Goal: Task Accomplishment & Management: Manage account settings

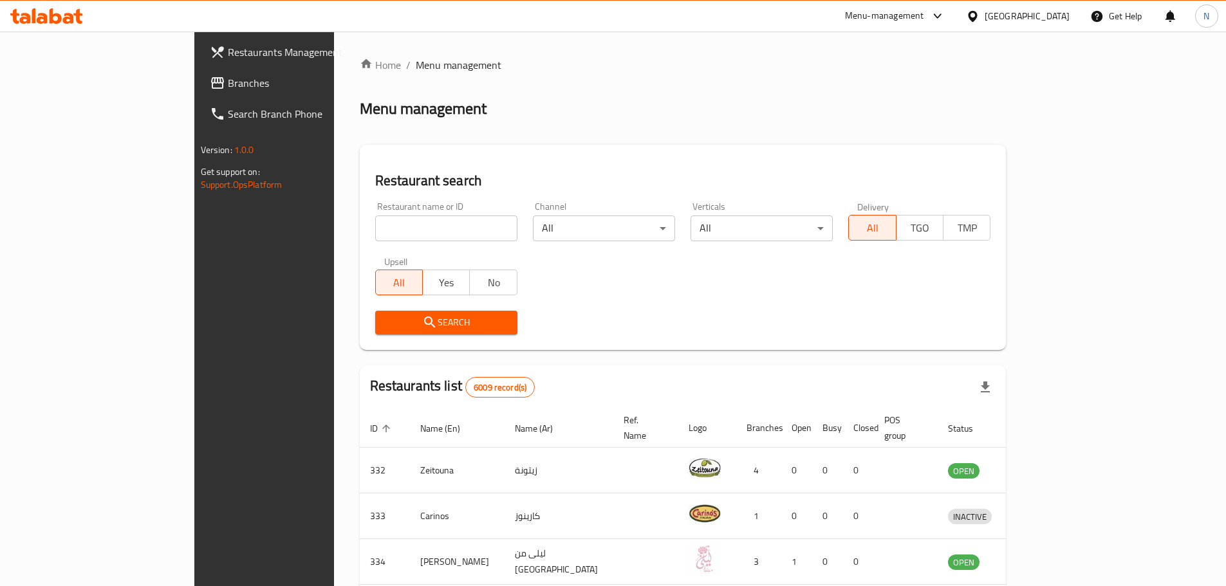
click at [1058, 20] on div "Bahrain" at bounding box center [1027, 16] width 85 height 14
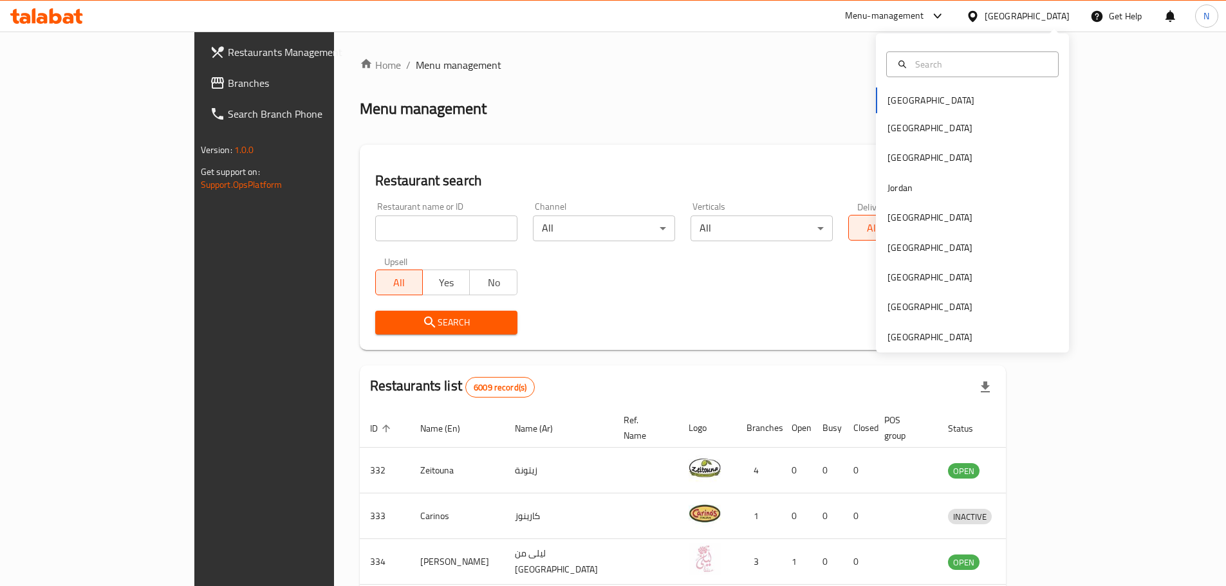
click at [924, 17] on div "Menu-management" at bounding box center [884, 15] width 79 height 15
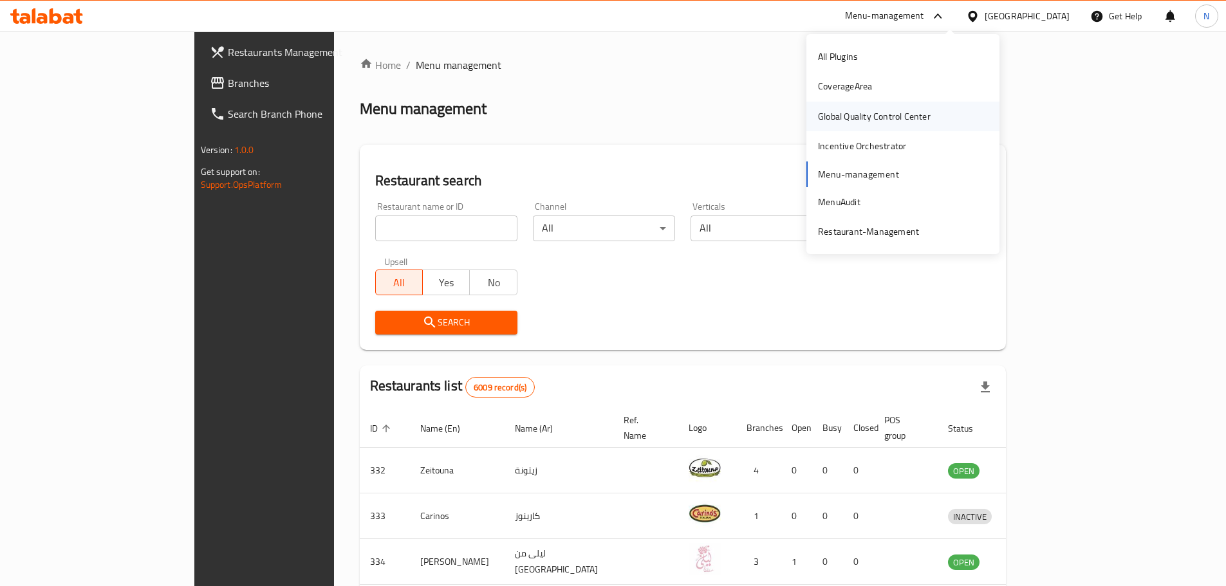
click at [911, 113] on div "Global Quality Control Center" at bounding box center [874, 116] width 113 height 14
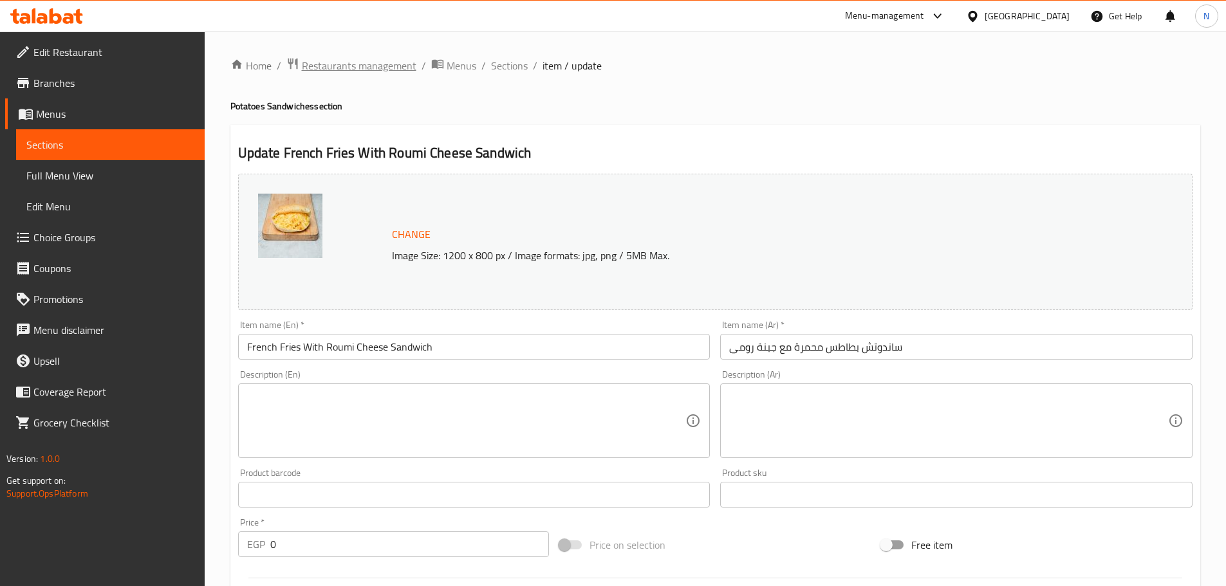
click at [393, 60] on span "Restaurants management" at bounding box center [359, 65] width 115 height 15
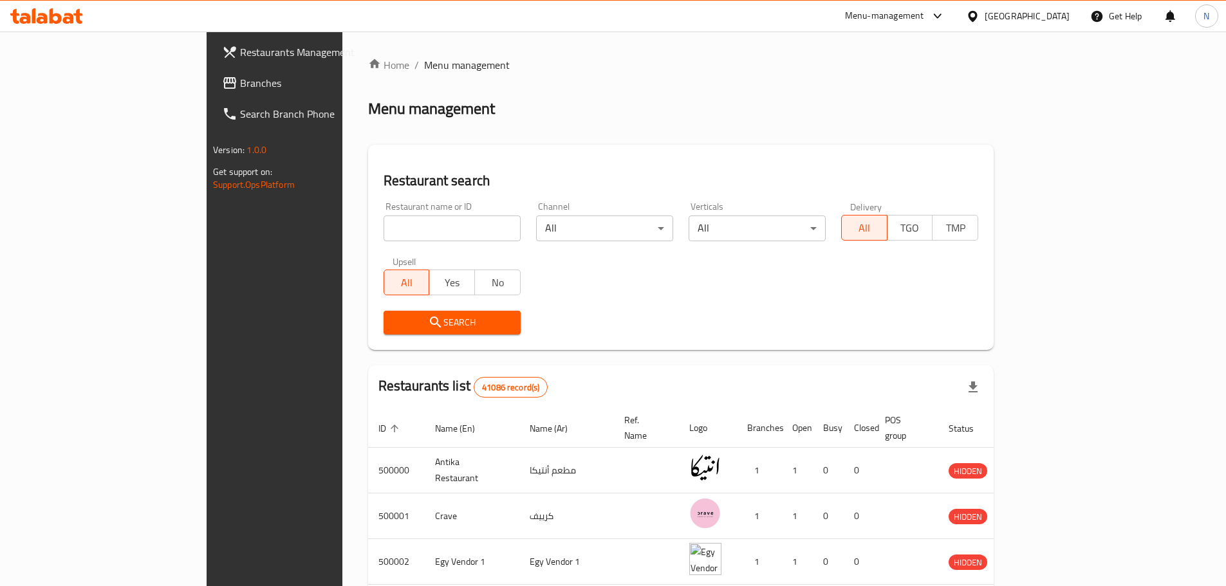
click at [240, 86] on span "Branches" at bounding box center [320, 82] width 161 height 15
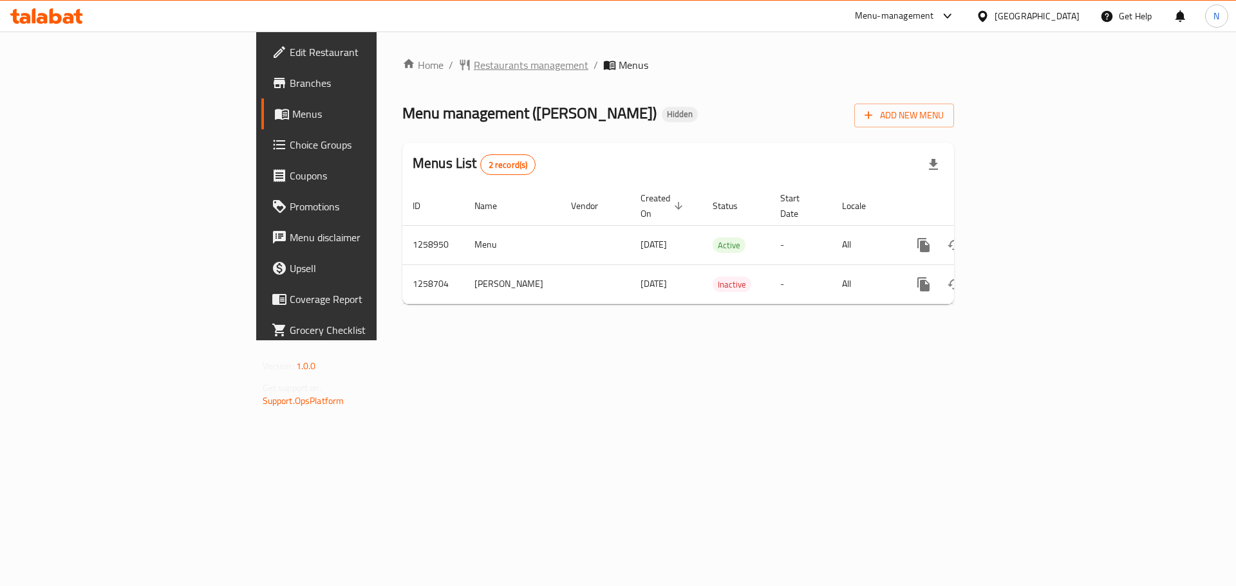
click at [474, 64] on span "Restaurants management" at bounding box center [531, 64] width 115 height 15
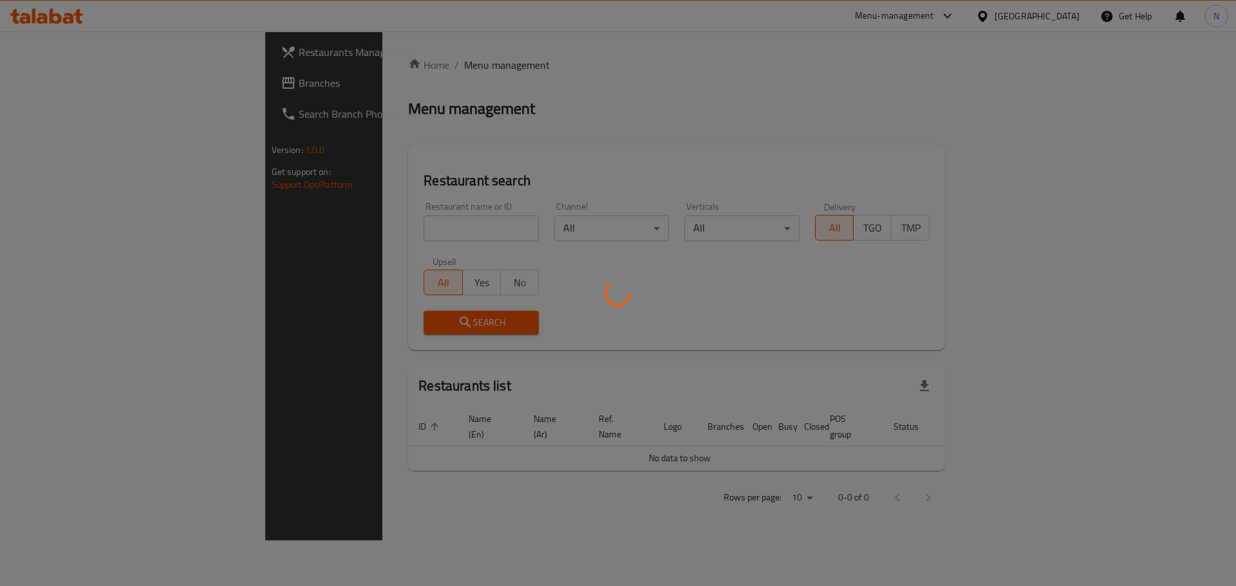
click at [53, 79] on div at bounding box center [618, 293] width 1236 height 586
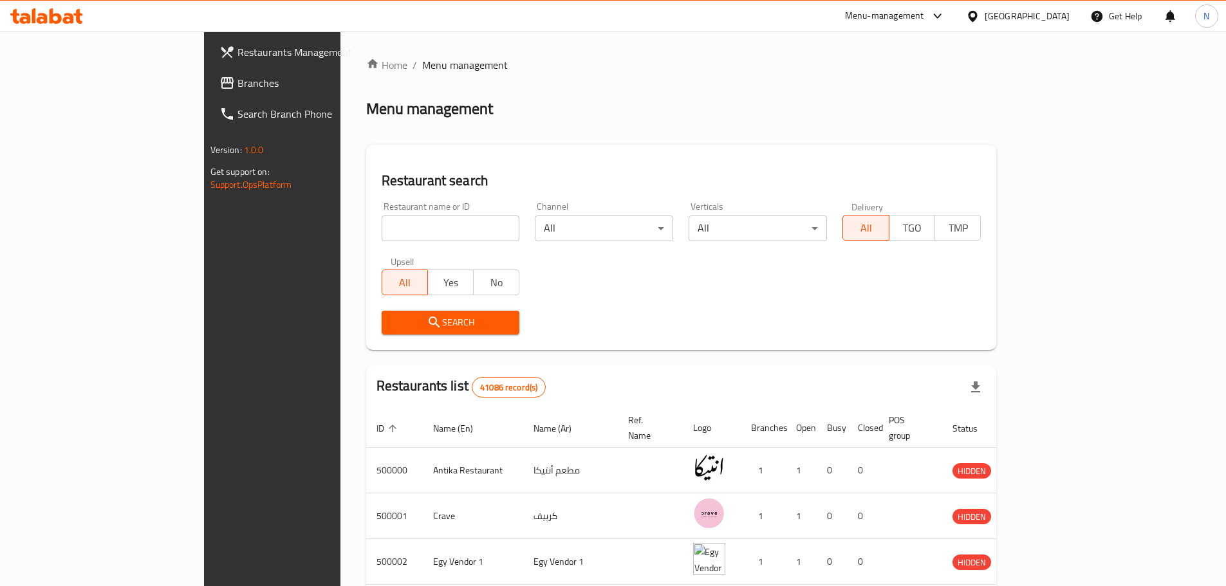
click at [238, 79] on span "Branches" at bounding box center [318, 82] width 161 height 15
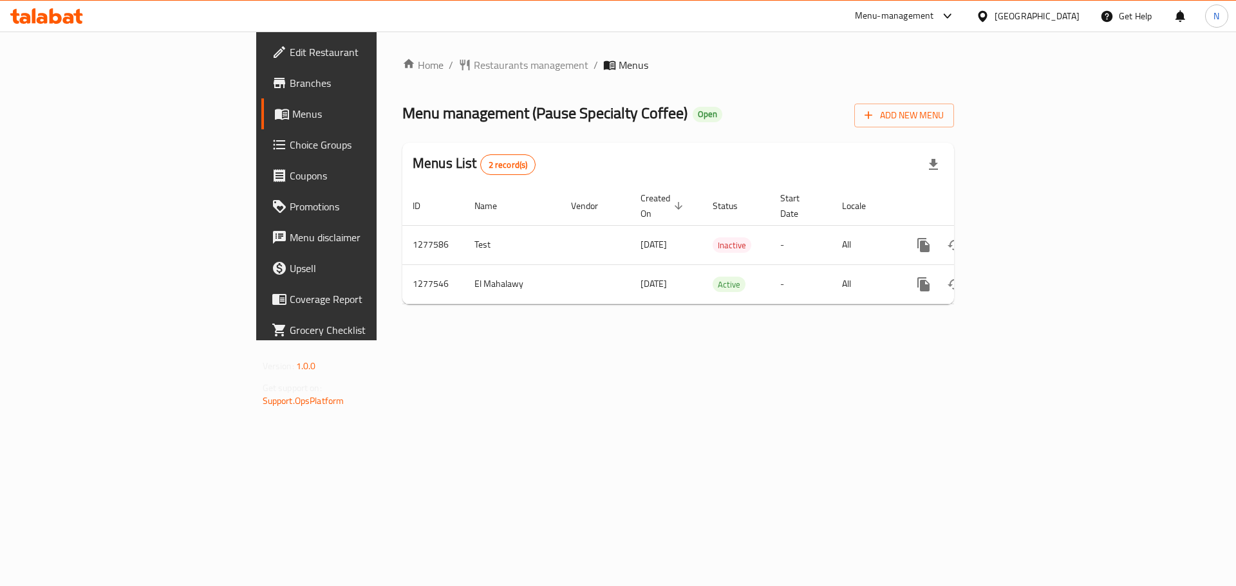
click at [402, 77] on div "Home / Restaurants management / Menus Menu management ( Pause Specialty Coffee …" at bounding box center [678, 186] width 552 height 258
click at [474, 62] on span "Restaurants management" at bounding box center [531, 64] width 115 height 15
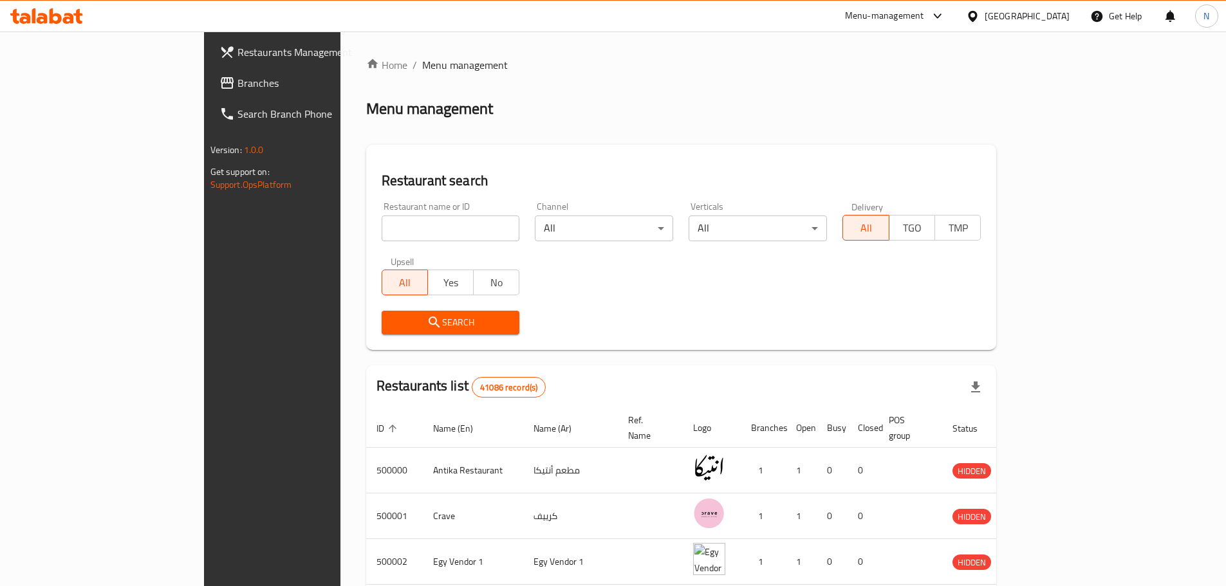
drag, startPoint x: 95, startPoint y: 87, endPoint x: 112, endPoint y: 103, distance: 23.2
click at [238, 87] on span "Branches" at bounding box center [318, 82] width 161 height 15
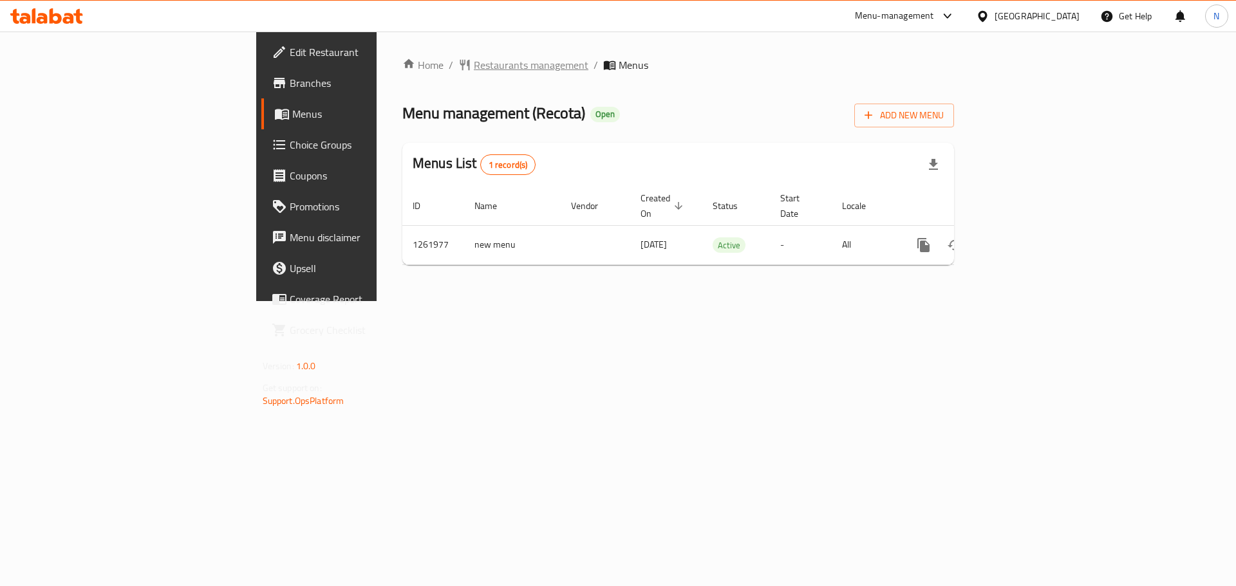
click at [474, 70] on span "Restaurants management" at bounding box center [531, 64] width 115 height 15
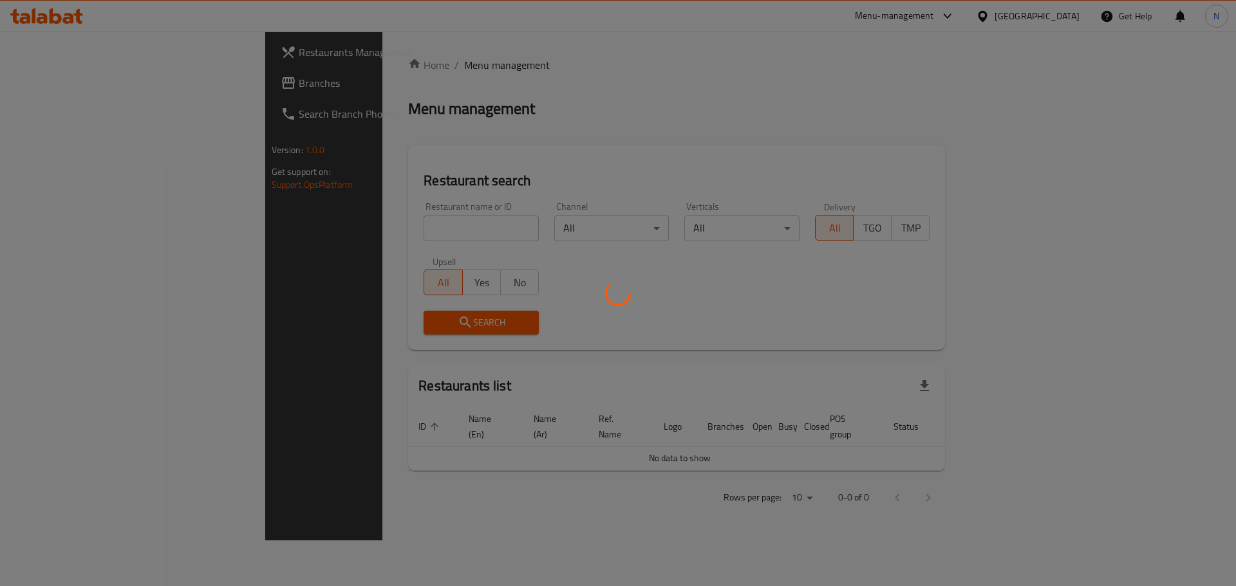
click at [64, 87] on div at bounding box center [618, 293] width 1236 height 586
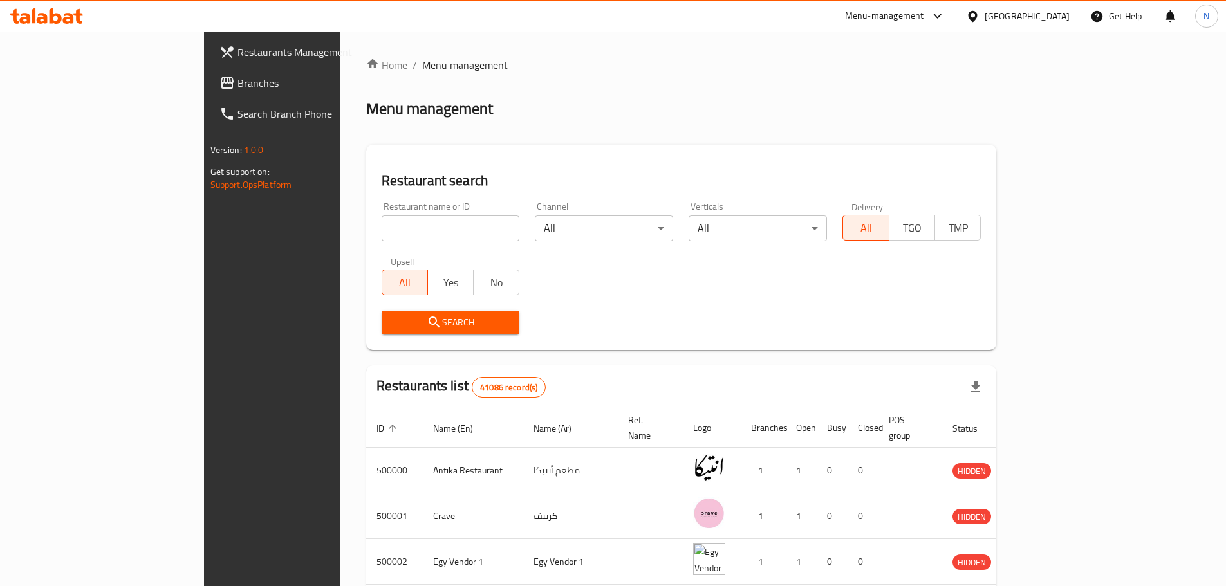
click at [238, 87] on span "Branches" at bounding box center [318, 82] width 161 height 15
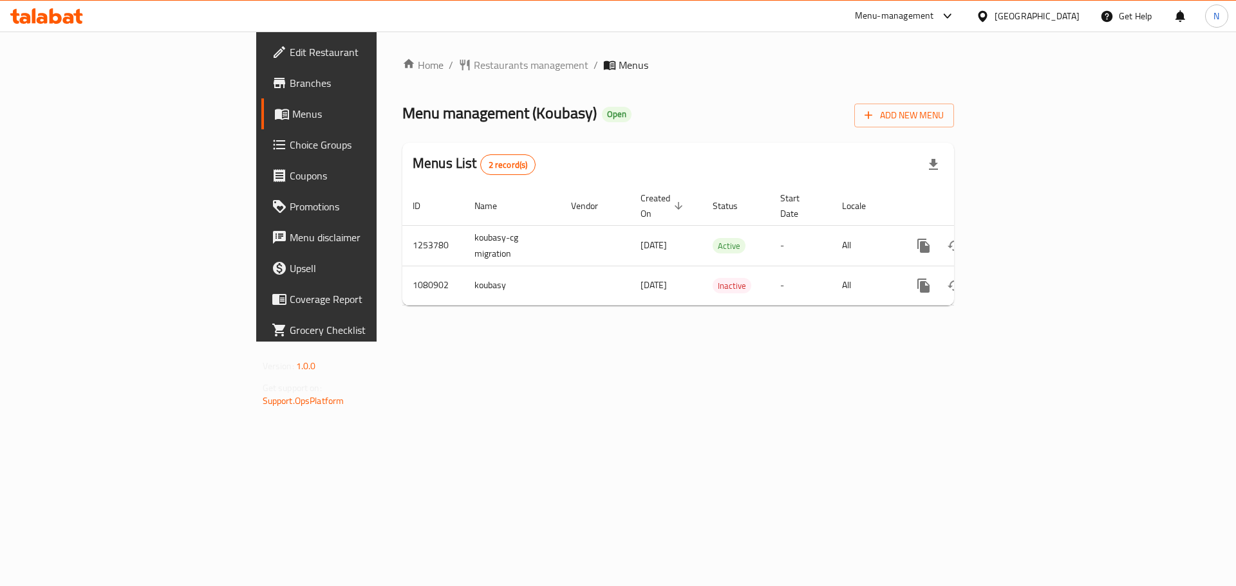
drag, startPoint x: 1059, startPoint y: 23, endPoint x: 1053, endPoint y: 27, distance: 7.0
click at [1058, 23] on div "[GEOGRAPHIC_DATA]" at bounding box center [1037, 16] width 85 height 14
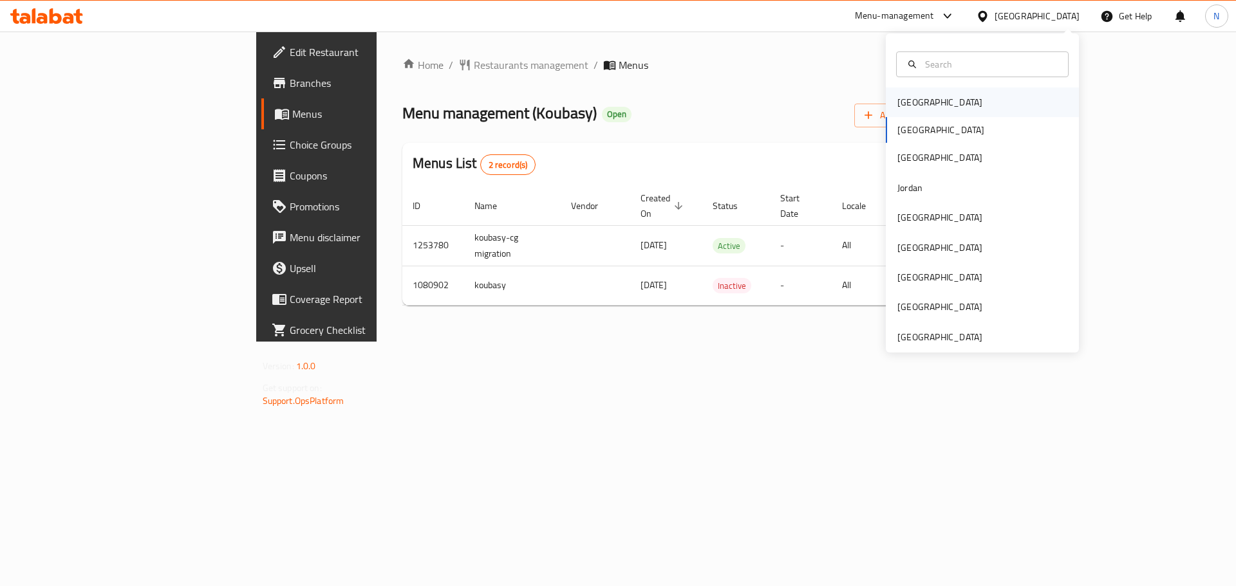
click at [915, 109] on div "[GEOGRAPHIC_DATA]" at bounding box center [939, 102] width 85 height 14
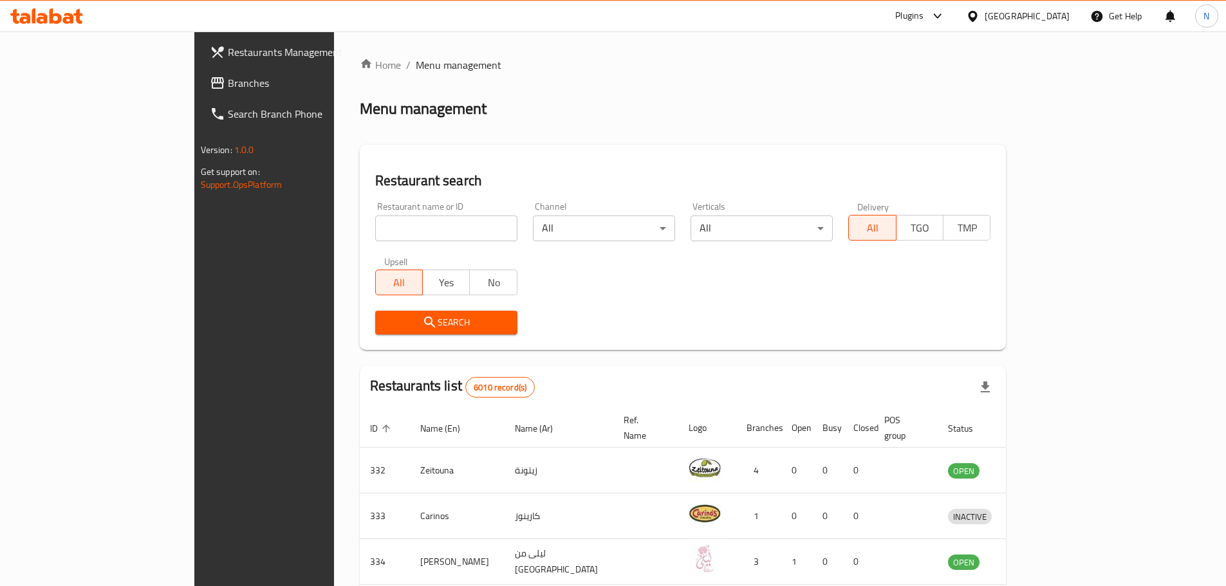
click at [228, 83] on span "Branches" at bounding box center [308, 82] width 161 height 15
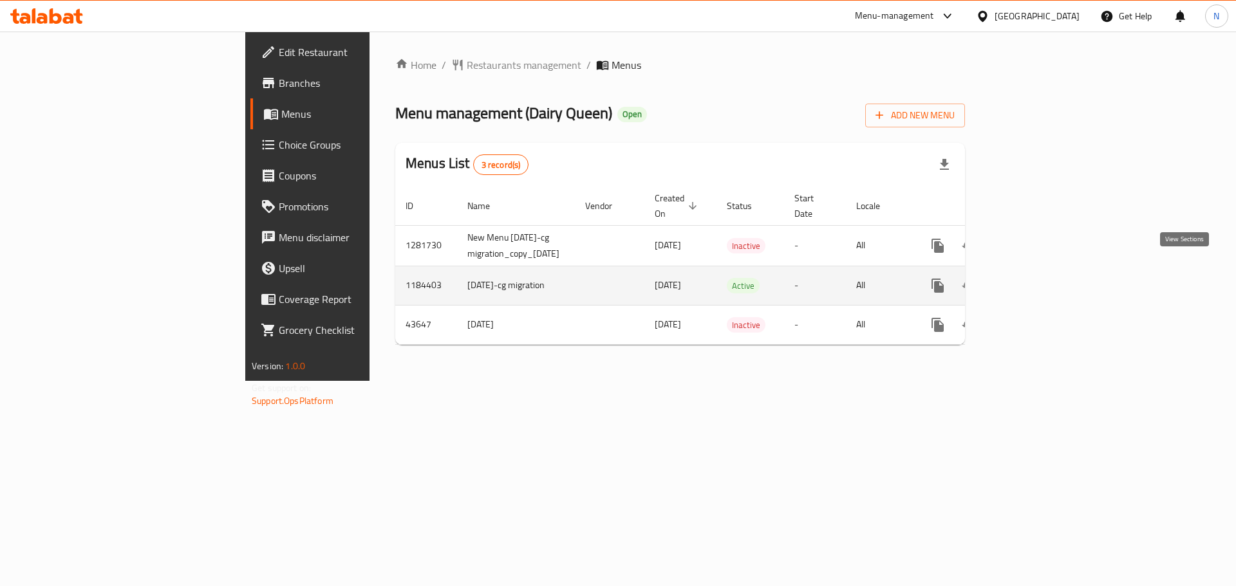
click at [1046, 270] on link "enhanced table" at bounding box center [1030, 285] width 31 height 31
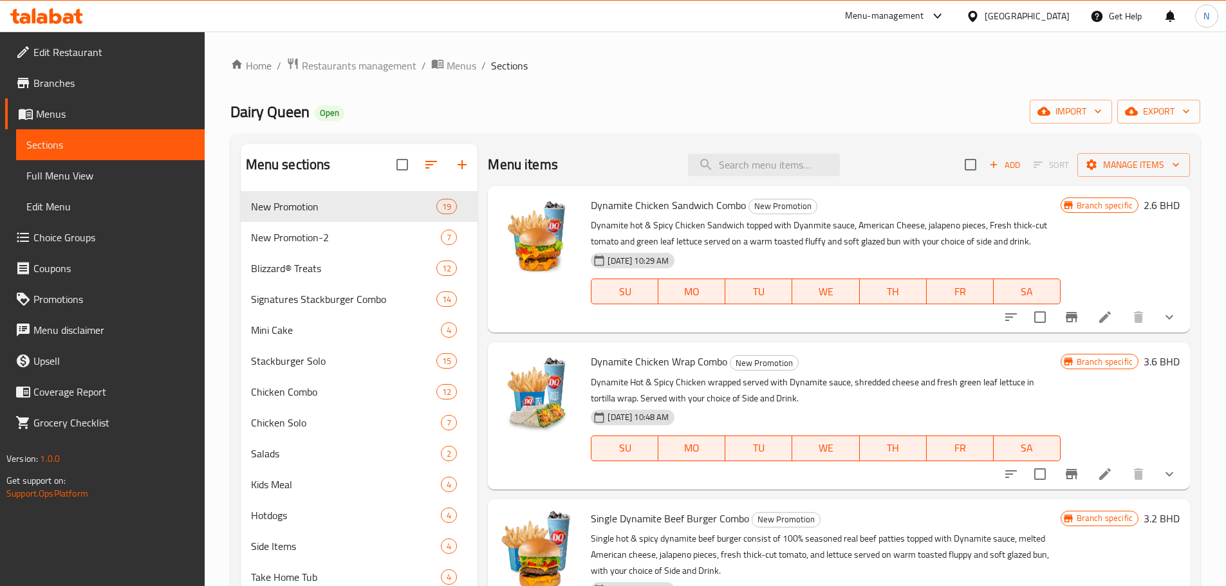
click at [75, 237] on span "Choice Groups" at bounding box center [113, 237] width 161 height 15
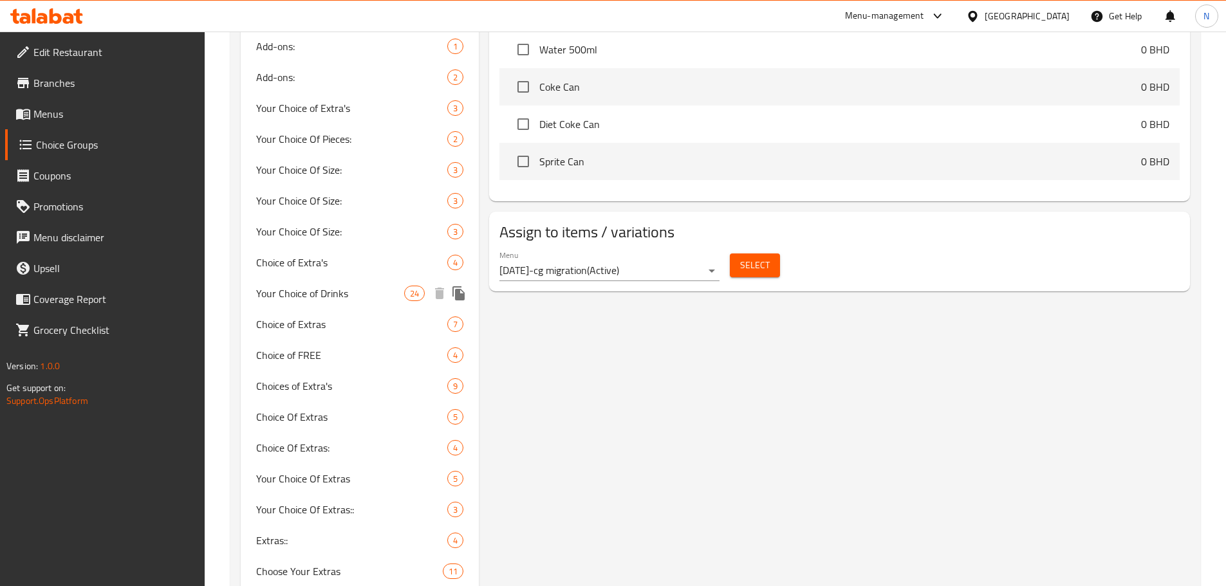
click at [313, 293] on span "Your Choice of Drinks" at bounding box center [330, 293] width 149 height 15
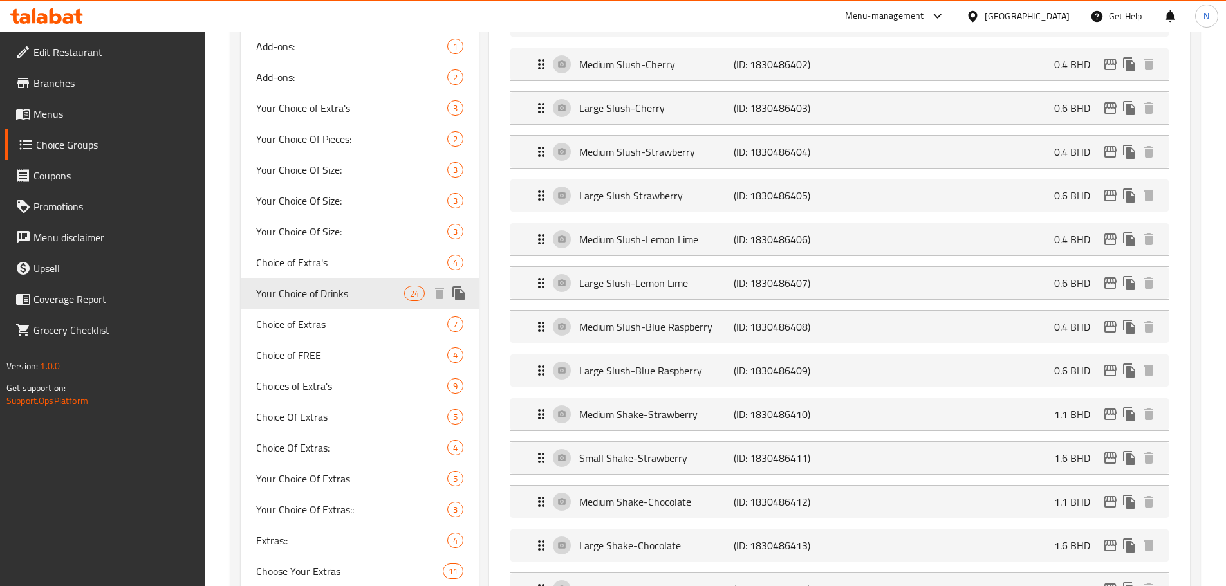
type input "Your Choice of Drinks"
type input "Choice of Drink"
type input "1"
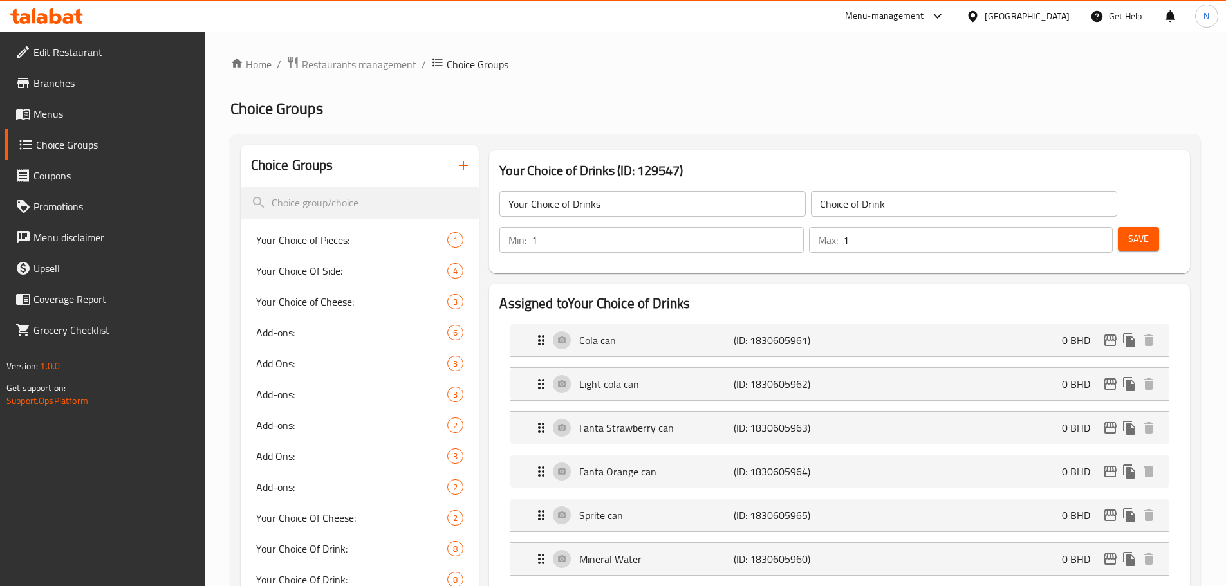
scroll to position [0, 0]
click at [711, 326] on div "Cola can (ID: 1830605961) 0 BHD" at bounding box center [844, 342] width 620 height 32
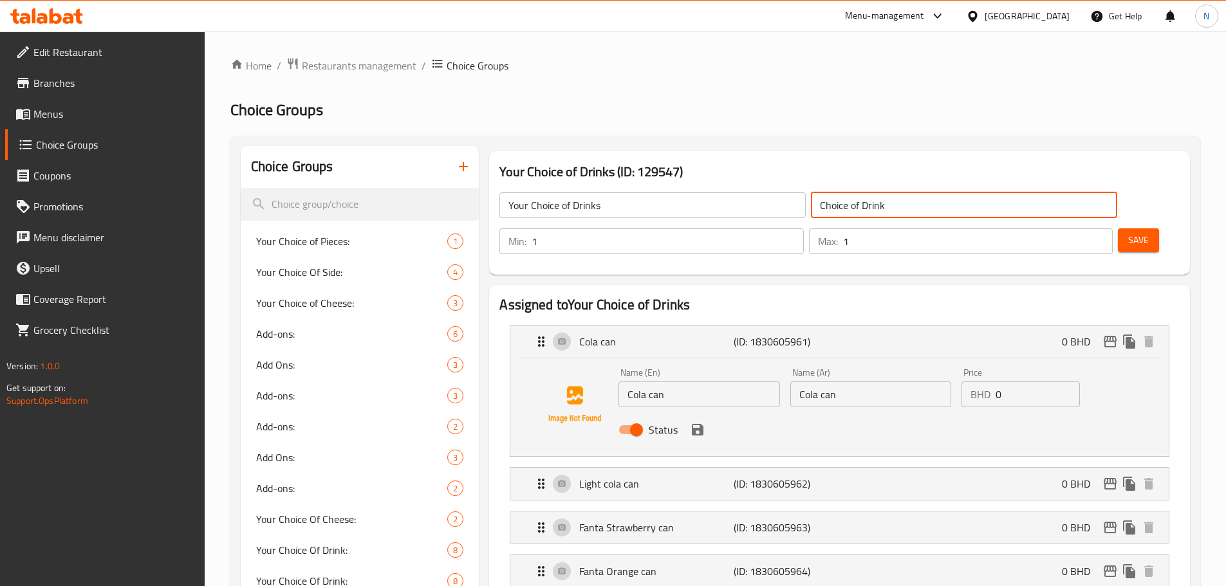
click at [811, 204] on input "Choice of Drink" at bounding box center [964, 205] width 306 height 26
paste input "اختيارك للمشروبات"
type input "اختيارك للمشروبات"
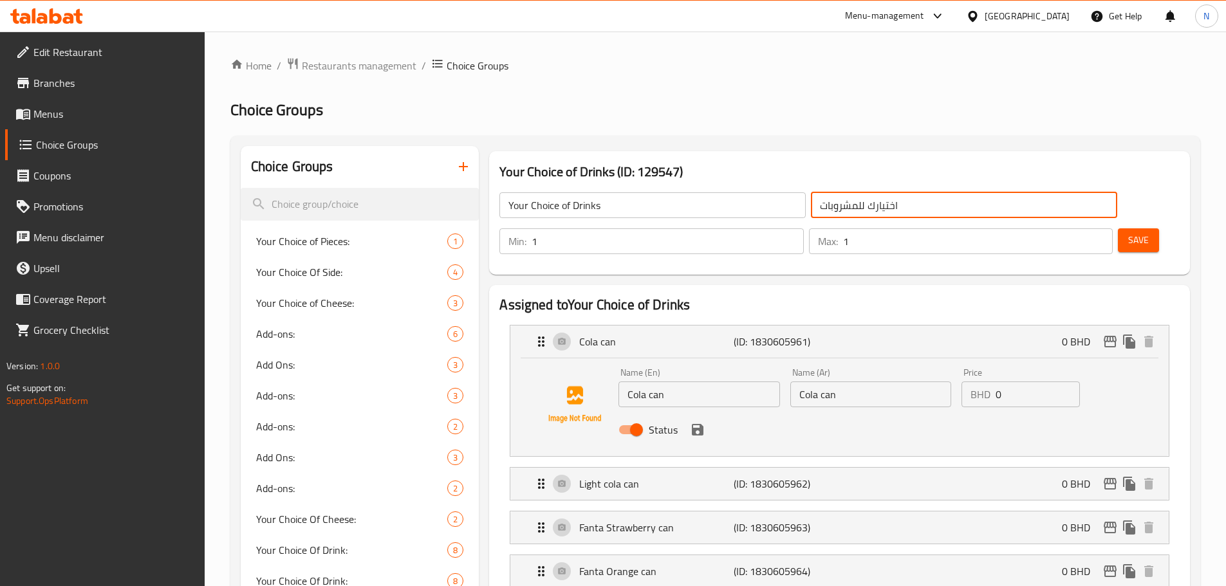
click at [724, 382] on input "Cola can" at bounding box center [699, 395] width 161 height 26
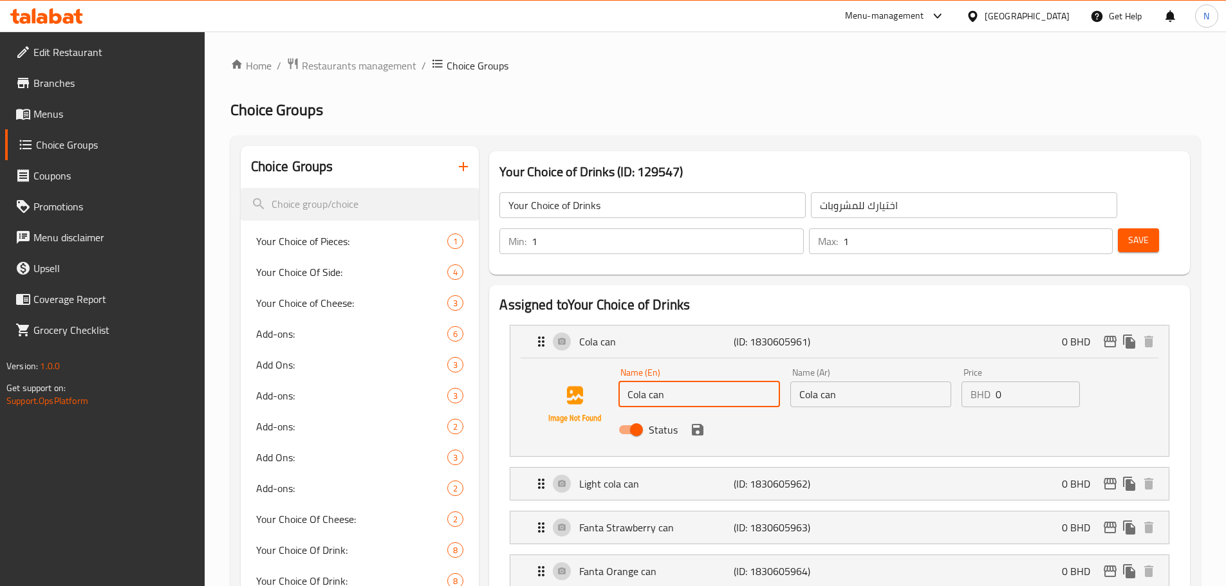
click at [724, 382] on input "Cola can" at bounding box center [699, 395] width 161 height 26
type input "Cola Can"
click at [816, 382] on input "Cola can" at bounding box center [871, 395] width 161 height 26
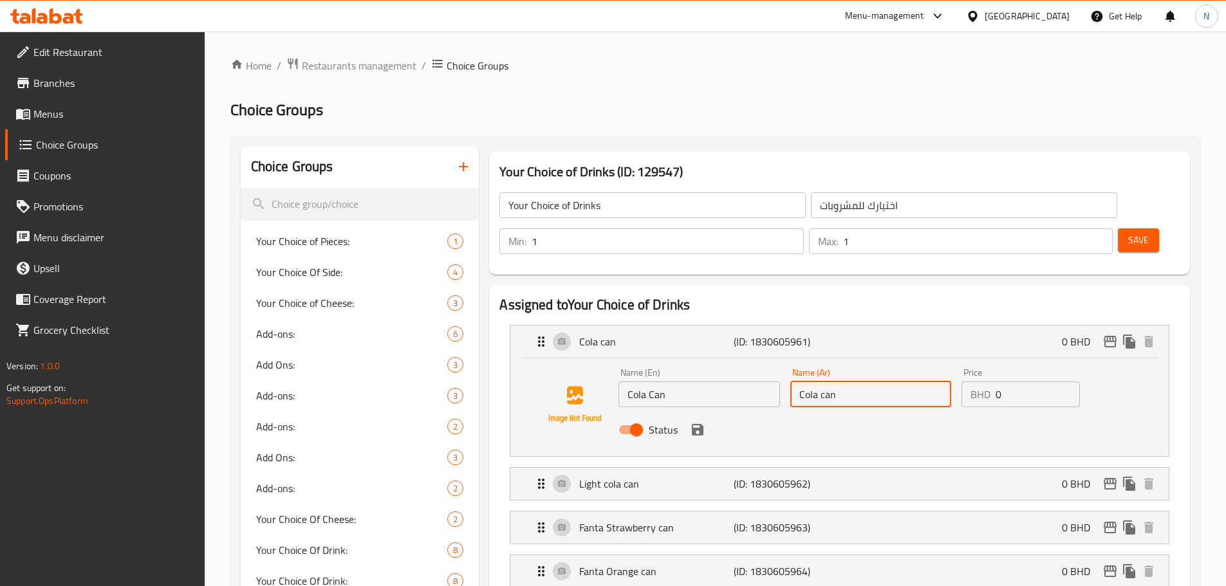
click at [816, 382] on input "Cola can" at bounding box center [871, 395] width 161 height 26
click at [697, 422] on icon "save" at bounding box center [697, 429] width 15 height 15
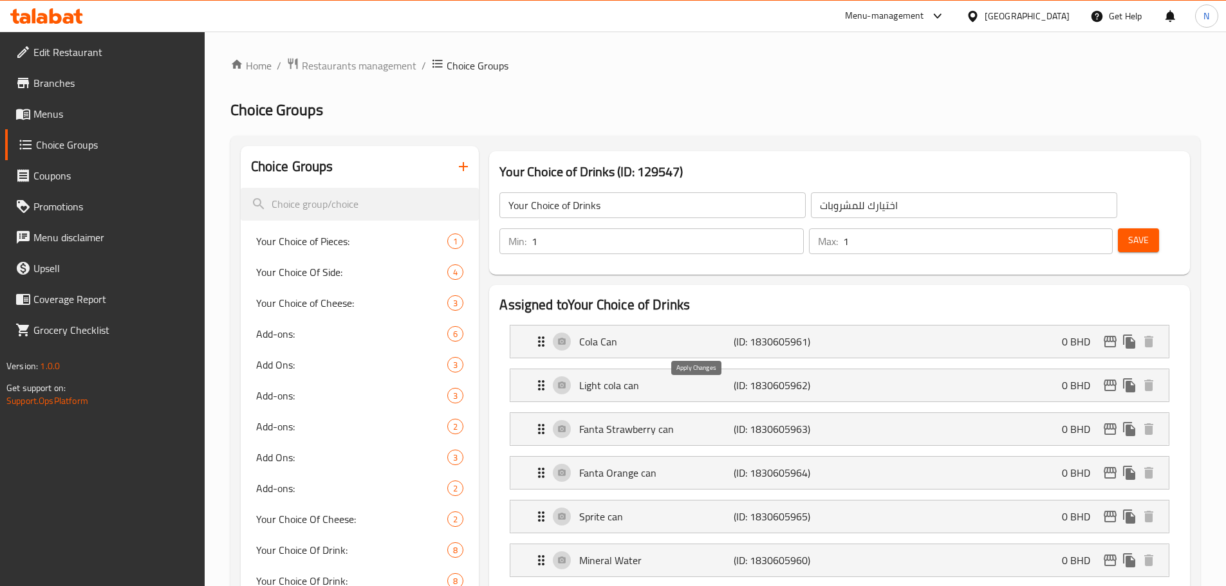
type input "كولا كان"
click at [722, 370] on div "Light cola can (ID: 1830605962) 0 BHD" at bounding box center [844, 386] width 620 height 32
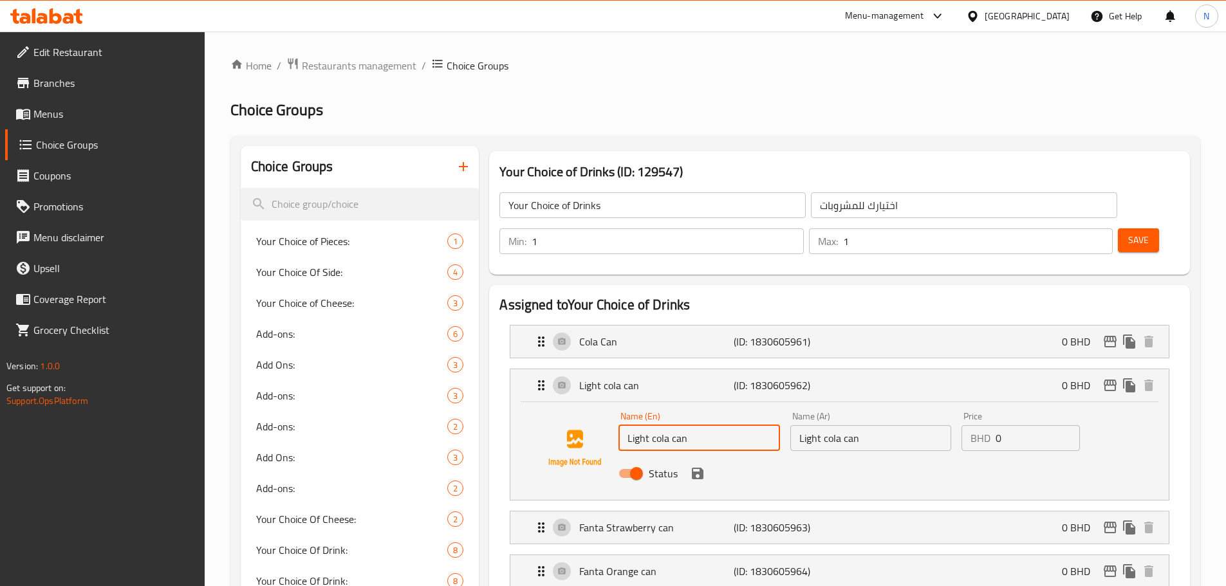
click at [722, 426] on input "Light cola can" at bounding box center [699, 439] width 161 height 26
type input "Light Cola Can"
click at [818, 426] on input "Light cola can" at bounding box center [871, 439] width 161 height 26
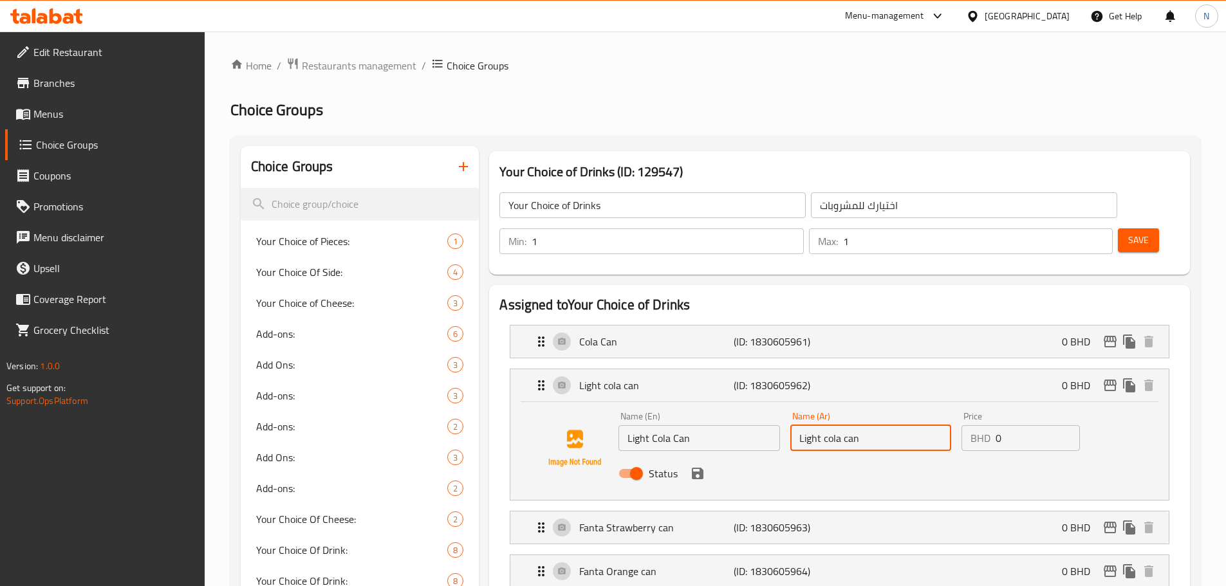
click at [818, 426] on input "Light cola can" at bounding box center [871, 439] width 161 height 26
click at [704, 466] on icon "save" at bounding box center [697, 473] width 15 height 15
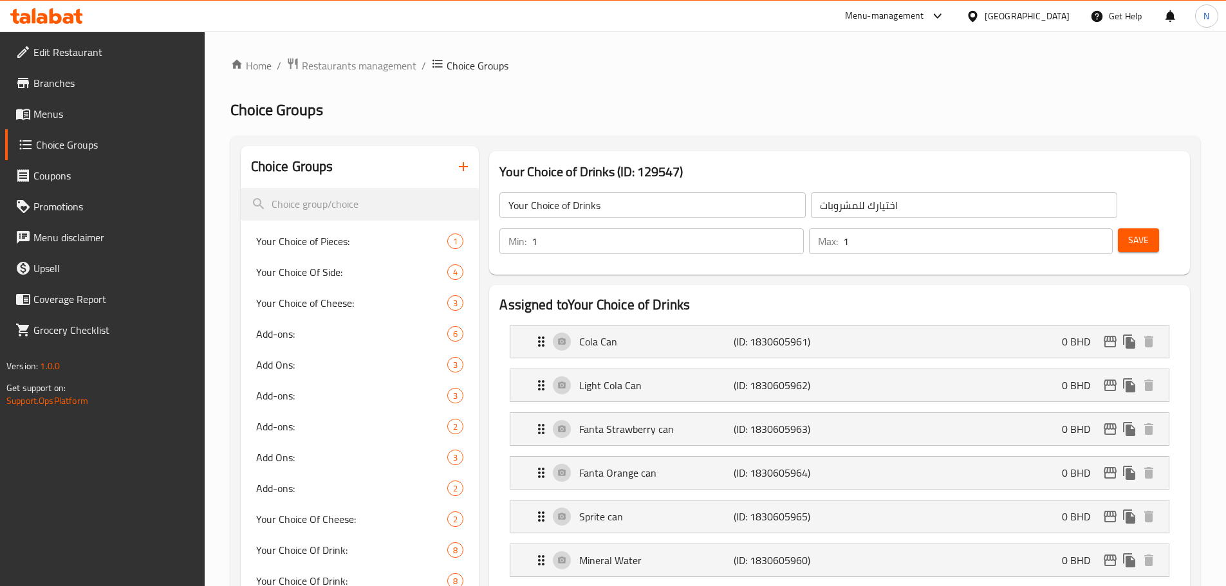
type input "لايت كولا كان"
click at [732, 422] on p "Fanta Strawberry can" at bounding box center [656, 429] width 154 height 15
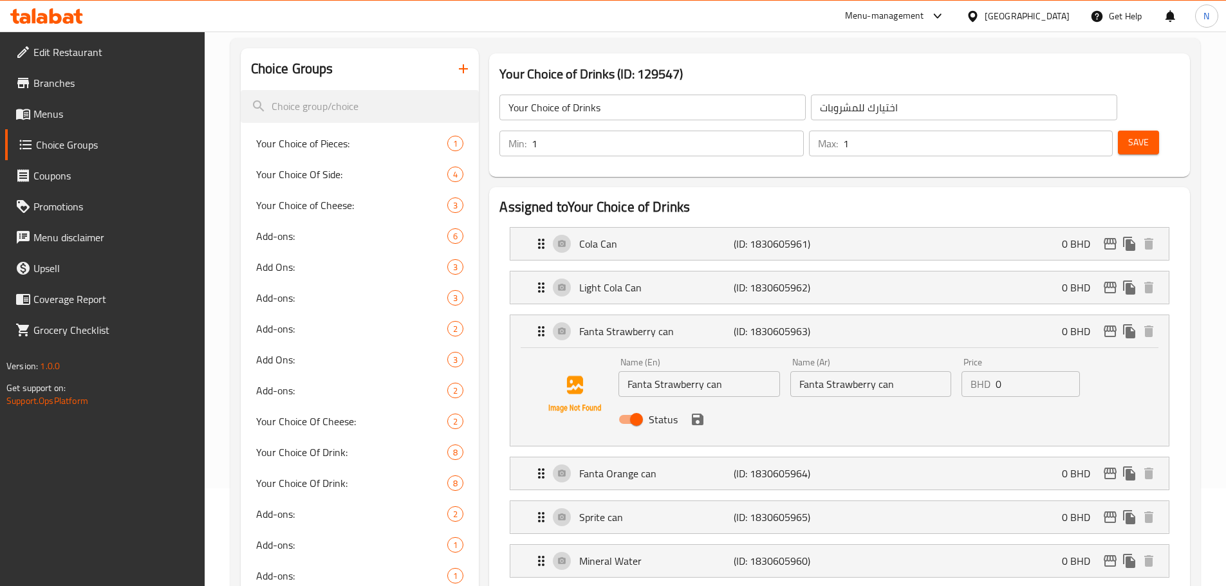
scroll to position [129, 0]
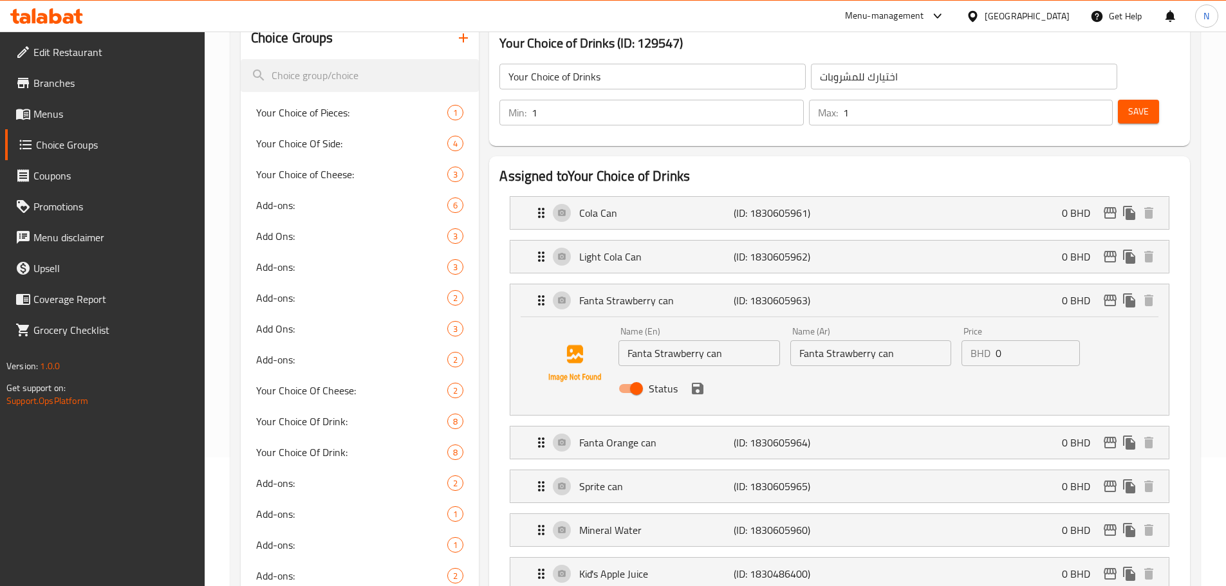
click at [715, 341] on input "Fanta Strawberry can" at bounding box center [699, 354] width 161 height 26
type input "Fanta Strawberry Can"
click at [884, 341] on input "Fanta Strawberry can" at bounding box center [871, 354] width 161 height 26
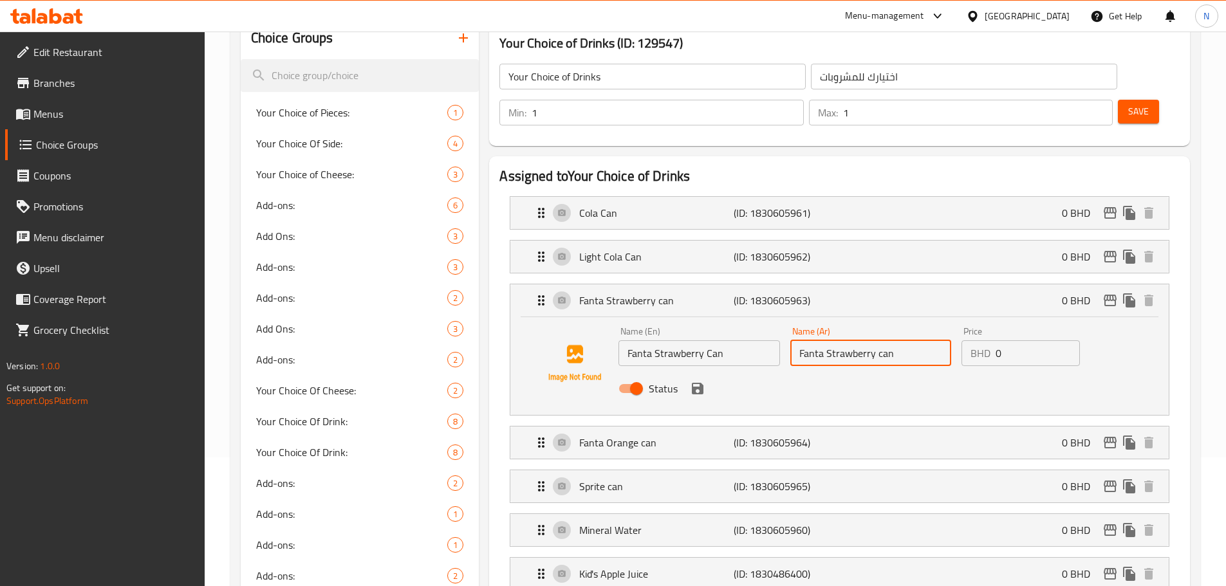
click at [884, 341] on input "Fanta Strawberry can" at bounding box center [871, 354] width 161 height 26
click at [698, 383] on icon "save" at bounding box center [698, 389] width 12 height 12
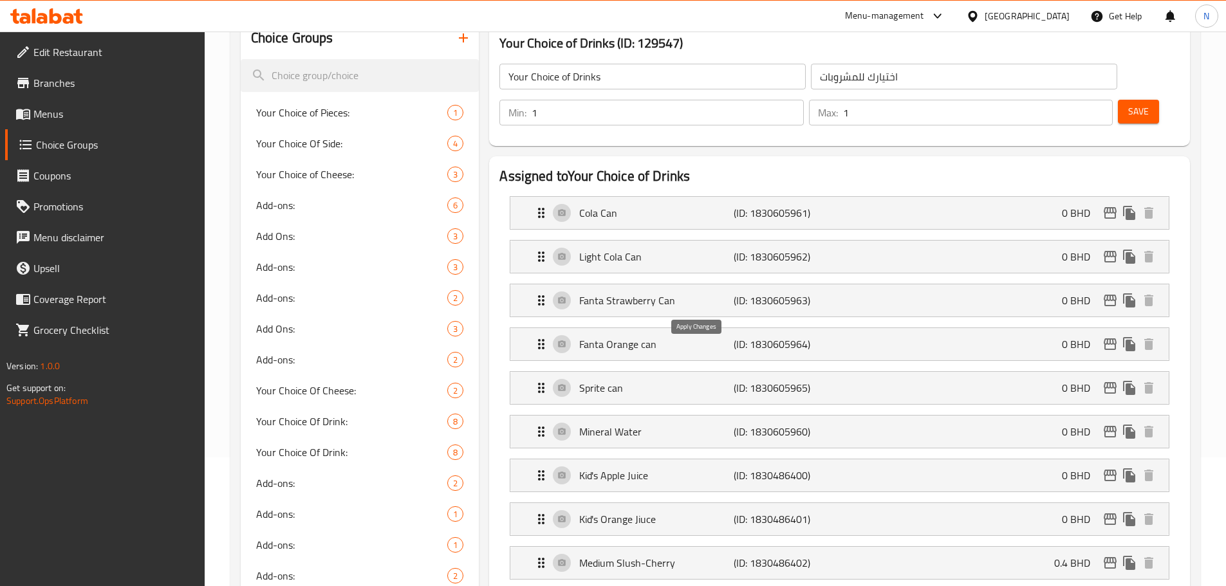
type input "فانتا فراولة كان"
click at [686, 337] on p "Fanta Orange can" at bounding box center [656, 344] width 154 height 15
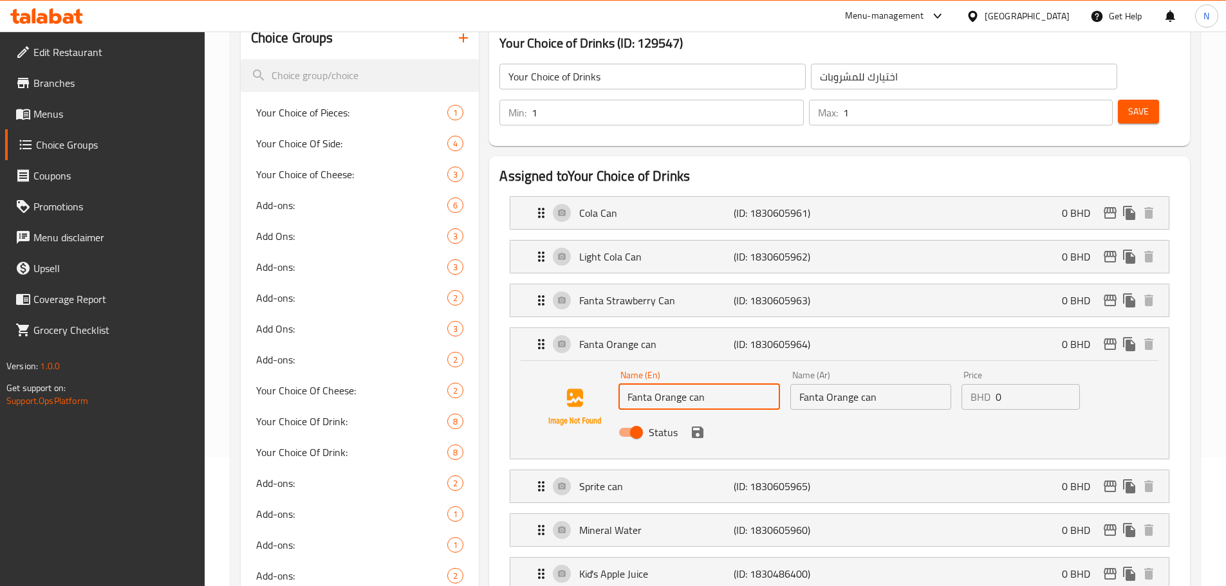
click at [704, 384] on input "Fanta Orange can" at bounding box center [699, 397] width 161 height 26
type input "Fanta Orange Can"
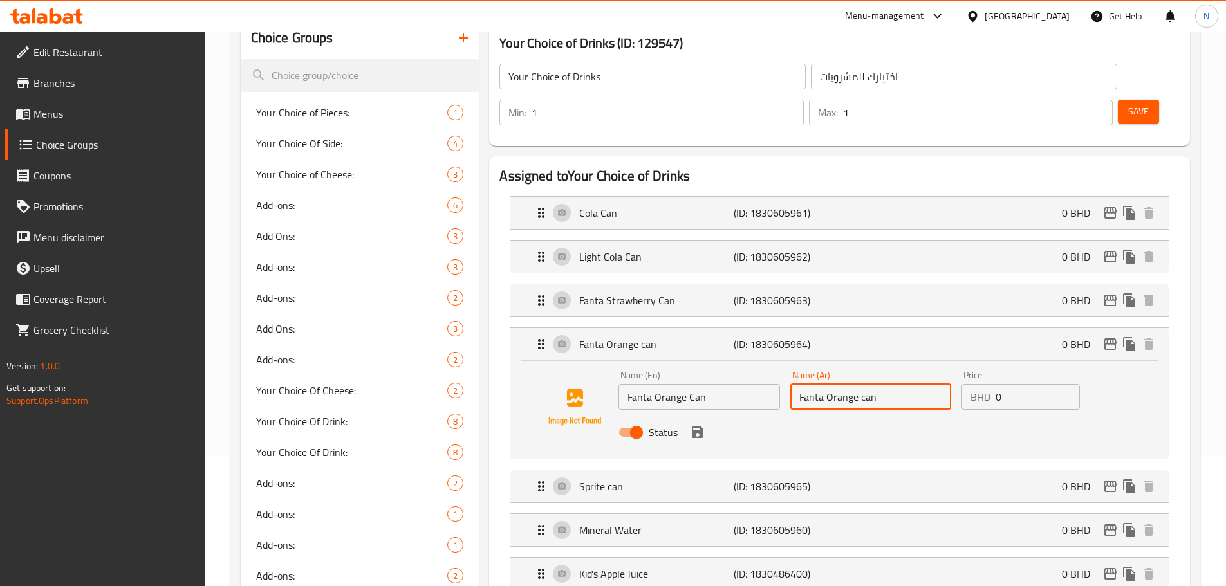
click at [865, 384] on input "Fanta Orange can" at bounding box center [871, 397] width 161 height 26
click at [697, 425] on icon "save" at bounding box center [697, 432] width 15 height 15
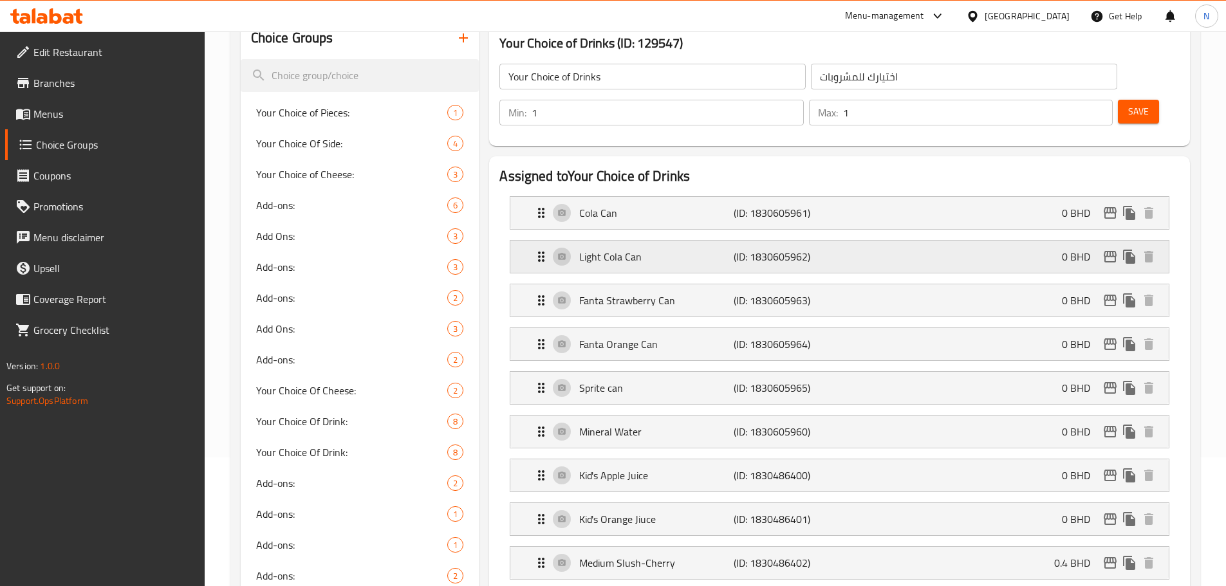
type input "فانتا برتقال كان"
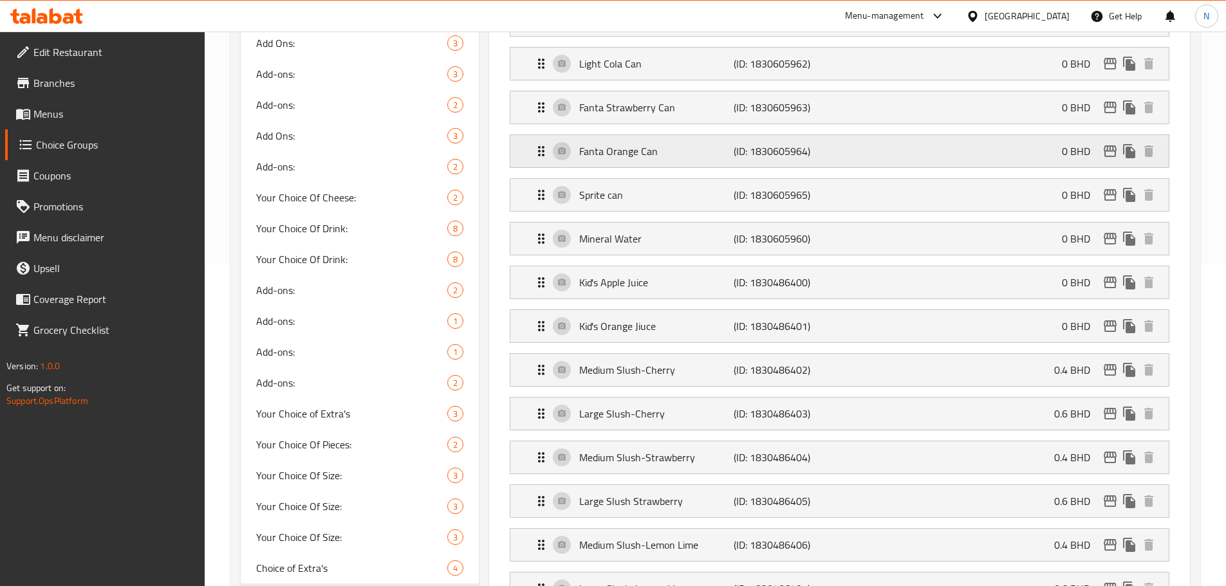
scroll to position [258, 0]
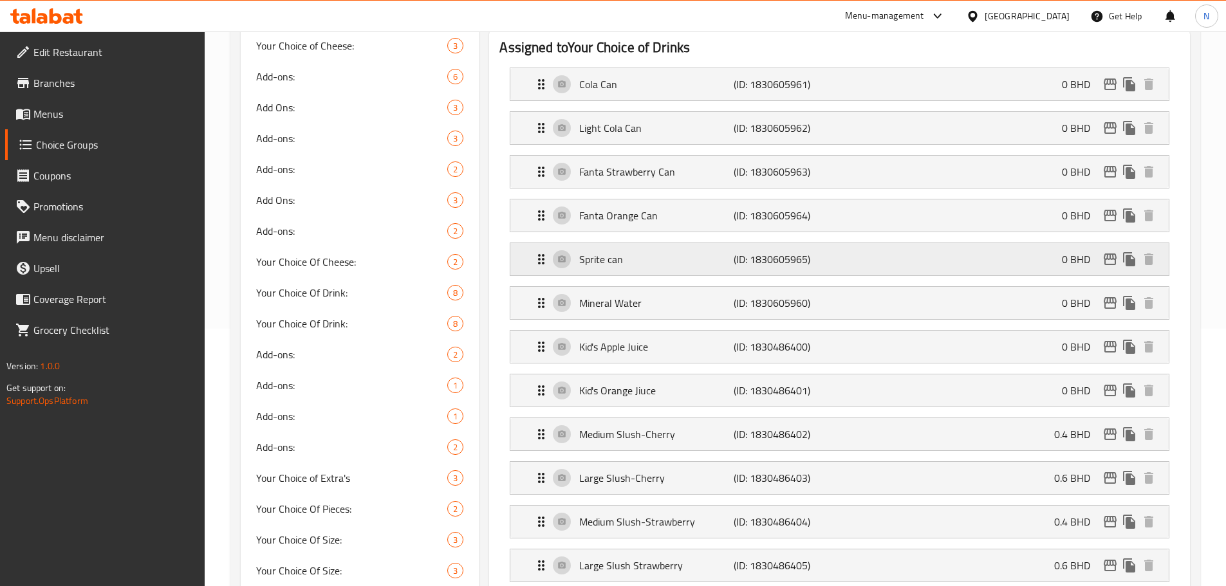
click at [693, 243] on div "Sprite can (ID: 1830605965) 0 BHD" at bounding box center [844, 259] width 620 height 32
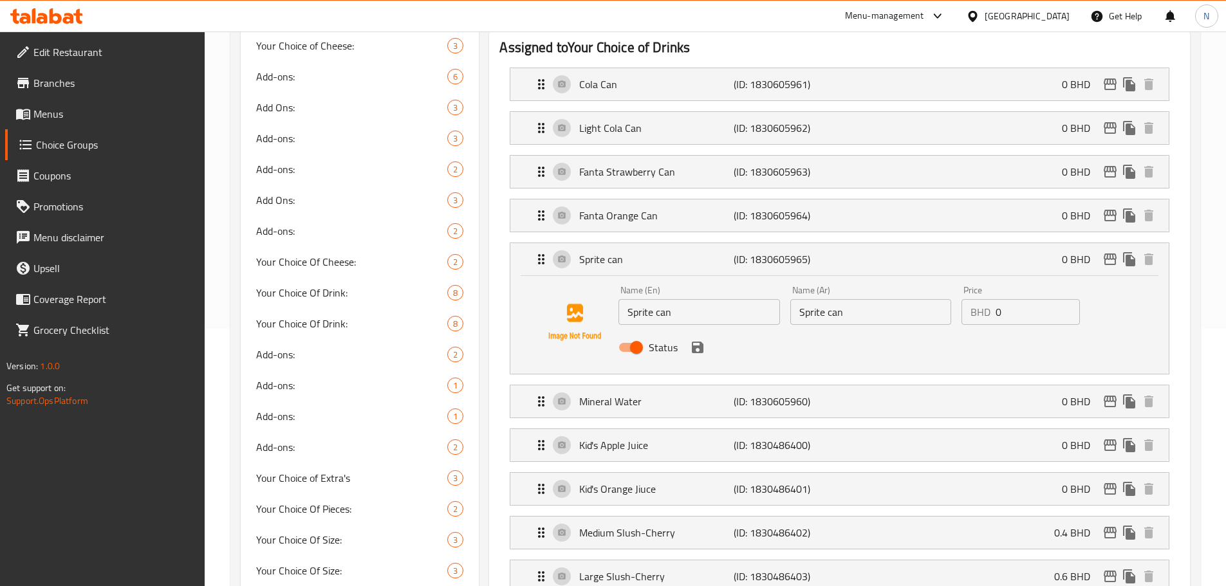
click at [705, 299] on input "Sprite can" at bounding box center [699, 312] width 161 height 26
type input "Sprite Can"
click at [820, 299] on input "Sprite can" at bounding box center [871, 312] width 161 height 26
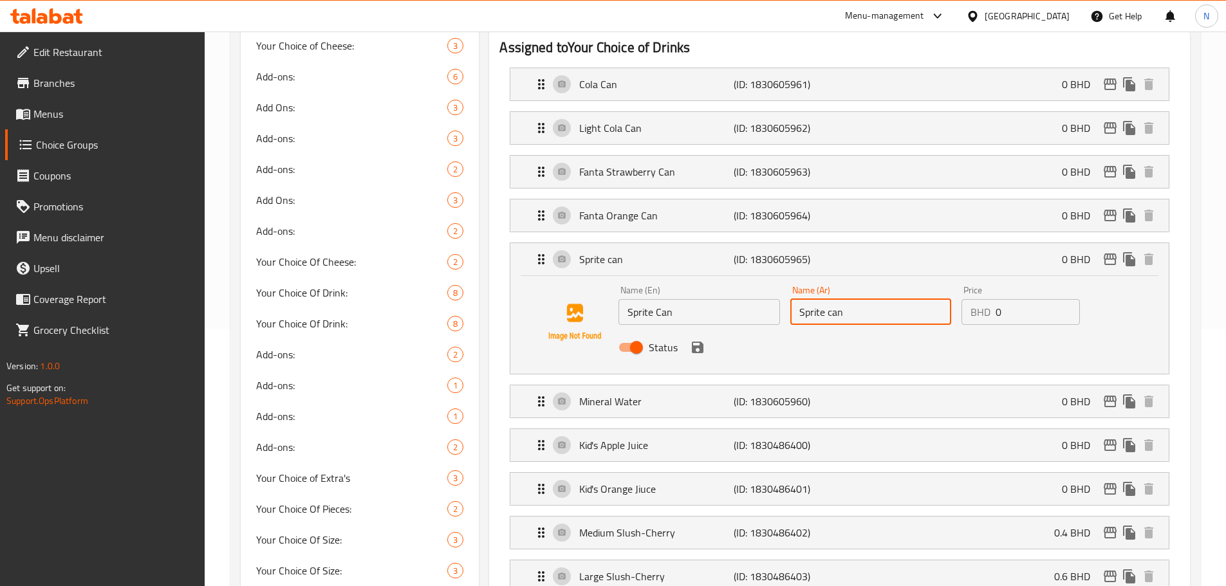
click at [820, 299] on input "Sprite can" at bounding box center [871, 312] width 161 height 26
click at [704, 340] on icon "save" at bounding box center [697, 347] width 15 height 15
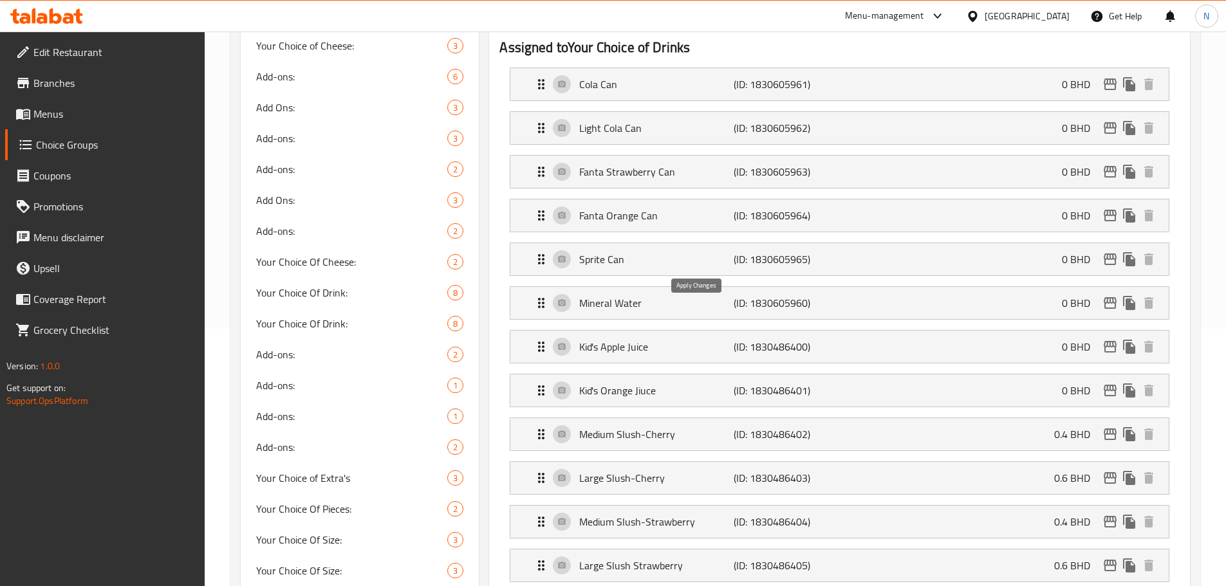
type input "سبرايت كان"
click at [702, 287] on div "Mineral Water (ID: 1830605960) 0 BHD" at bounding box center [844, 303] width 620 height 32
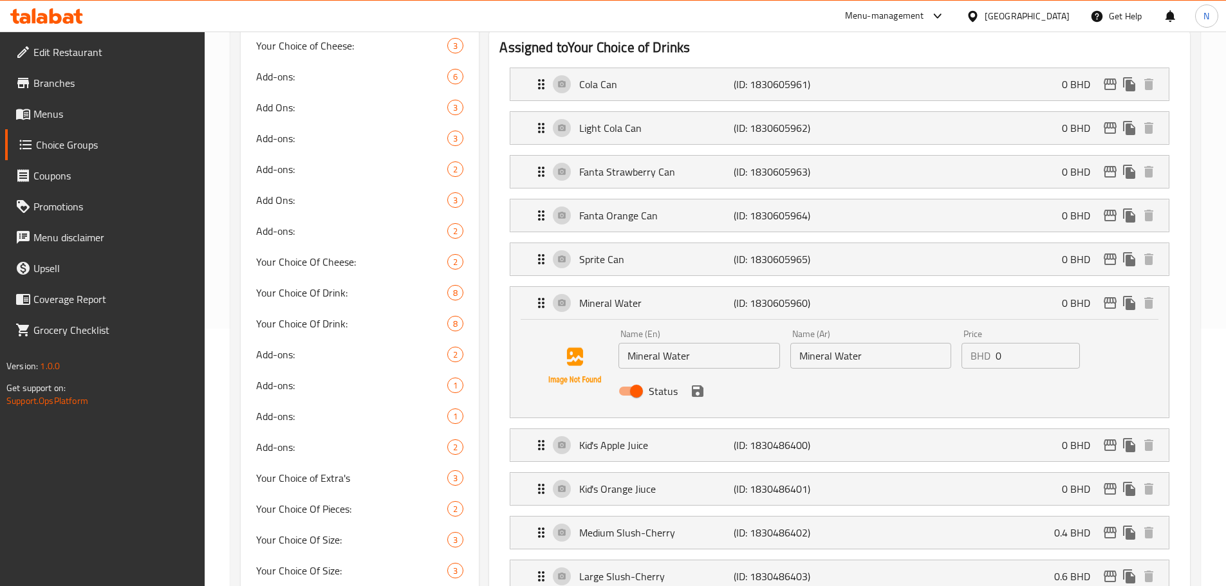
click at [876, 343] on input "Mineral Water" at bounding box center [871, 356] width 161 height 26
click at [699, 384] on icon "save" at bounding box center [697, 391] width 15 height 15
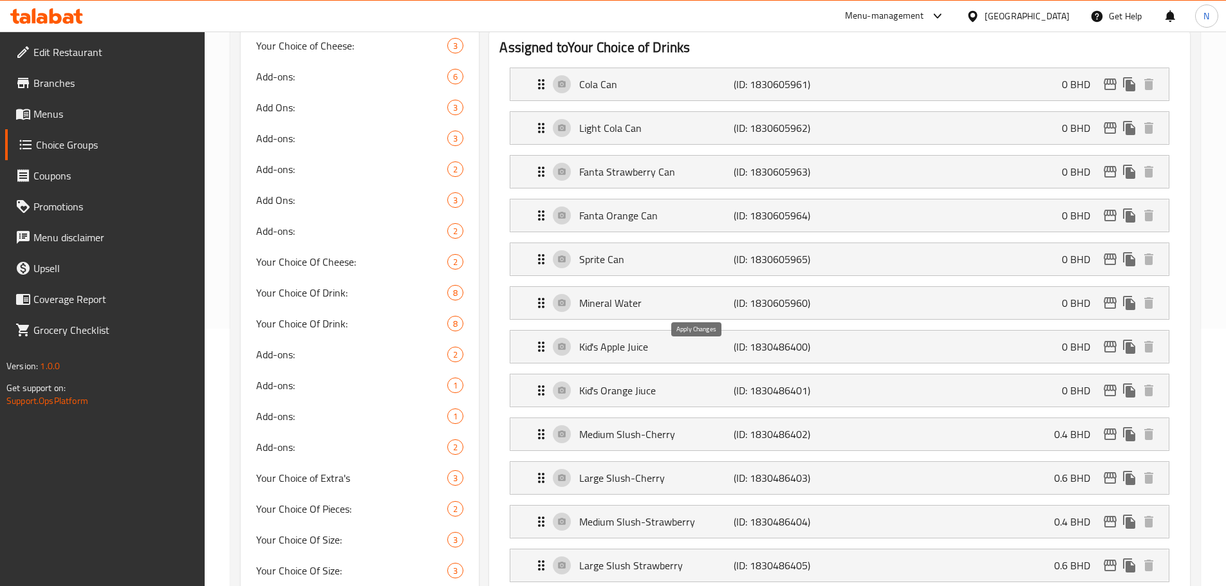
type input "مياه معدنية"
click at [693, 331] on div "Kid's Apple Juice (ID: 1830486400) 0 BHD" at bounding box center [844, 347] width 620 height 32
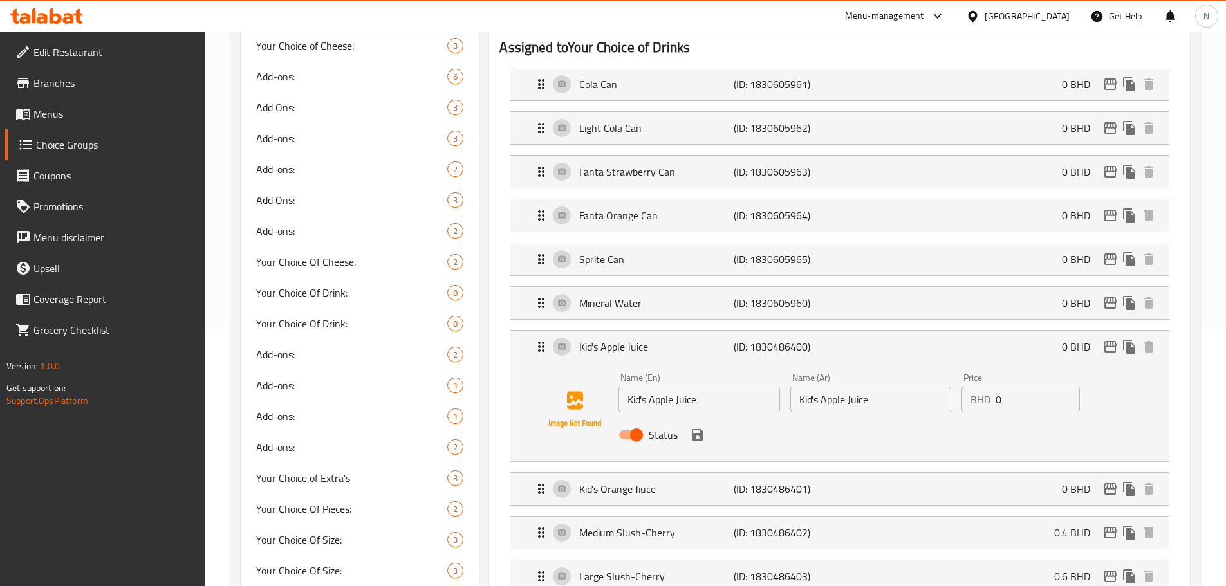
click at [732, 387] on input "Kid's Apple Juice" at bounding box center [699, 400] width 161 height 26
click at [865, 387] on input "Kid's Apple Juice" at bounding box center [871, 400] width 161 height 26
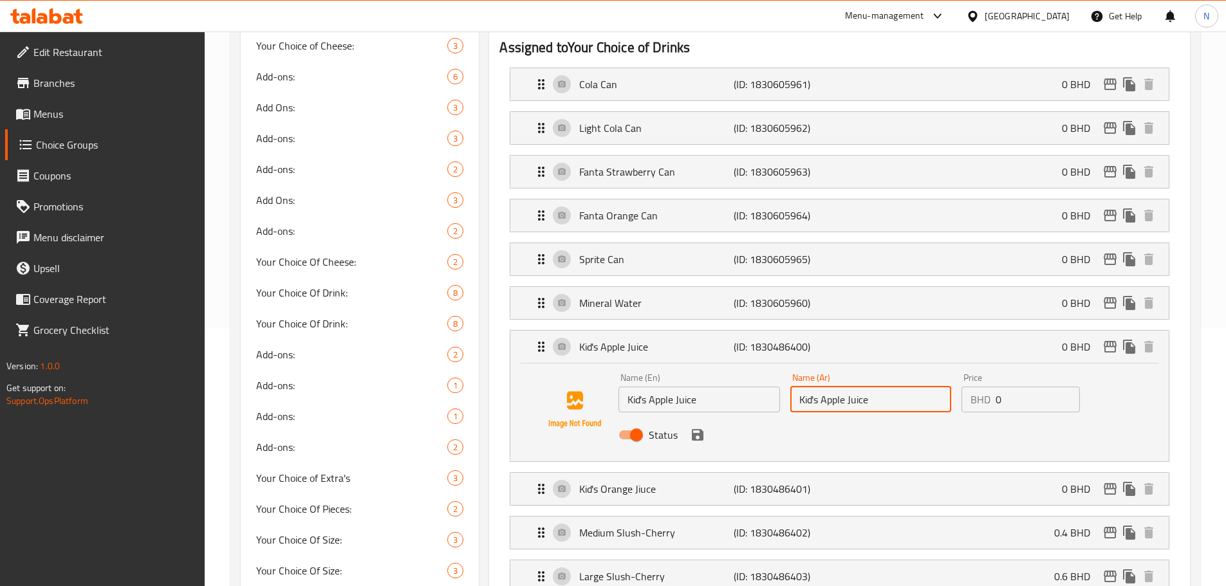
click at [865, 387] on input "Kid's Apple Juice" at bounding box center [871, 400] width 161 height 26
click at [698, 429] on icon "save" at bounding box center [698, 435] width 12 height 12
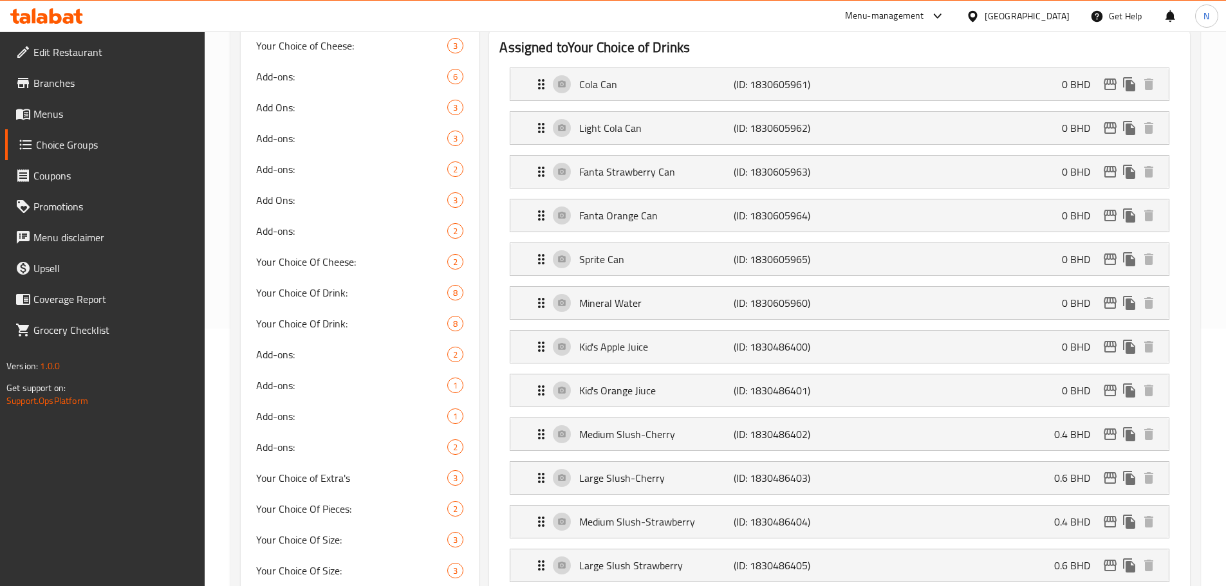
type input "عصير تفاح اطفال"
click at [723, 375] on div "Kid's Orange Jiuce (ID: 1830486401) 0 BHD" at bounding box center [844, 391] width 620 height 32
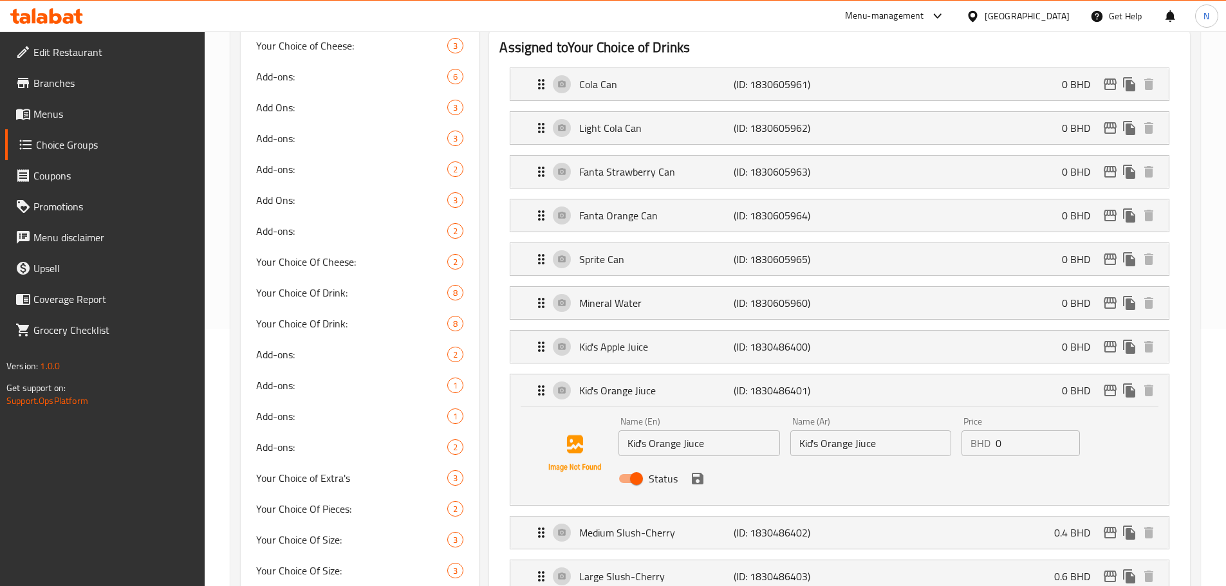
click at [728, 431] on input "Kid's Orange Jiuce" at bounding box center [699, 444] width 161 height 26
click at [838, 431] on input "Kid's Orange Jiuce" at bounding box center [871, 444] width 161 height 26
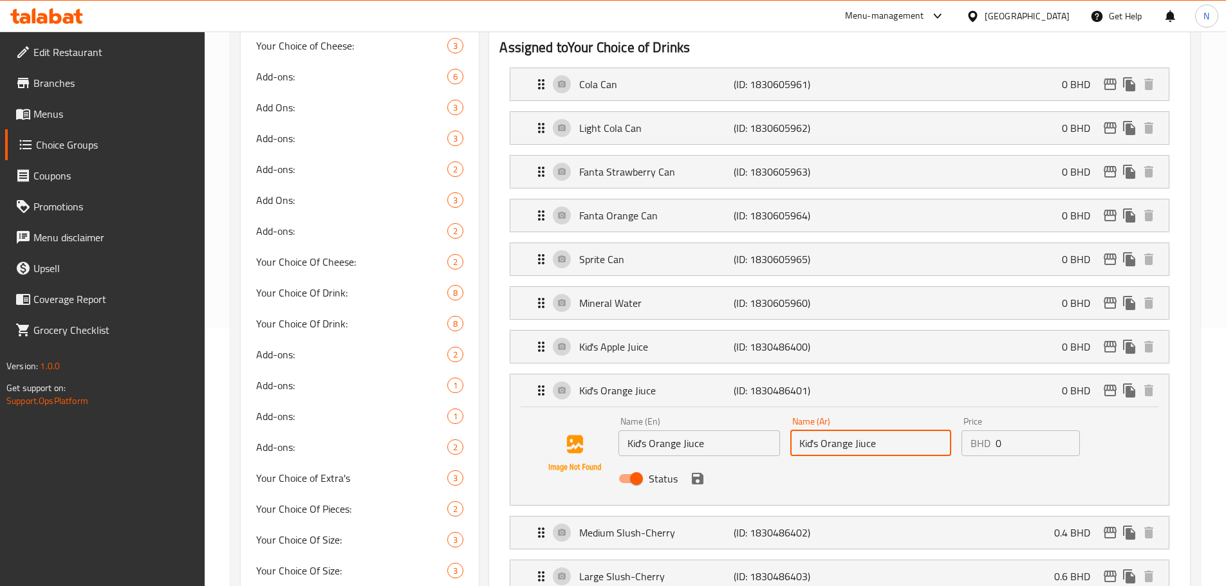
click at [838, 431] on input "Kid's Orange Jiuce" at bounding box center [871, 444] width 161 height 26
click at [693, 473] on icon "save" at bounding box center [698, 479] width 12 height 12
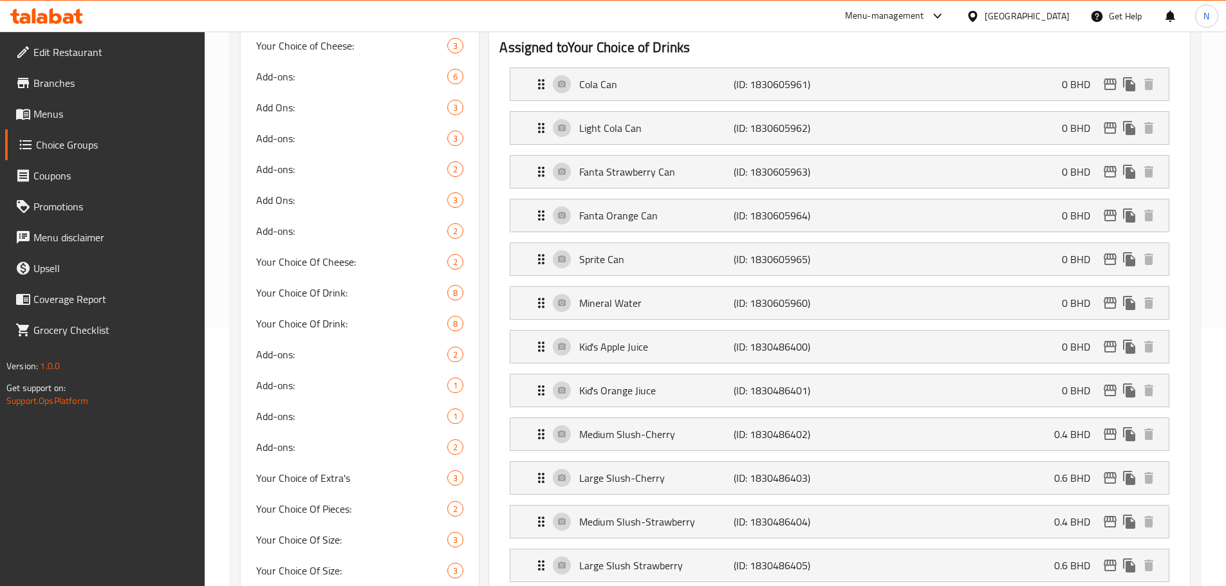
type input "عصير برتقال اطفال"
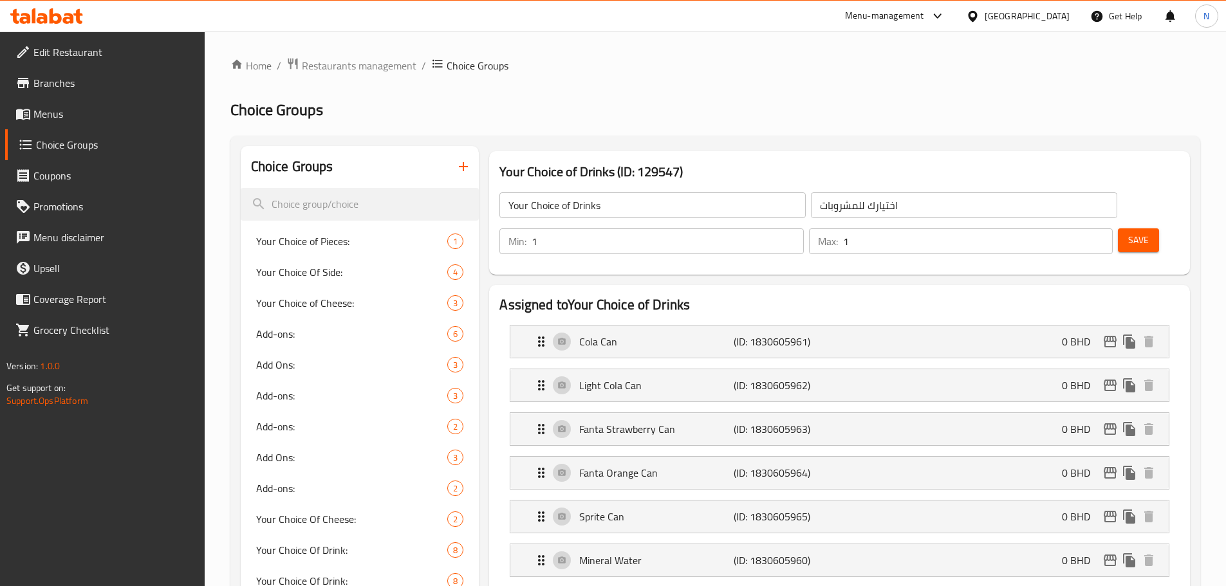
click at [1129, 232] on span "Save" at bounding box center [1139, 240] width 21 height 16
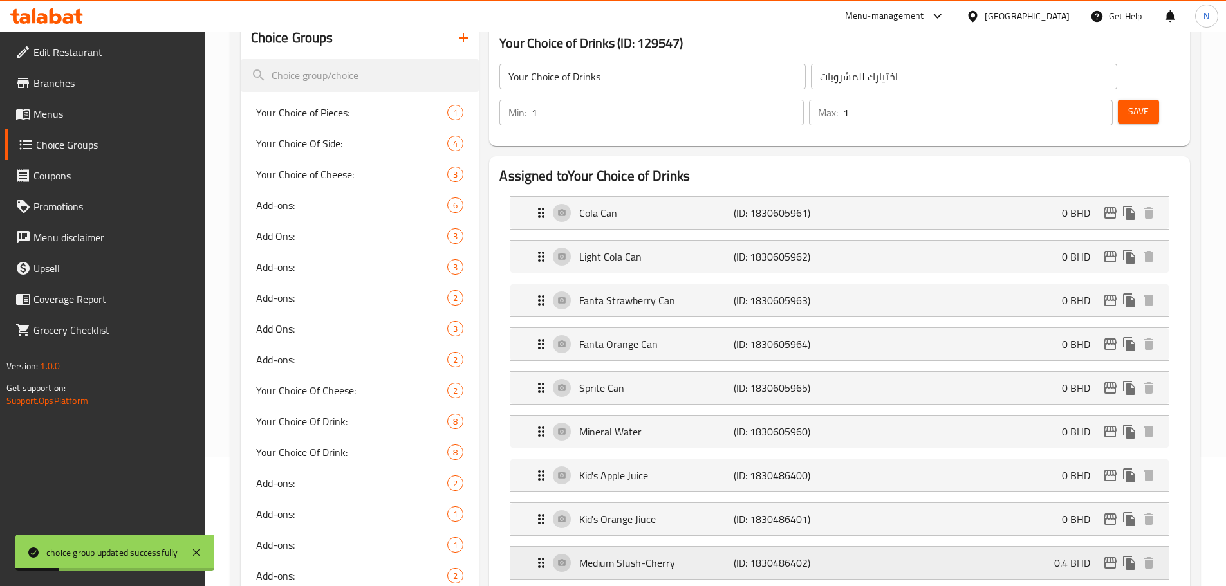
scroll to position [386, 0]
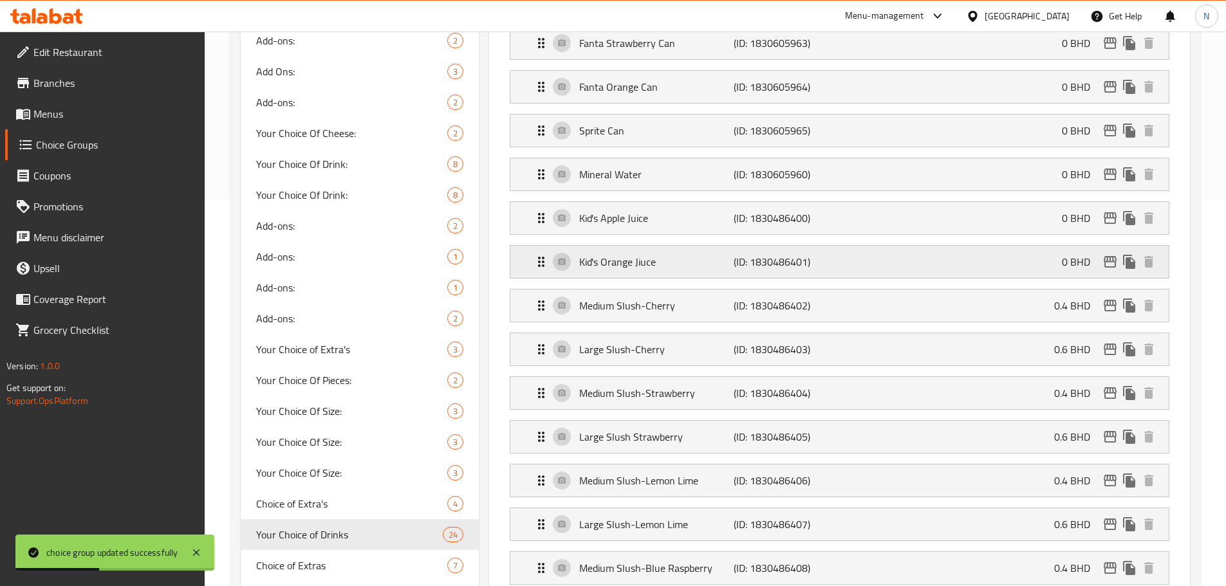
click at [688, 254] on p "Kid's Orange Jiuce" at bounding box center [656, 261] width 154 height 15
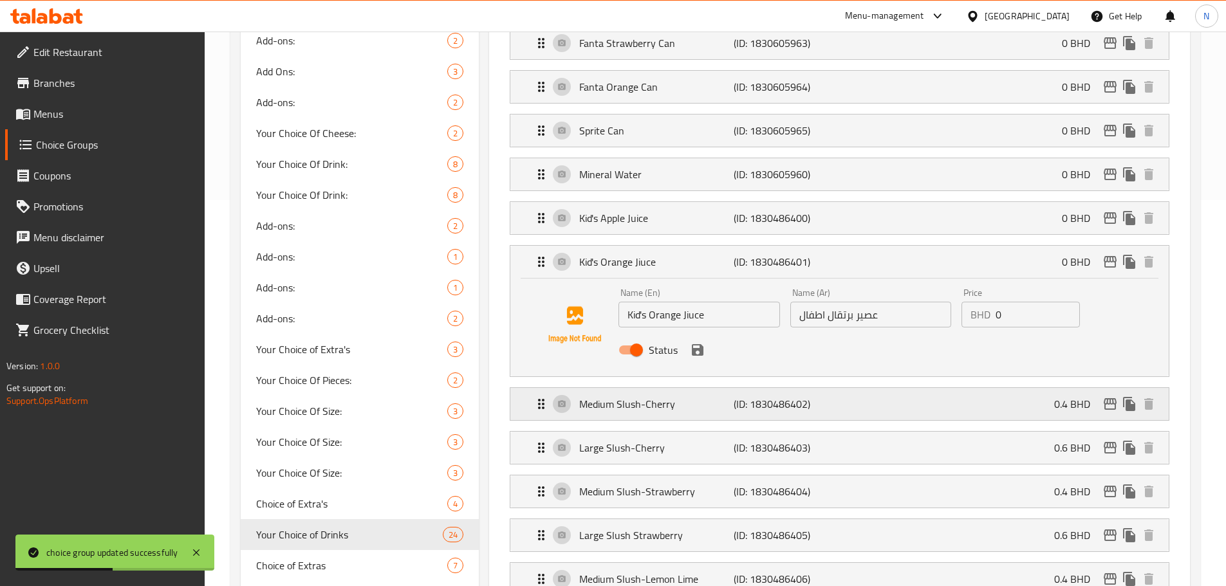
click at [705, 397] on p "Medium Slush-Cherry" at bounding box center [656, 404] width 154 height 15
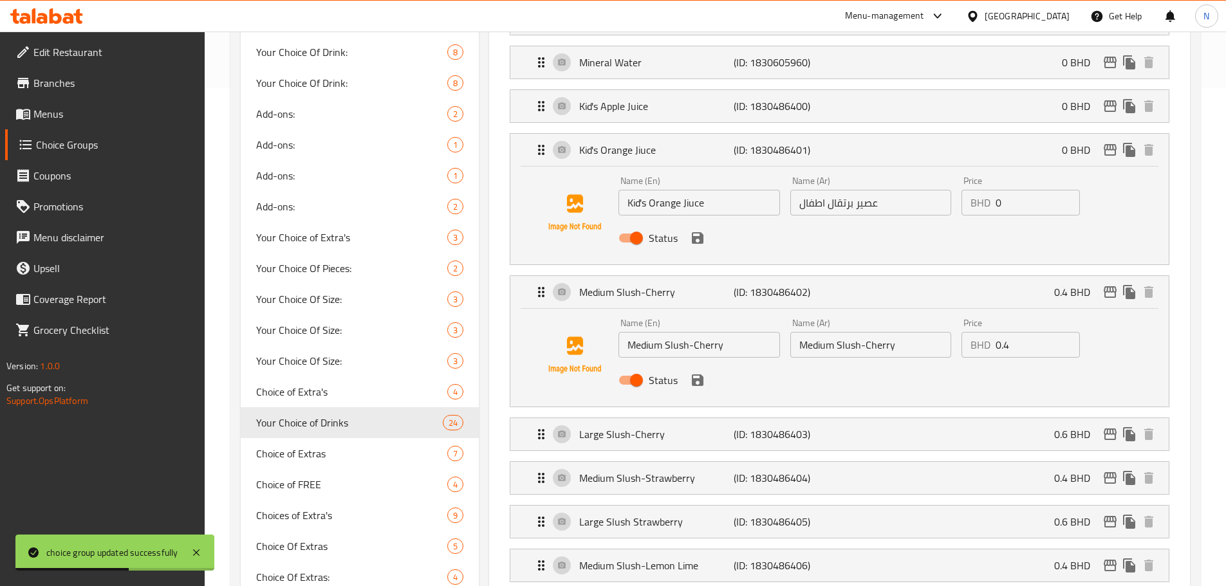
scroll to position [515, 0]
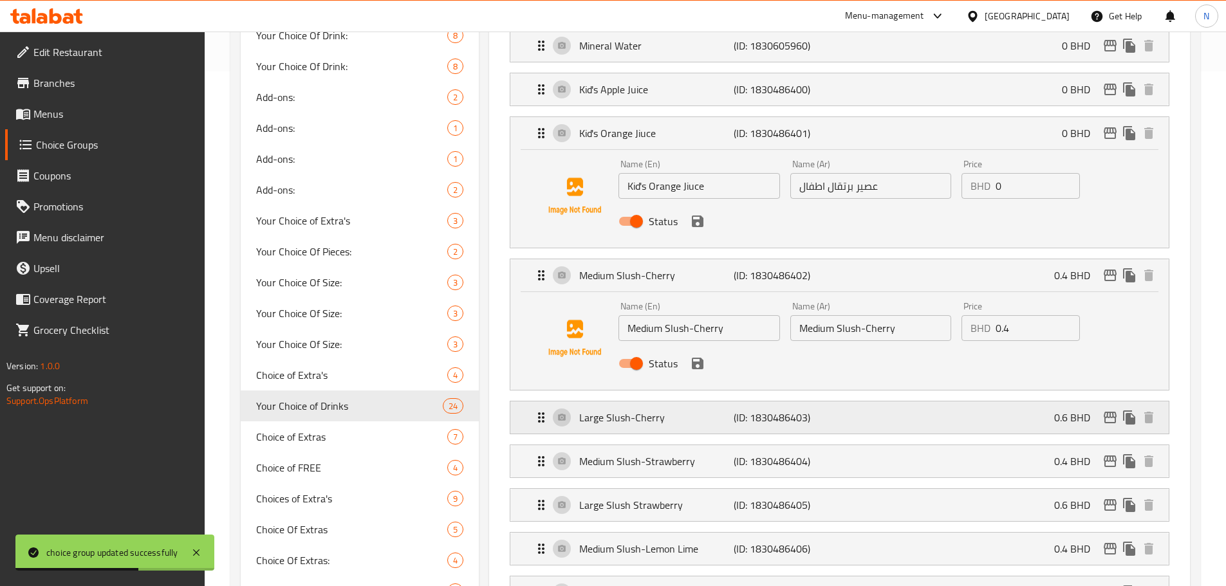
click at [812, 410] on p "(ID: 1830486403)" at bounding box center [785, 417] width 103 height 15
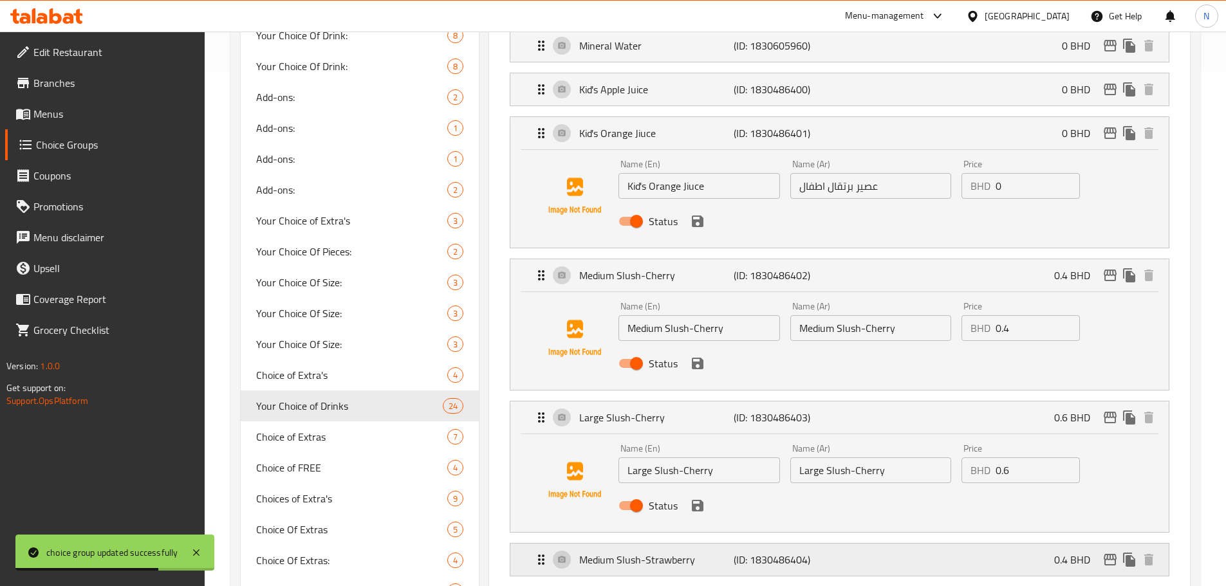
click at [791, 552] on p "(ID: 1830486404)" at bounding box center [785, 559] width 103 height 15
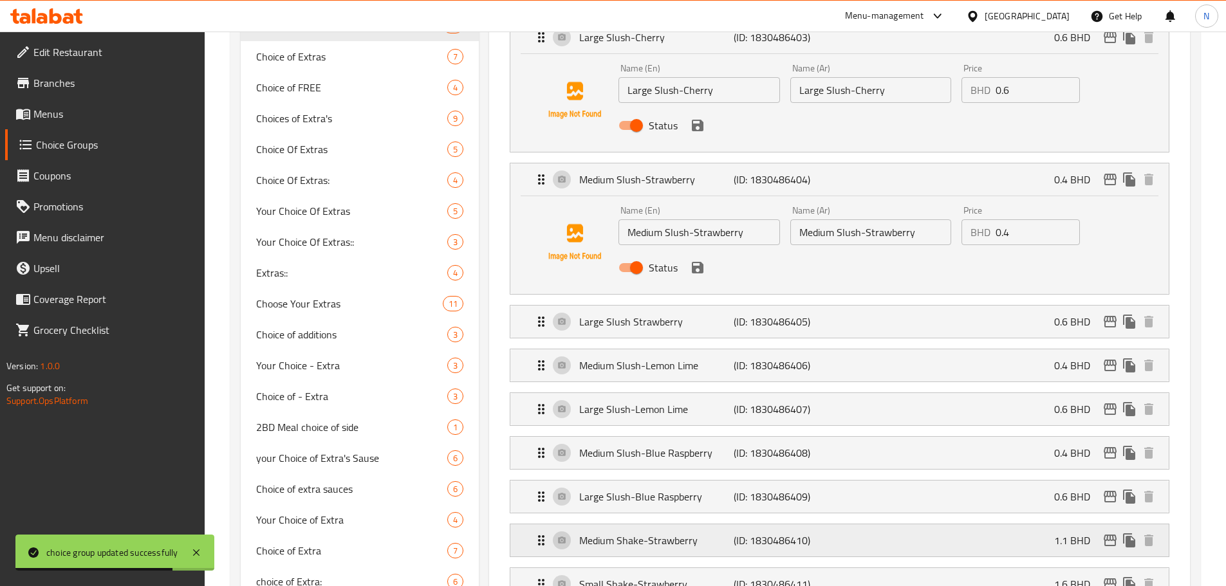
scroll to position [901, 0]
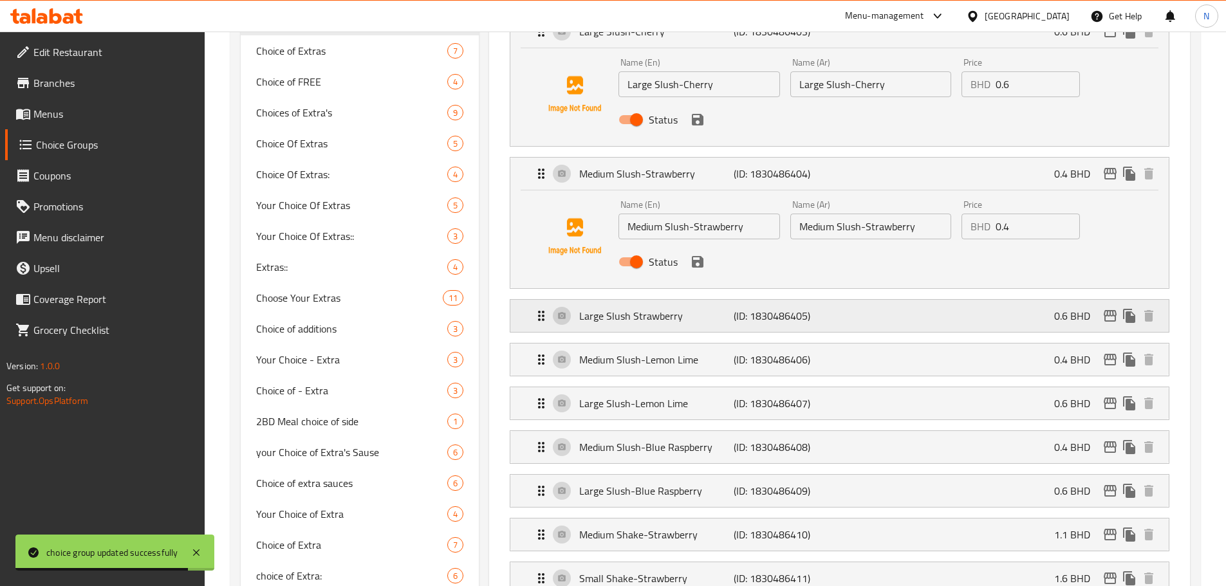
click at [711, 308] on p "Large Slush Strawberry" at bounding box center [656, 315] width 154 height 15
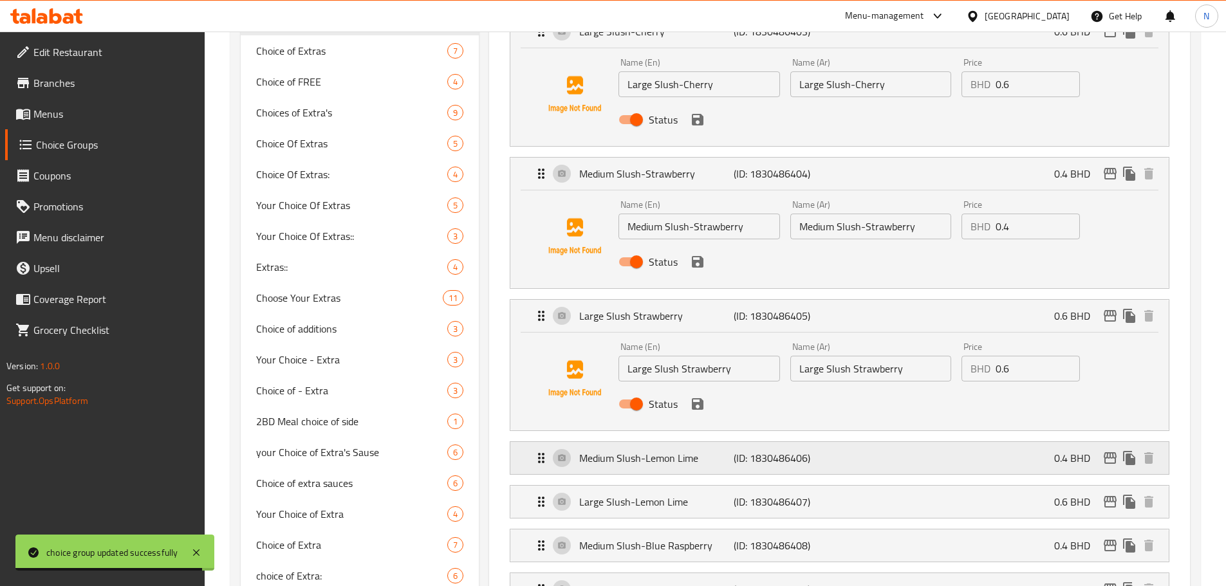
click at [738, 442] on div "Medium Slush-Lemon Lime (ID: 1830486406) 0.4 BHD" at bounding box center [844, 458] width 620 height 32
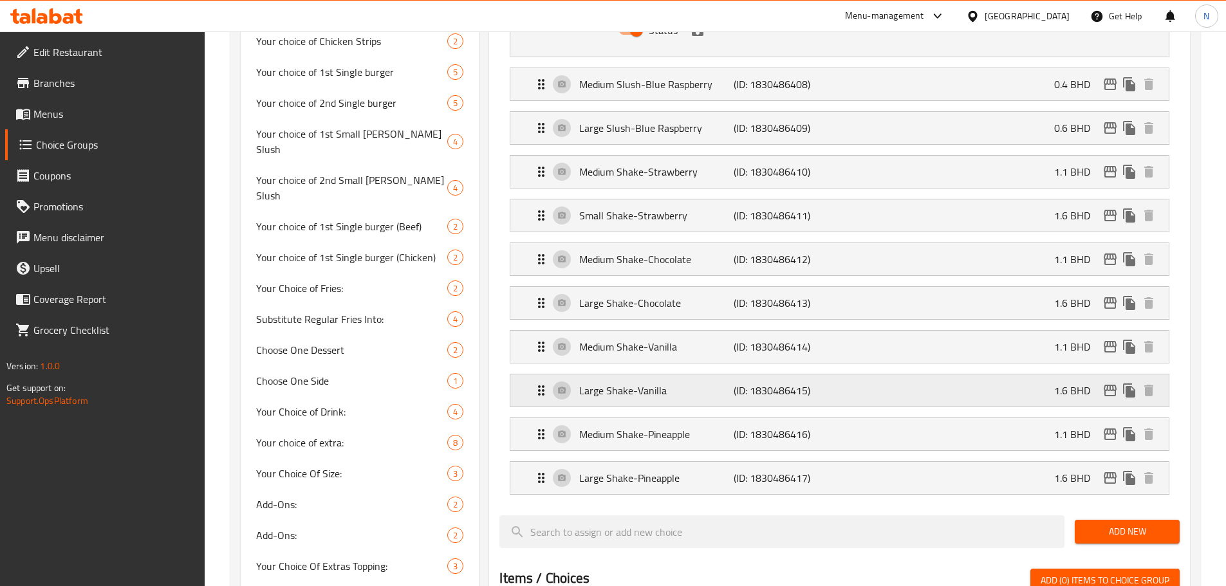
scroll to position [1545, 0]
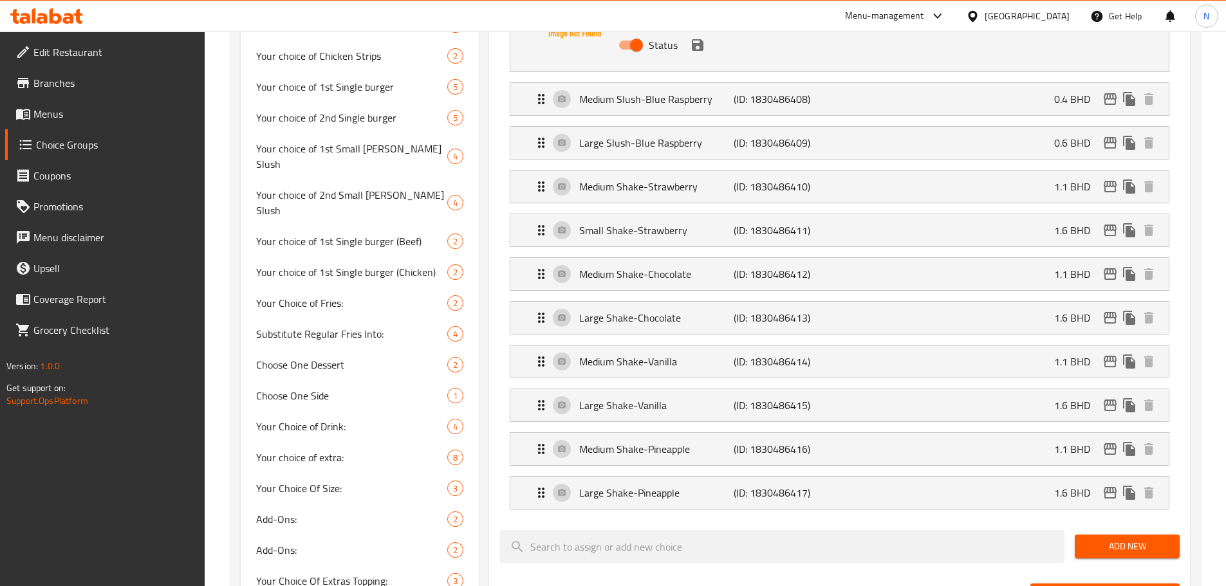
click at [754, 475] on li "Large Shake-Pineapple (ID: 1830486417) 1.6 BHD Name (En) Large Shake-Pineapple …" at bounding box center [840, 493] width 680 height 44
click at [747, 485] on p "(ID: 1830486417)" at bounding box center [785, 492] width 103 height 15
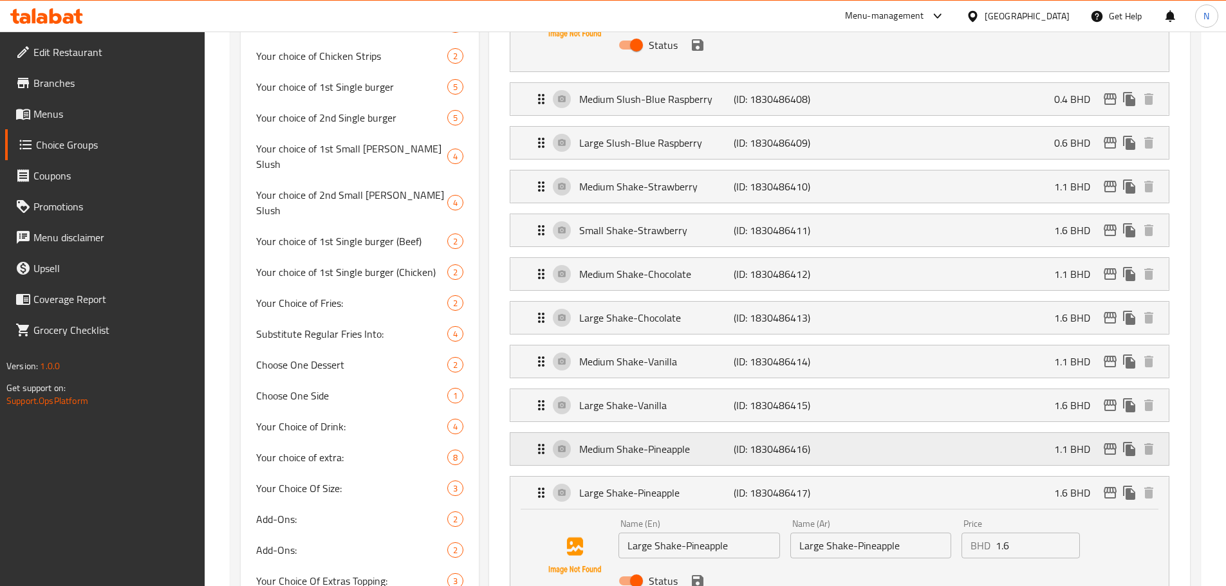
click at [733, 433] on div "Medium Shake-Pineapple (ID: 1830486416) 1.1 BHD" at bounding box center [844, 449] width 620 height 32
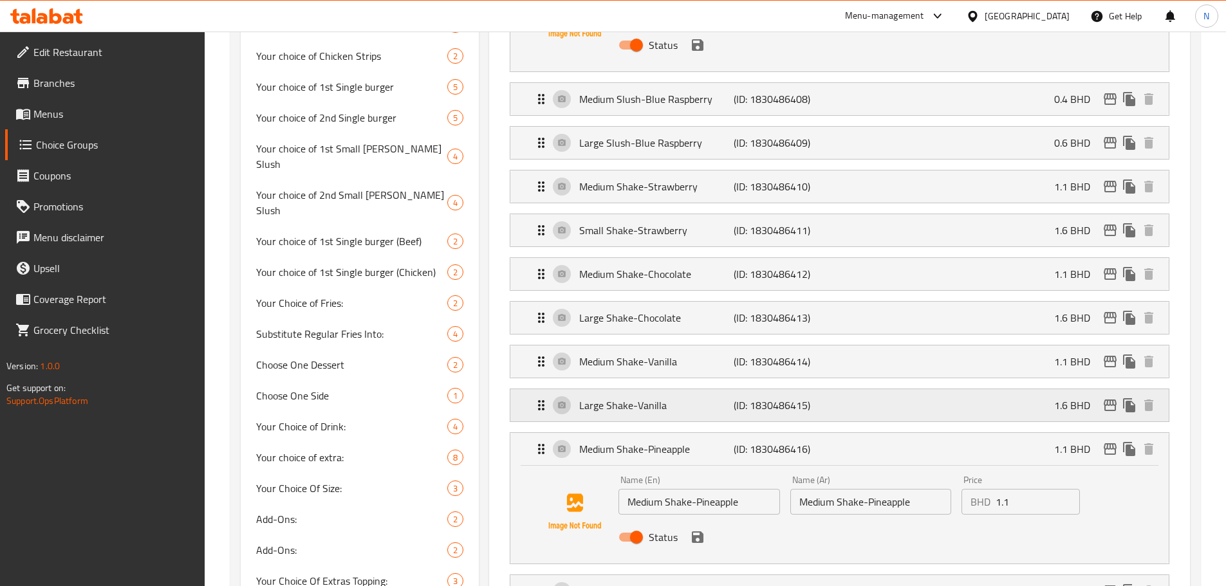
click at [737, 398] on p "(ID: 1830486415)" at bounding box center [785, 405] width 103 height 15
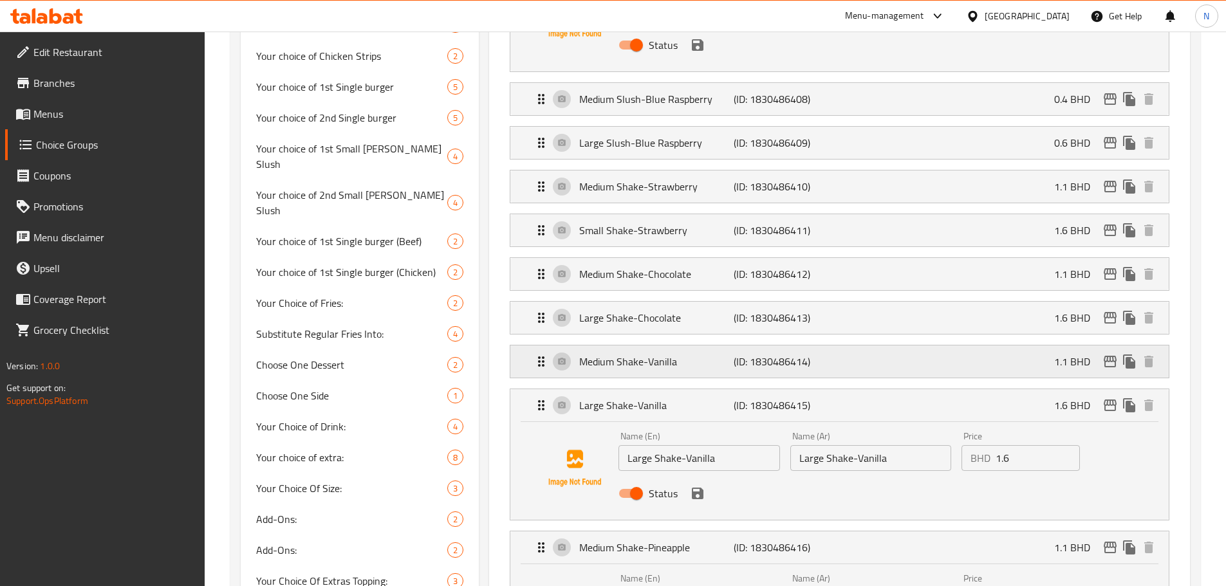
click at [718, 354] on p "Medium Shake-Vanilla" at bounding box center [656, 361] width 154 height 15
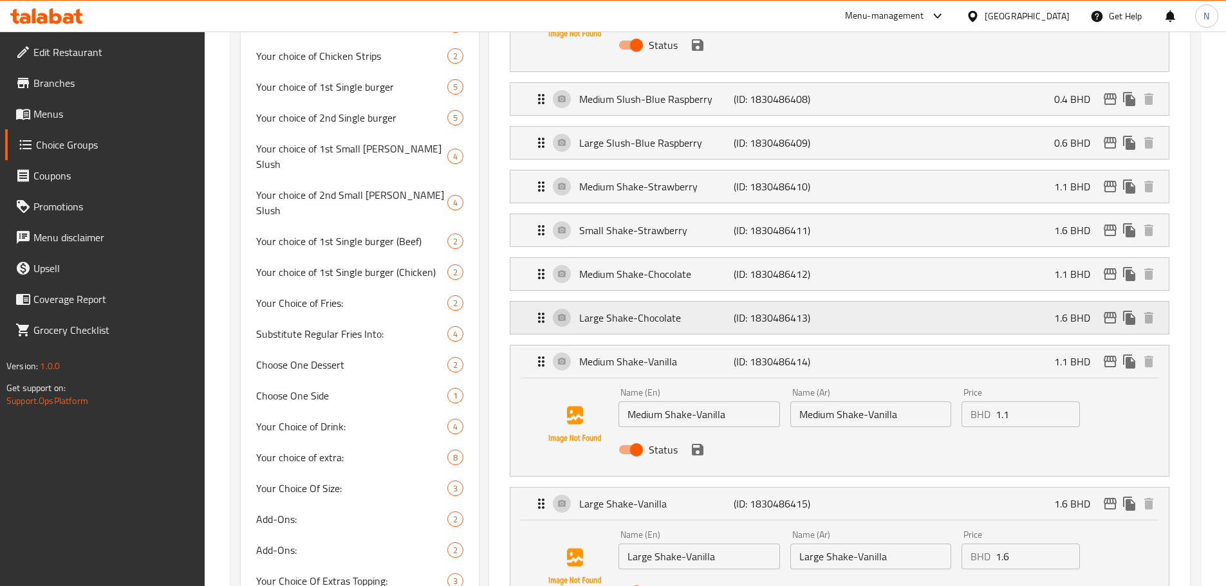
click at [718, 310] on p "Large Shake-Chocolate" at bounding box center [656, 317] width 154 height 15
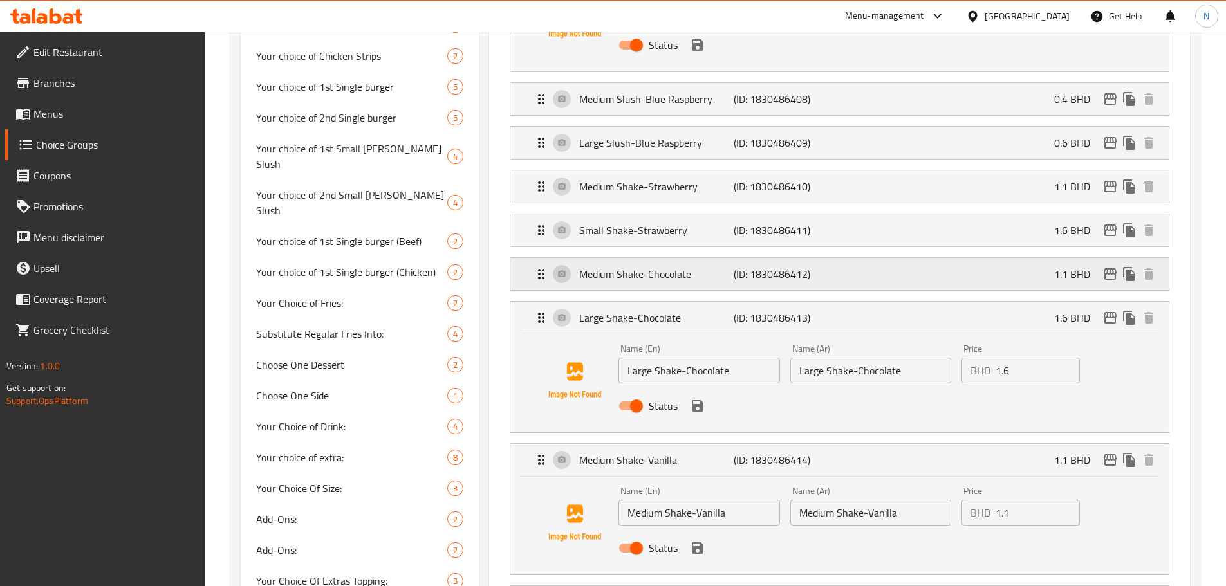
click at [718, 267] on p "Medium Shake-Chocolate" at bounding box center [656, 274] width 154 height 15
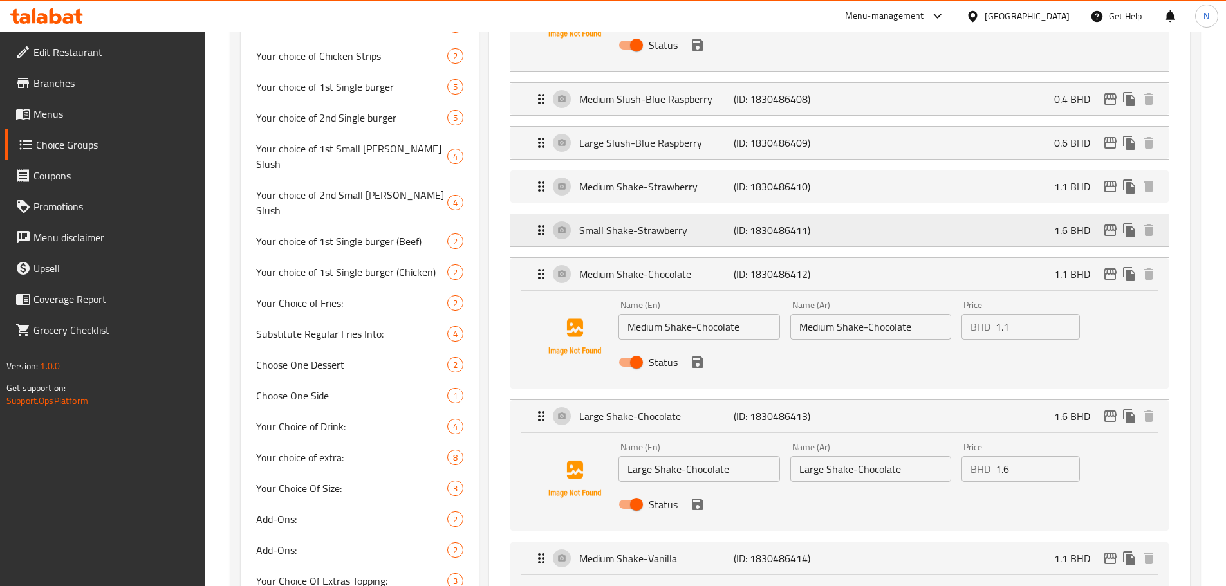
click at [710, 223] on p "Small Shake-Strawberry" at bounding box center [656, 230] width 154 height 15
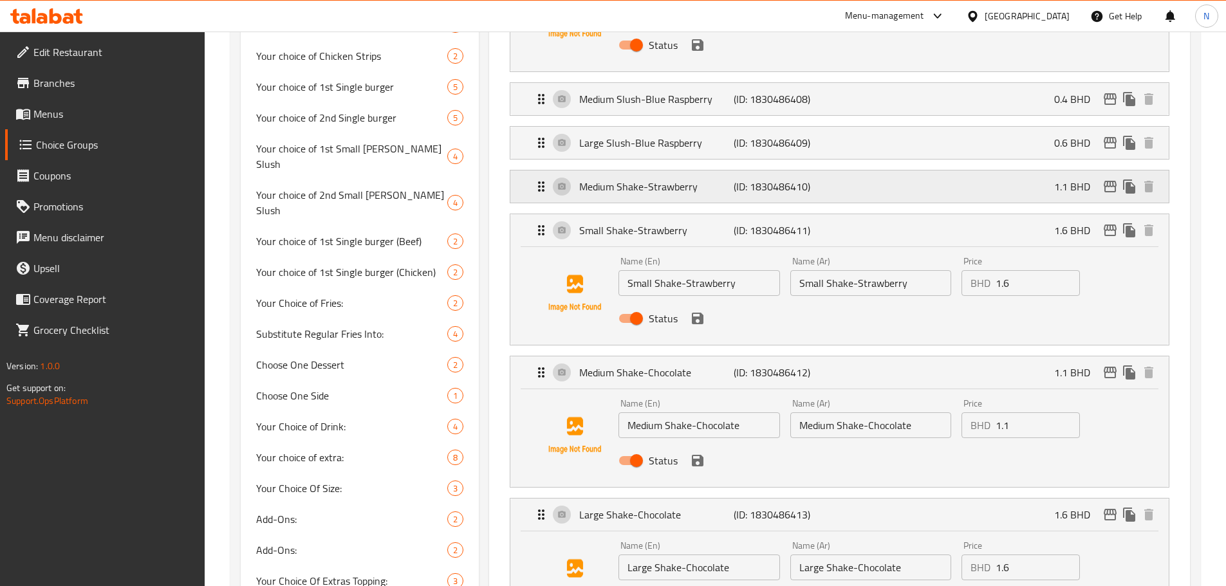
click at [703, 171] on div "Medium Shake-Strawberry (ID: 1830486410) 1.1 BHD" at bounding box center [844, 187] width 620 height 32
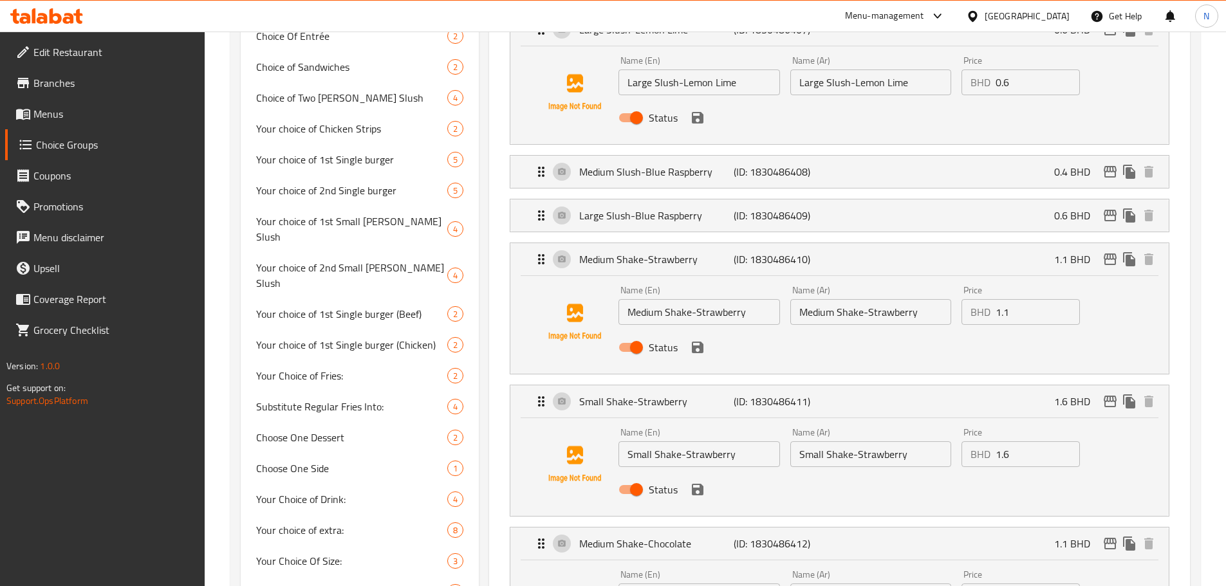
scroll to position [1416, 0]
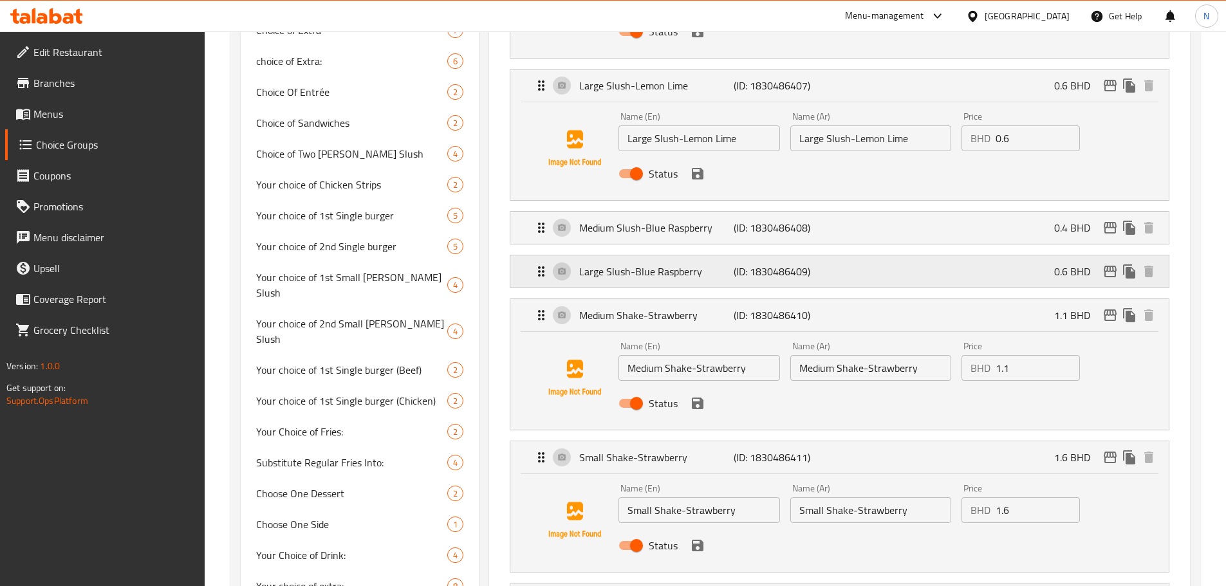
click at [739, 264] on p "(ID: 1830486409)" at bounding box center [785, 271] width 103 height 15
click at [731, 206] on li "Medium Slush-Blue Raspberry (ID: 1830486408) 0.4 BHD Name (En) Medium Slush-Blu…" at bounding box center [840, 228] width 680 height 44
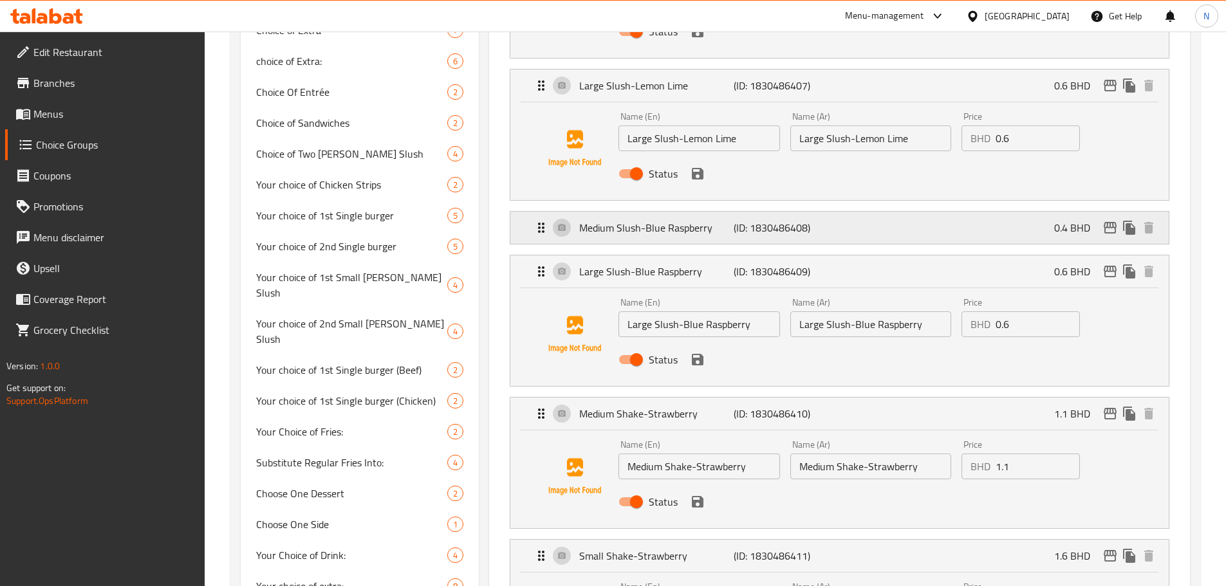
click at [719, 220] on p "Medium Slush-Blue Raspberry" at bounding box center [656, 227] width 154 height 15
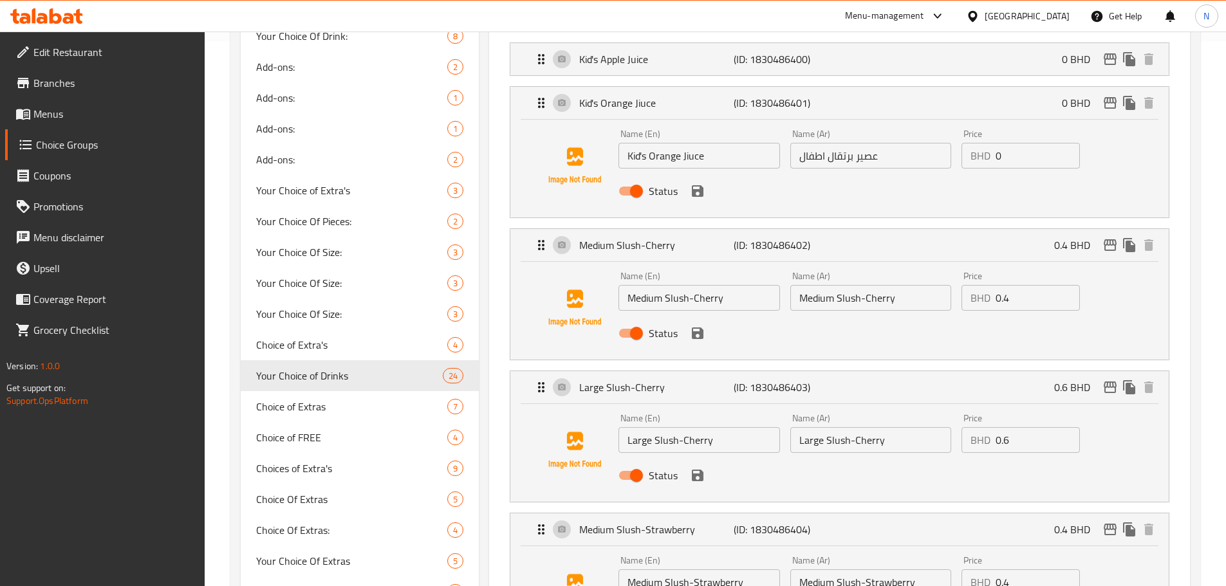
scroll to position [579, 0]
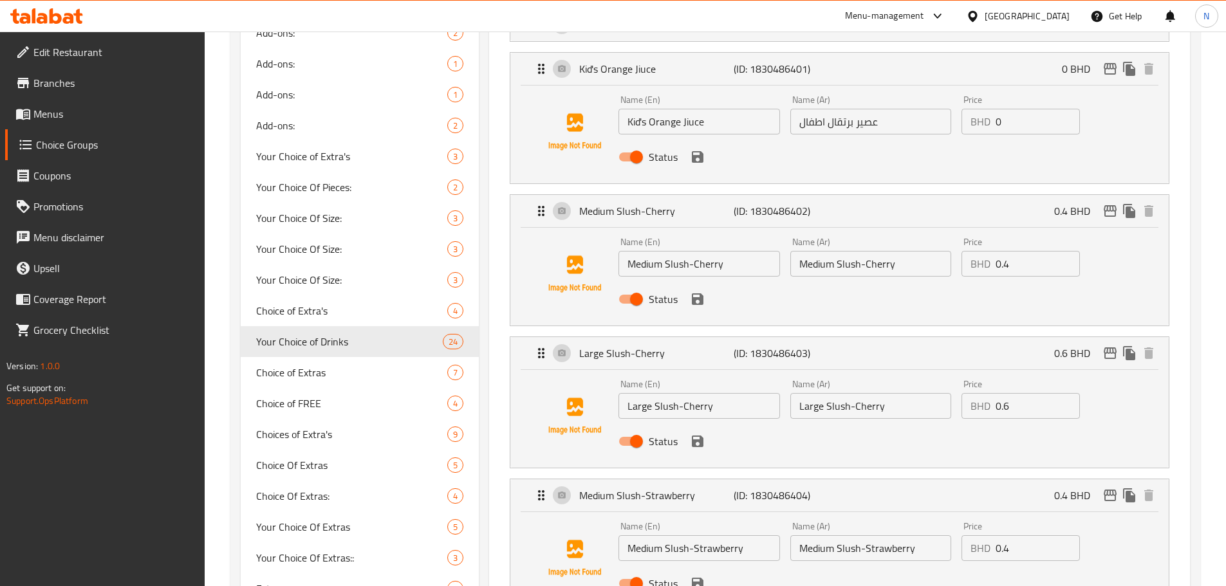
click at [698, 251] on input "Medium Slush-Cherry" at bounding box center [699, 264] width 161 height 26
click at [823, 251] on input "Medium Slush-Cherry" at bounding box center [871, 264] width 161 height 26
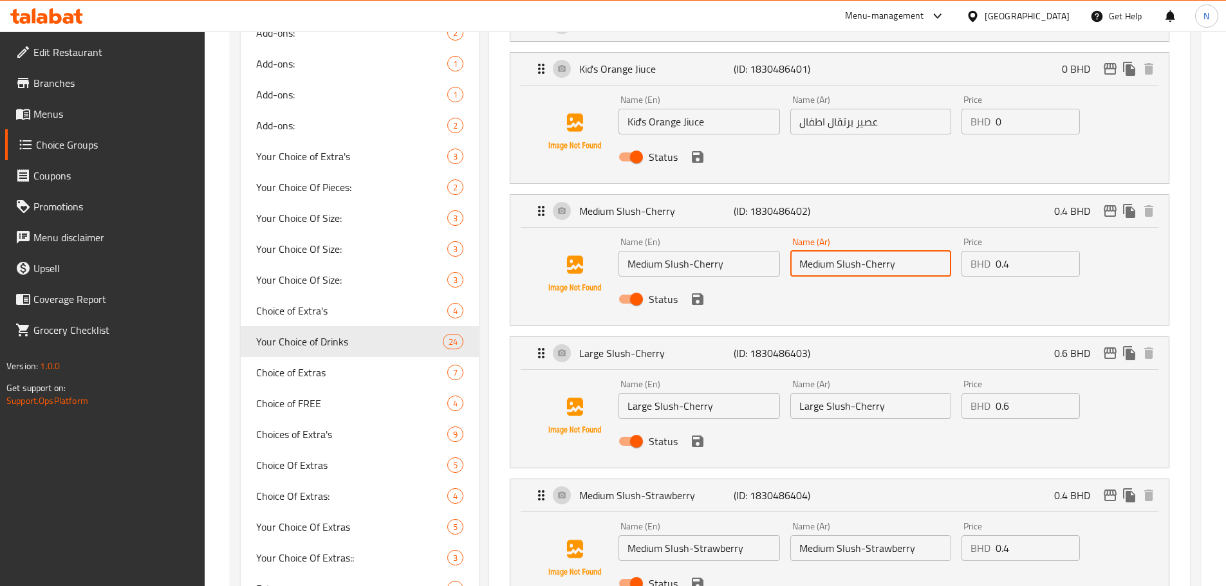
click at [823, 251] on input "Medium Slush-Cherry" at bounding box center [871, 264] width 161 height 26
click at [697, 292] on icon "save" at bounding box center [697, 299] width 15 height 15
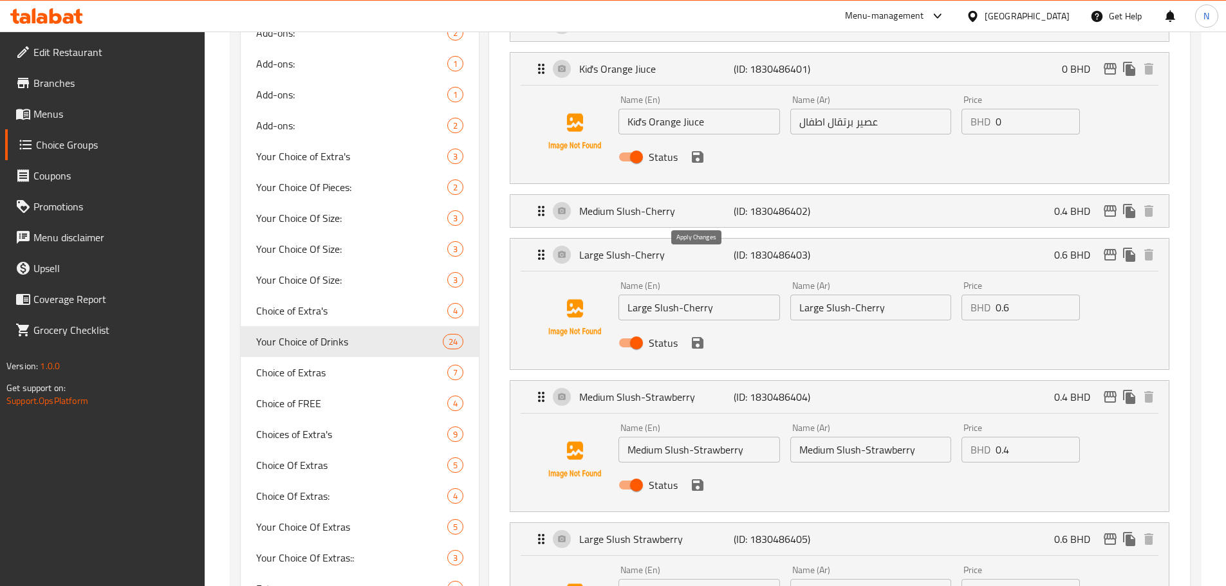
type input "سلاش كرز متوصط"
click at [818, 295] on input "Large Slush-Cherry" at bounding box center [871, 308] width 161 height 26
click at [697, 335] on icon "save" at bounding box center [697, 342] width 15 height 15
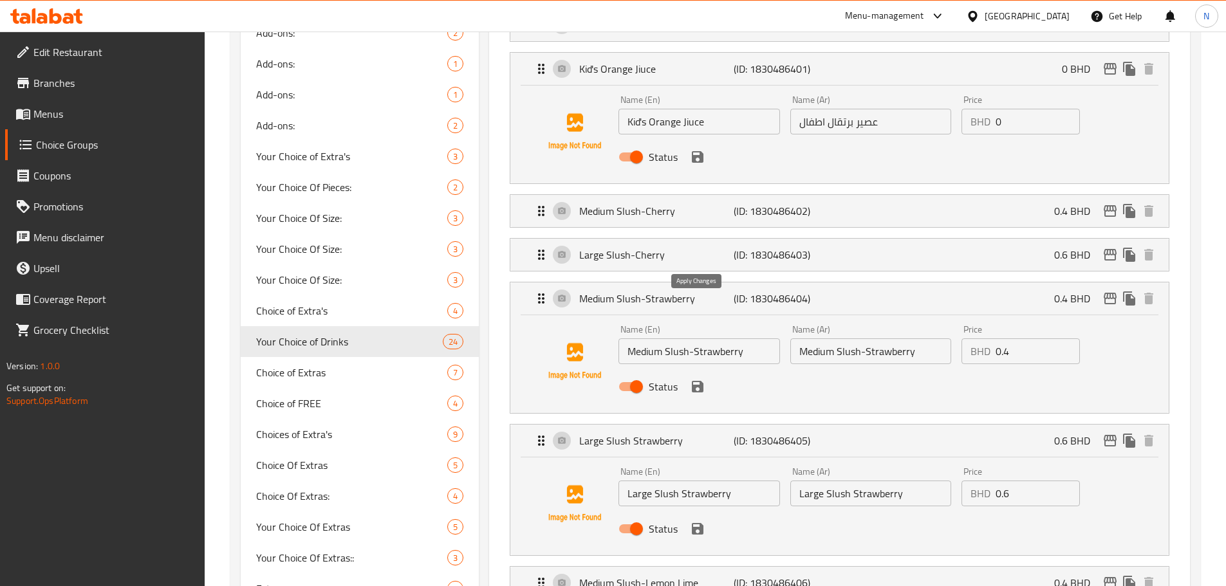
type input "سلاش كرز متوسط"
click at [848, 339] on input "Medium Slush-Strawberry" at bounding box center [871, 352] width 161 height 26
click at [702, 381] on icon "save" at bounding box center [698, 387] width 12 height 12
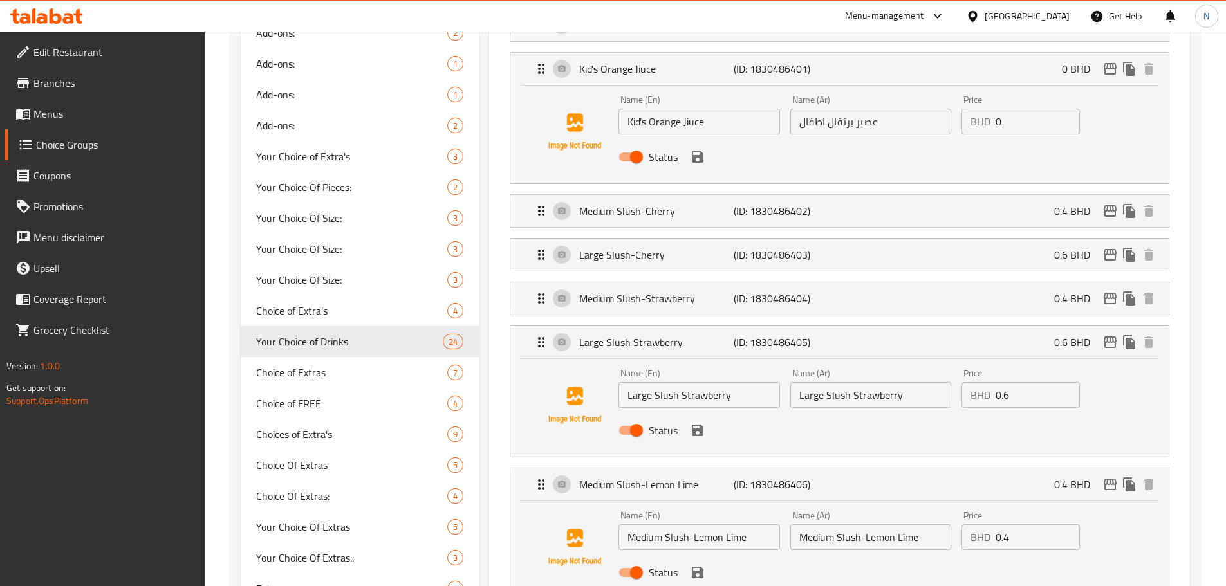
type input "سلاش فروالة متوسط"
click at [863, 382] on input "Large Slush Strawberry" at bounding box center [871, 395] width 161 height 26
click at [696, 423] on icon "save" at bounding box center [697, 430] width 15 height 15
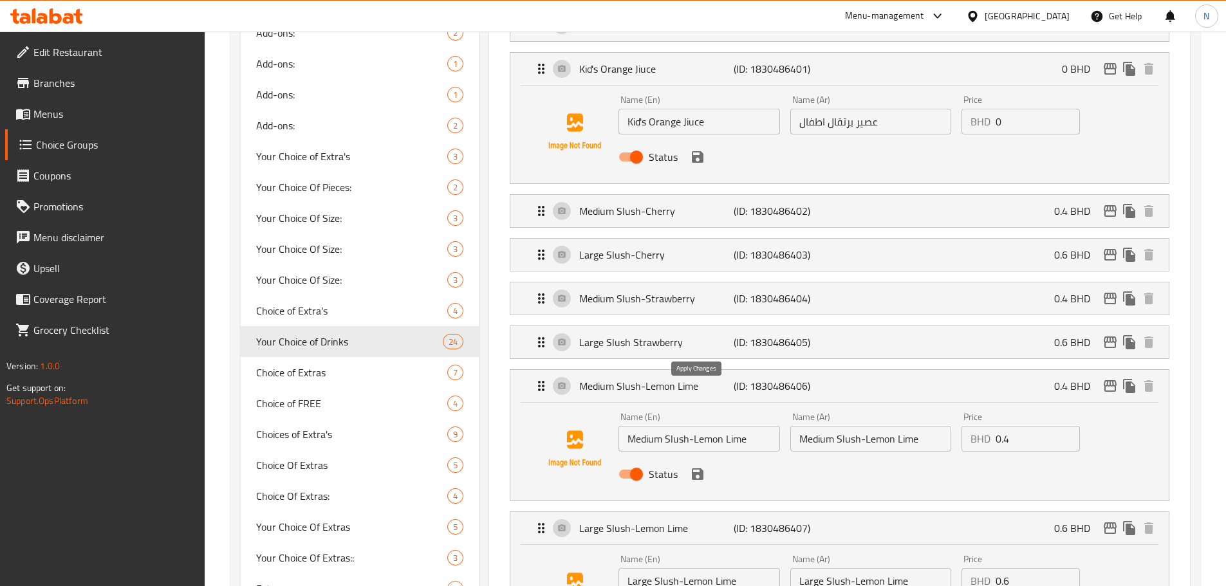
type input "سلاش فراولة كبير"
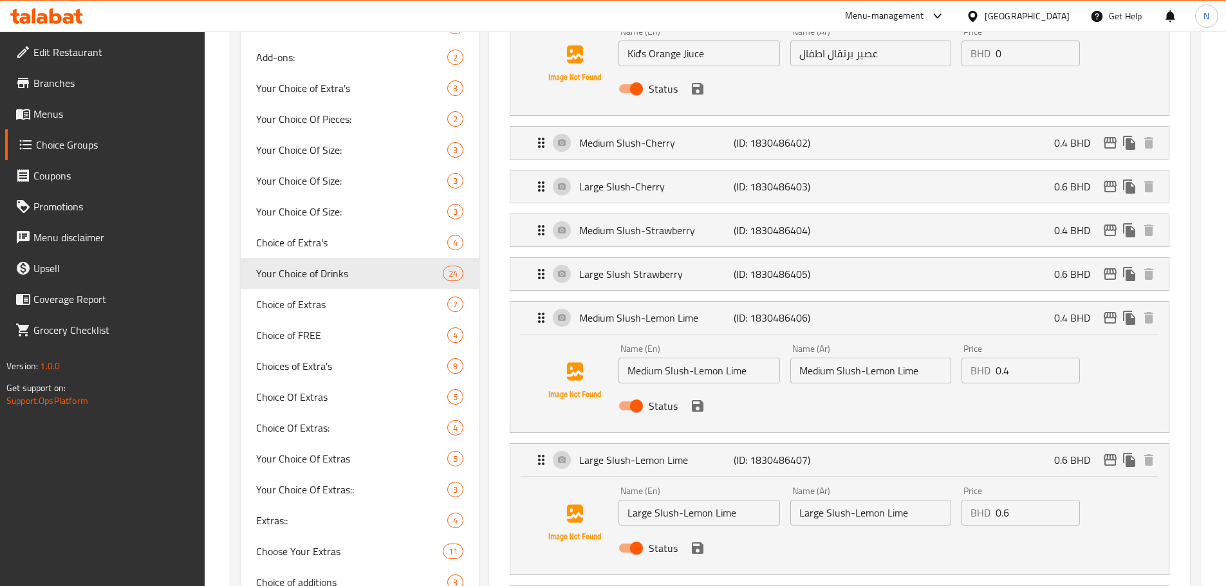
scroll to position [773, 0]
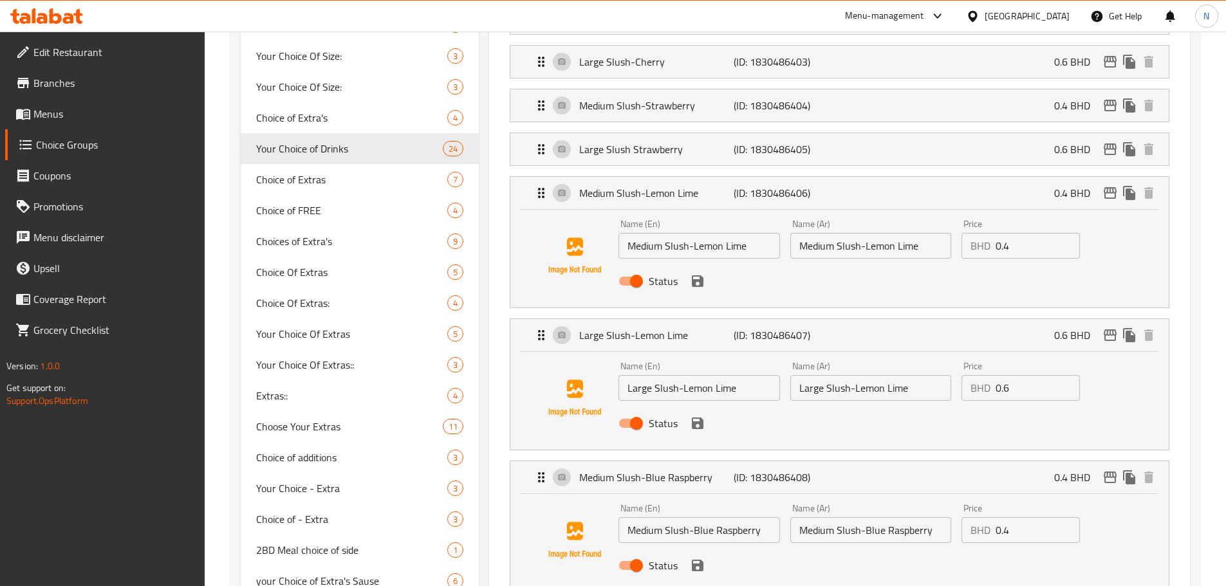
click at [897, 233] on input "Medium Slush-Lemon Lime" at bounding box center [871, 246] width 161 height 26
click at [694, 276] on icon "save" at bounding box center [698, 282] width 12 height 12
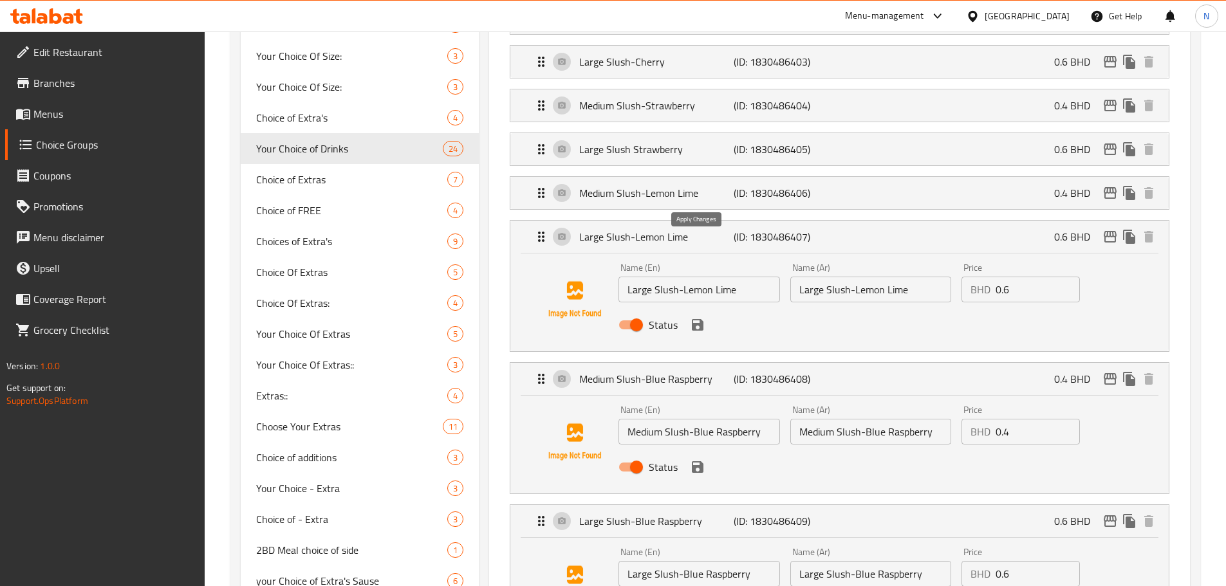
type input "سلاش ليمون حامض متوسط"
click at [836, 277] on input "Large Slush-Lemon Lime" at bounding box center [871, 290] width 161 height 26
click at [696, 319] on icon "save" at bounding box center [698, 325] width 12 height 12
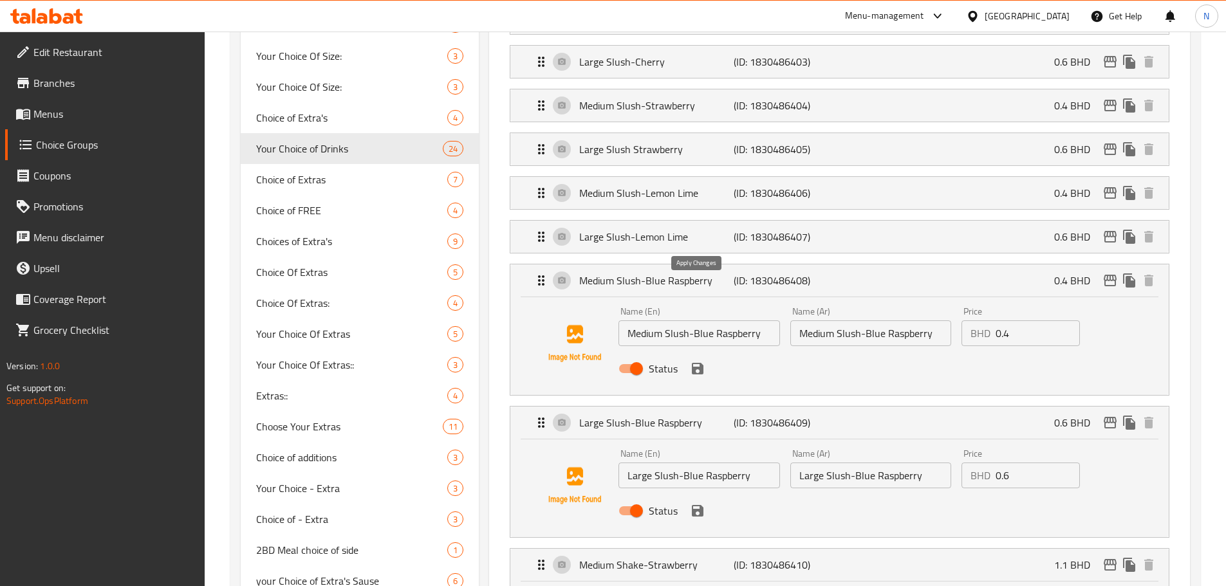
type input "سلاش ليمون حامض كبير"
click at [841, 321] on input "Medium Slush-Blue Raspberry" at bounding box center [871, 334] width 161 height 26
click at [702, 363] on icon "save" at bounding box center [698, 369] width 12 height 12
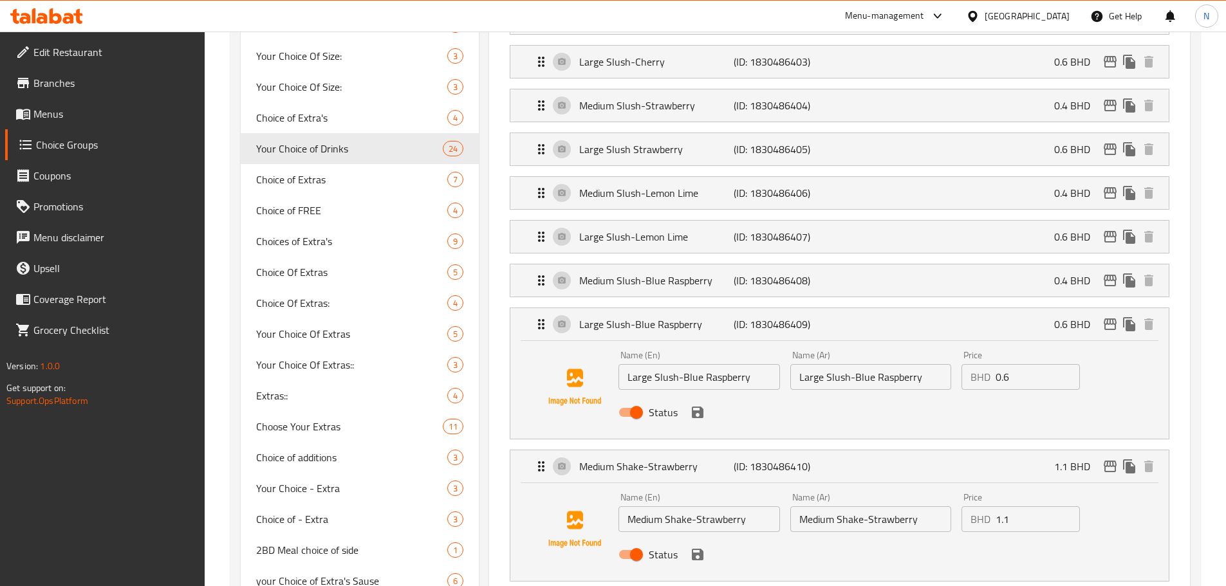
type input "سلاش توت ازرق بري متوسط"
click at [843, 364] on input "Large Slush-Blue Raspberry" at bounding box center [871, 377] width 161 height 26
click at [698, 407] on icon "save" at bounding box center [698, 413] width 12 height 12
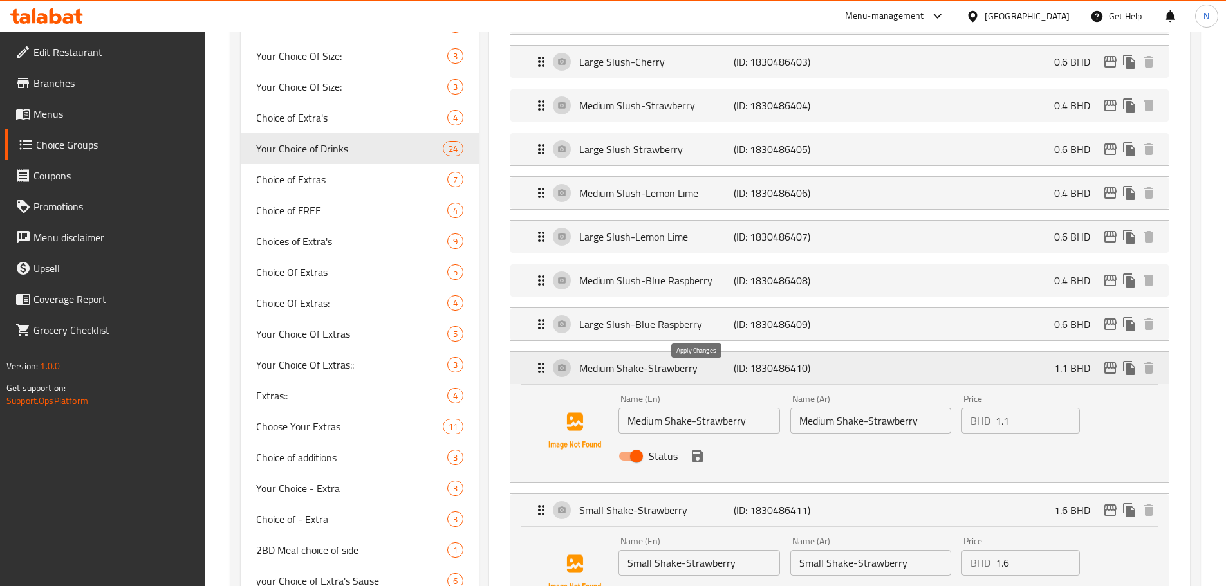
type input "سلاش توت بري ازرق كبير"
click at [839, 408] on input "Medium Shake-Strawberry" at bounding box center [871, 421] width 161 height 26
click at [701, 451] on icon "save" at bounding box center [698, 457] width 12 height 12
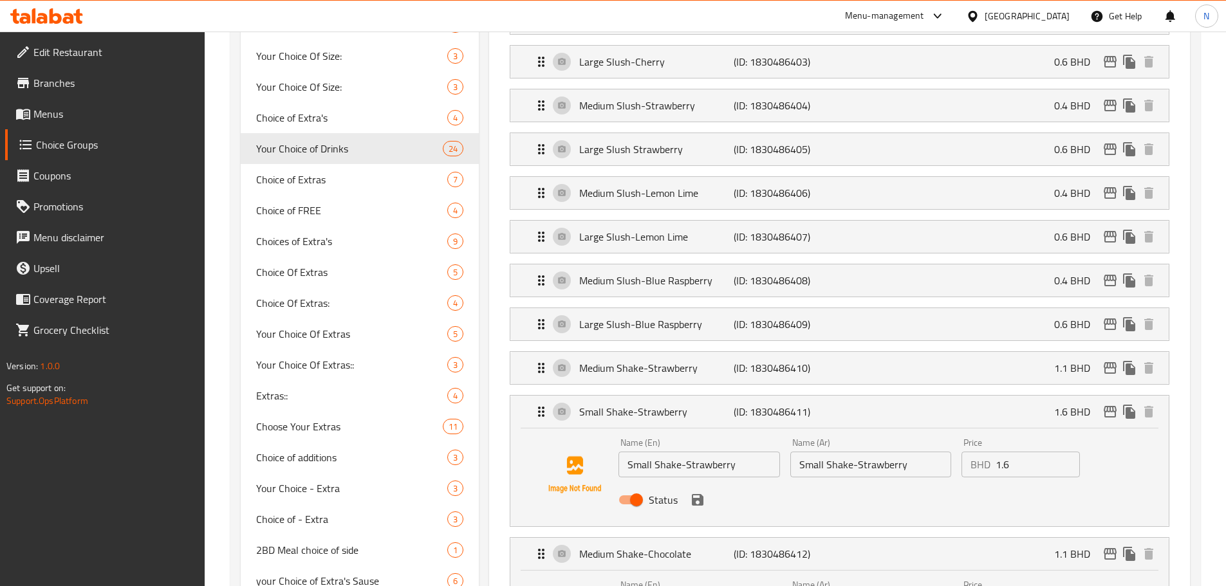
type input "شيك فروالة متوسط"
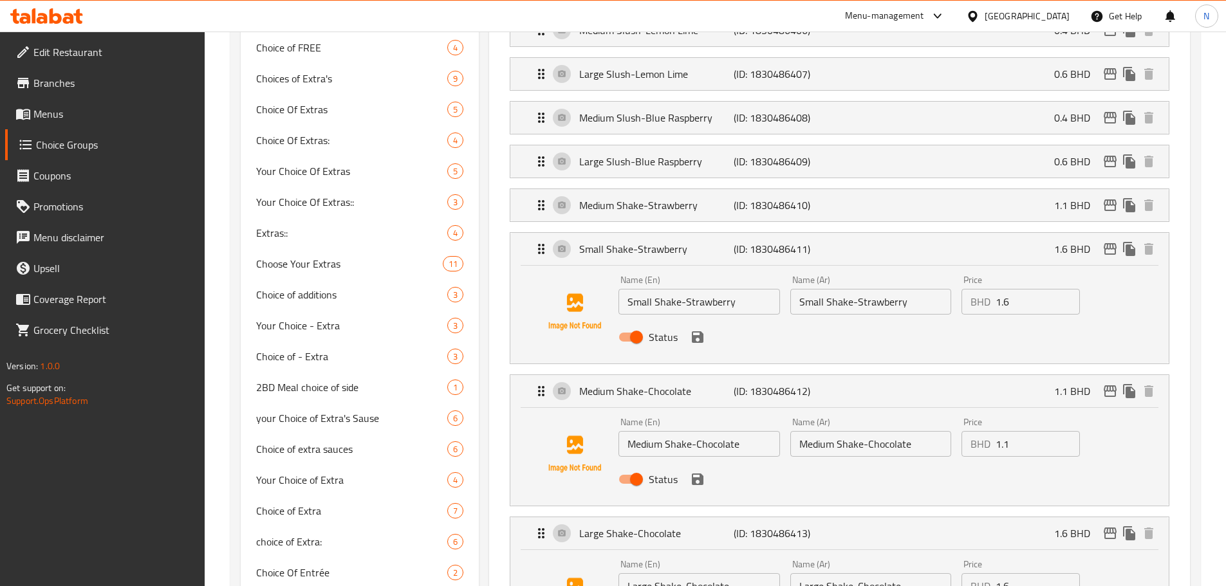
scroll to position [966, 0]
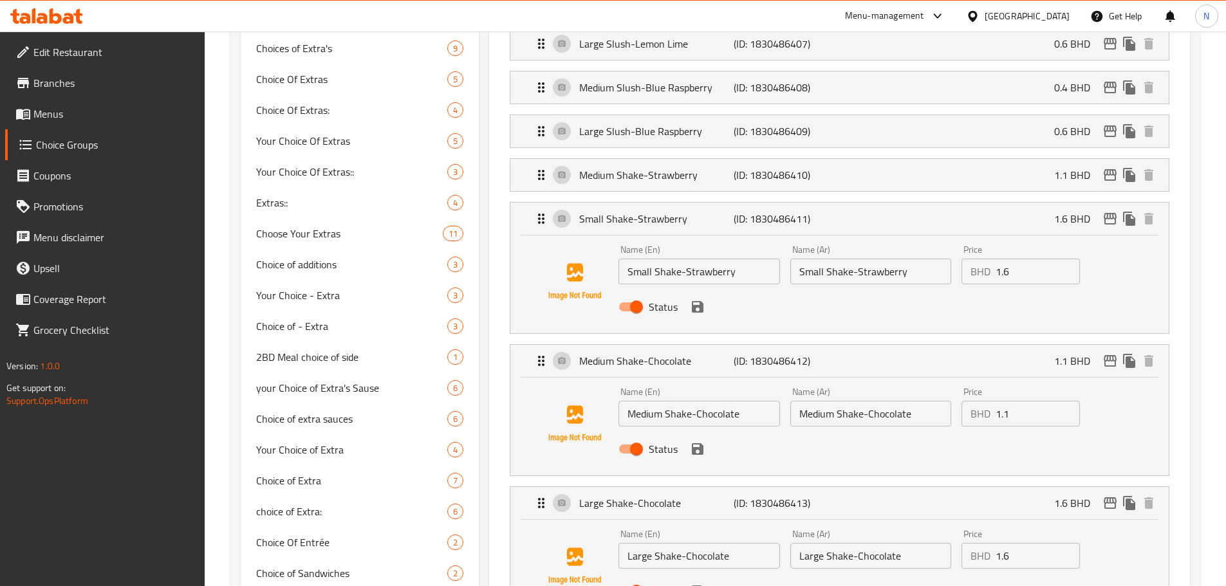
click at [867, 259] on input "Small Shake-Strawberry" at bounding box center [871, 272] width 161 height 26
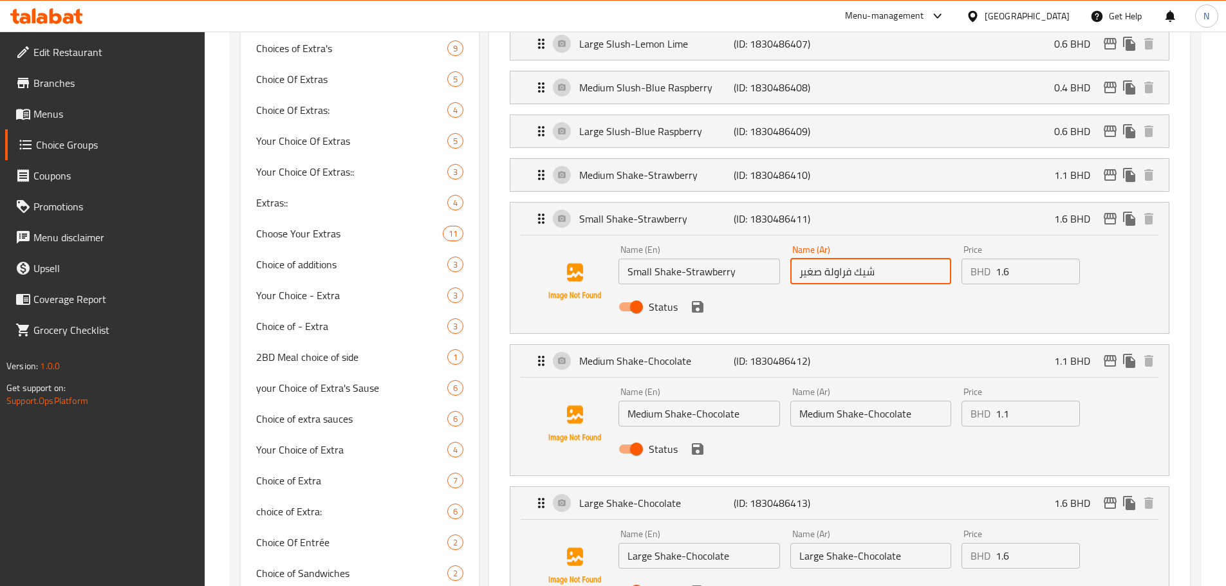
click at [698, 301] on icon "save" at bounding box center [698, 307] width 12 height 12
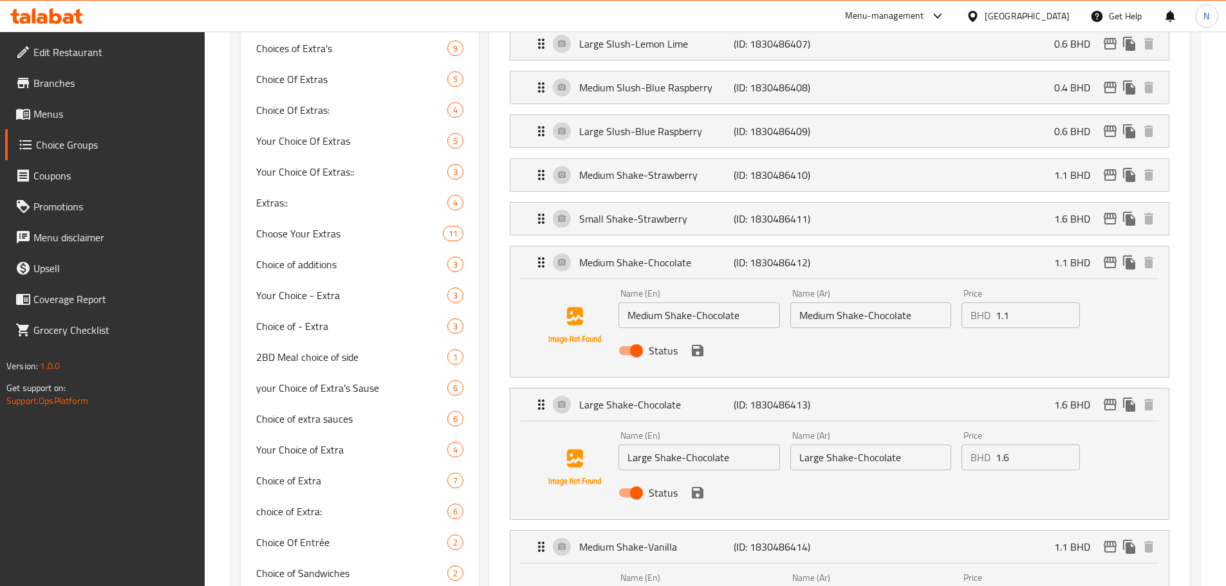
type input "شيك فراولة صغير"
click at [819, 303] on input "Medium Shake-Chocolate" at bounding box center [871, 316] width 161 height 26
click at [697, 345] on icon "save" at bounding box center [698, 351] width 12 height 12
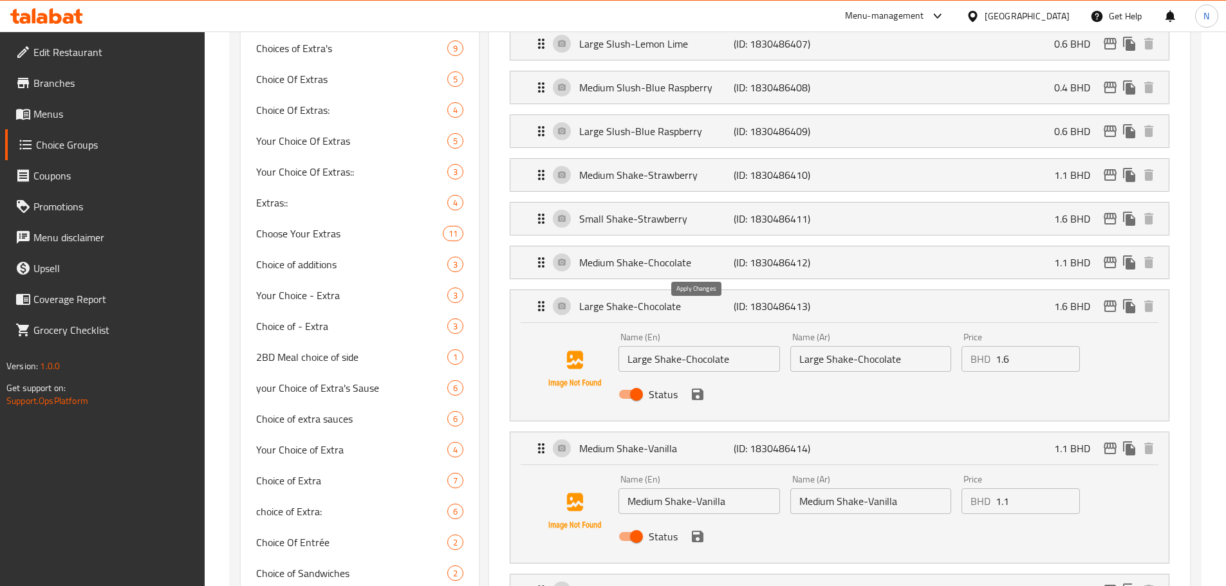
type input "شيك شوكولاتة متوسط"
click at [821, 346] on input "Large Shake-Chocolate" at bounding box center [871, 359] width 161 height 26
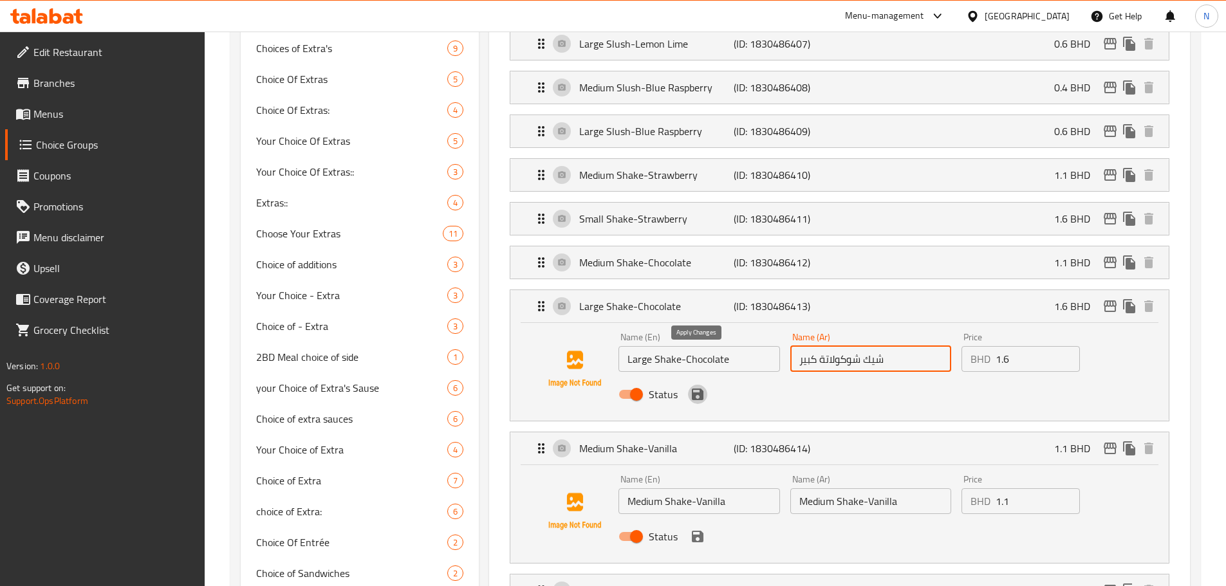
click at [701, 387] on icon "save" at bounding box center [697, 394] width 15 height 15
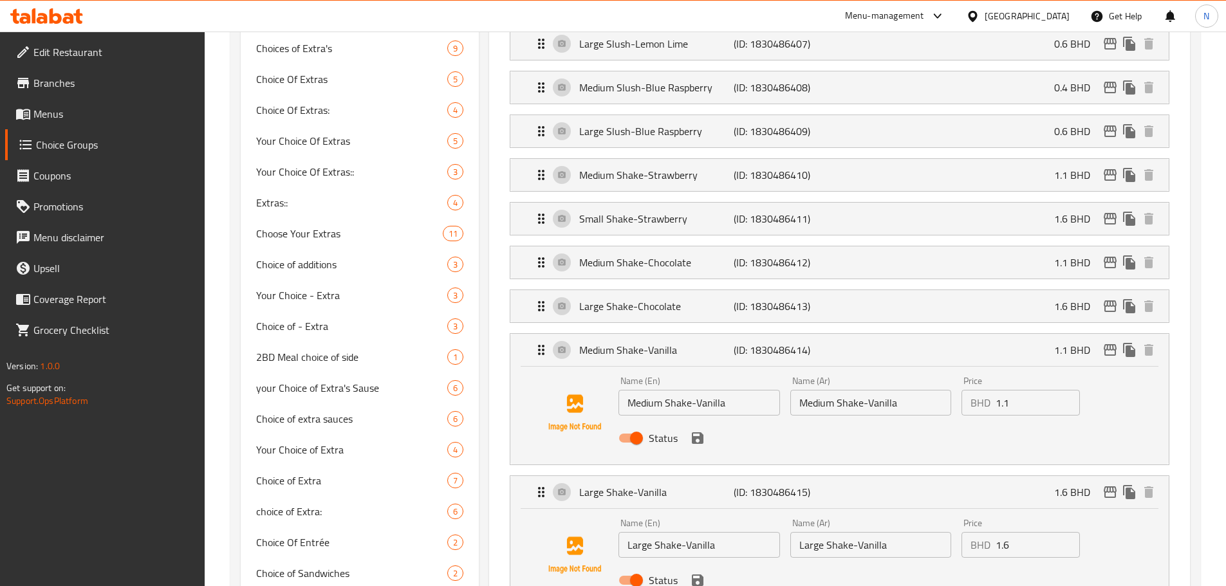
type input "شيك شوكولاتة كبير"
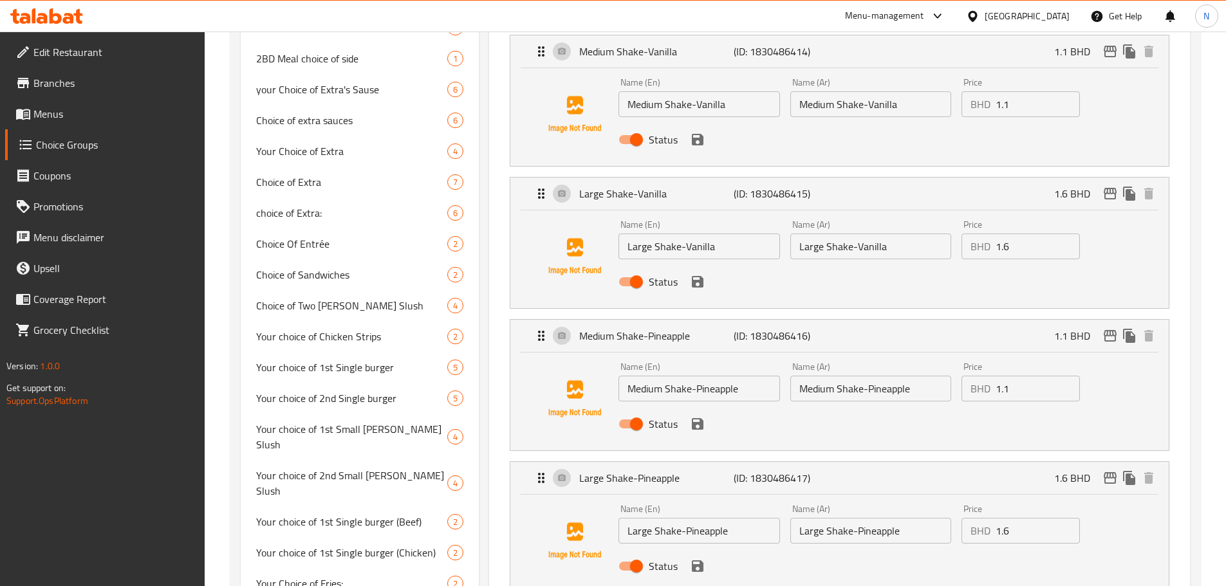
scroll to position [1288, 0]
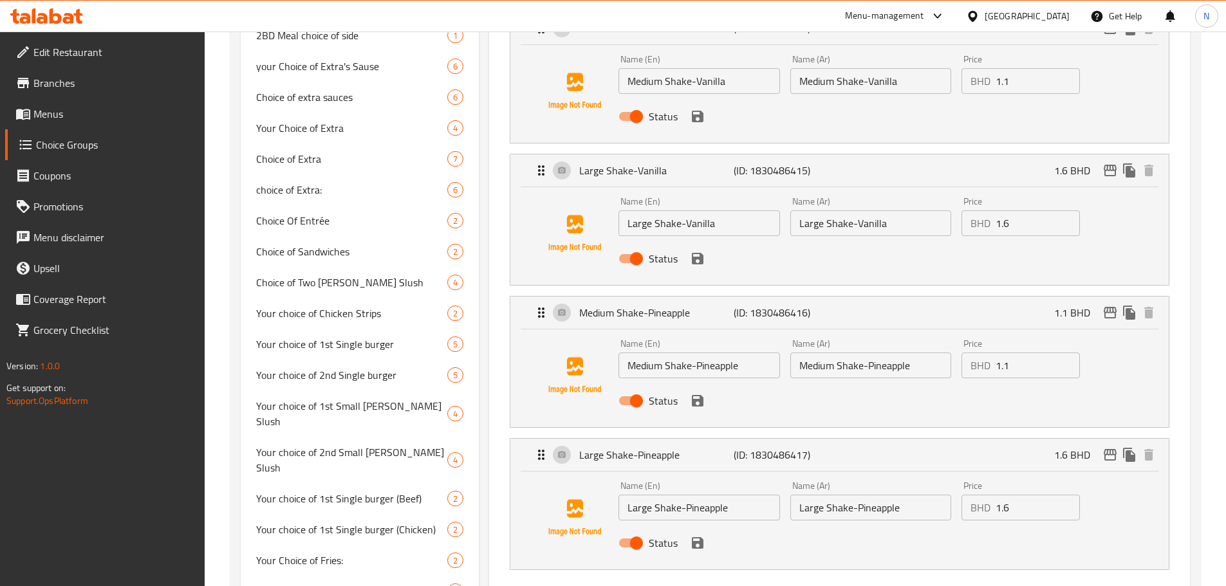
click at [862, 68] on input "Medium Shake-Vanilla" at bounding box center [871, 81] width 161 height 26
click at [699, 111] on icon "save" at bounding box center [698, 117] width 12 height 12
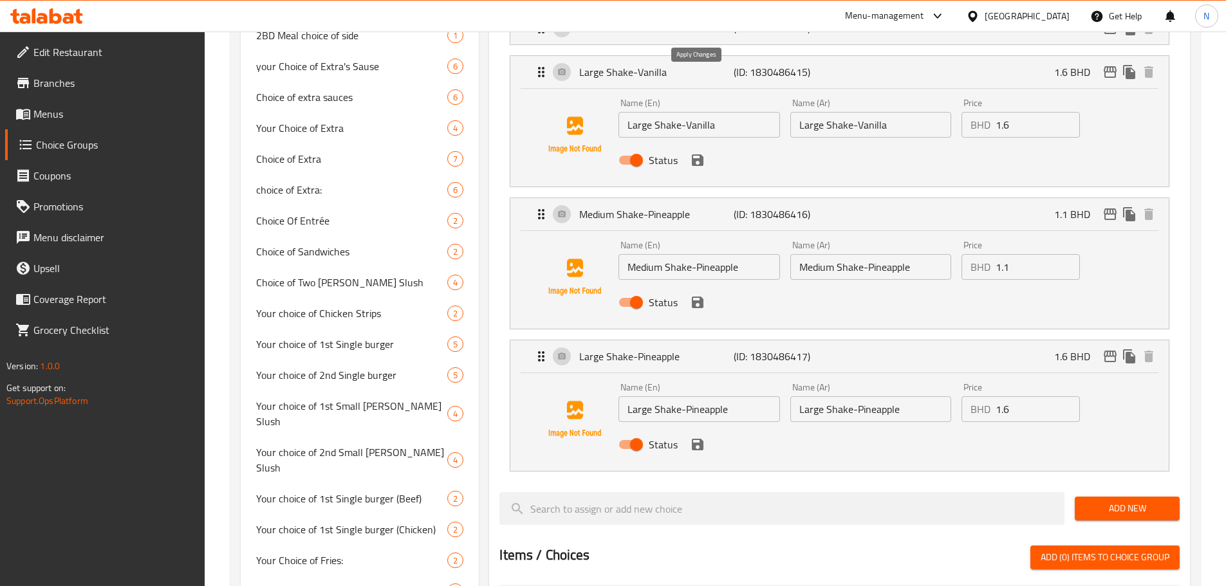
type input "شيك فانيليا متوسط"
click at [800, 112] on input "Large Shake-Vanilla" at bounding box center [871, 125] width 161 height 26
click at [691, 153] on icon "save" at bounding box center [697, 160] width 15 height 15
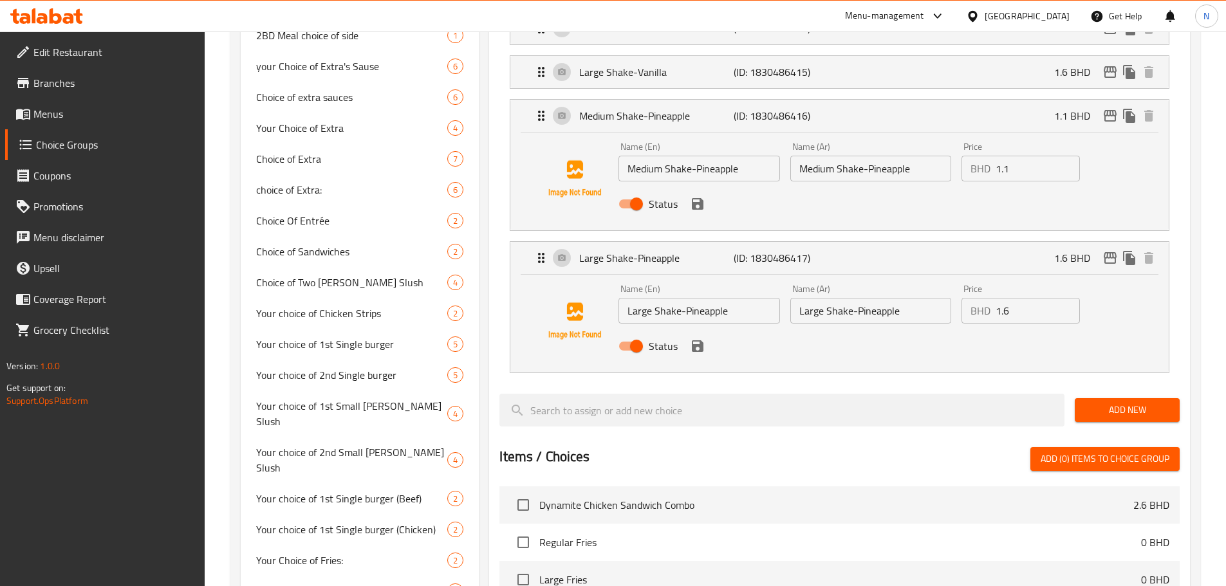
type input "شيك فانيليا كبير"
click at [830, 156] on input "Medium Shake-Pineapple" at bounding box center [871, 169] width 161 height 26
click at [703, 198] on icon "save" at bounding box center [698, 204] width 12 height 12
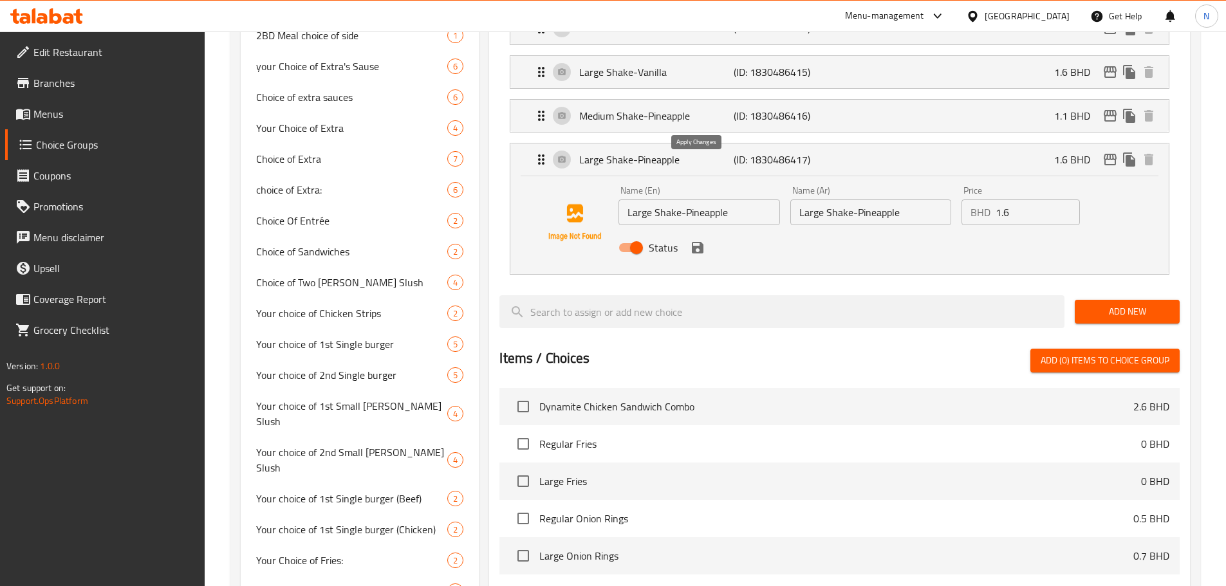
type input "شيك اناناس متوسط"
click at [868, 200] on input "Large Shake-Pineapple" at bounding box center [871, 213] width 161 height 26
click at [702, 242] on icon "save" at bounding box center [698, 248] width 12 height 12
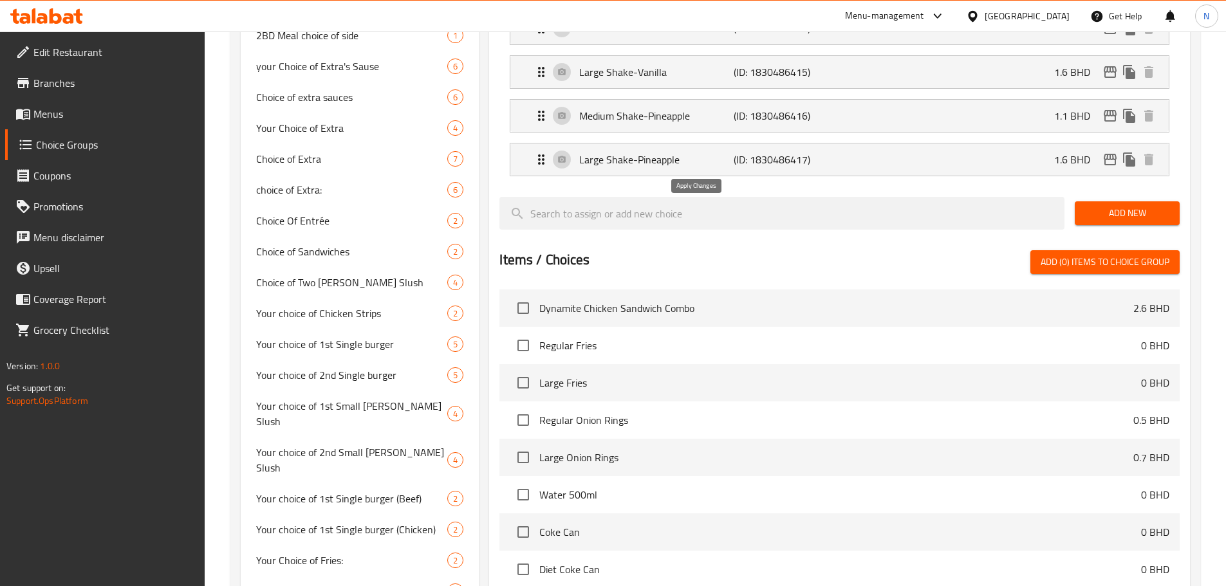
type input "شيك اناناس كبير"
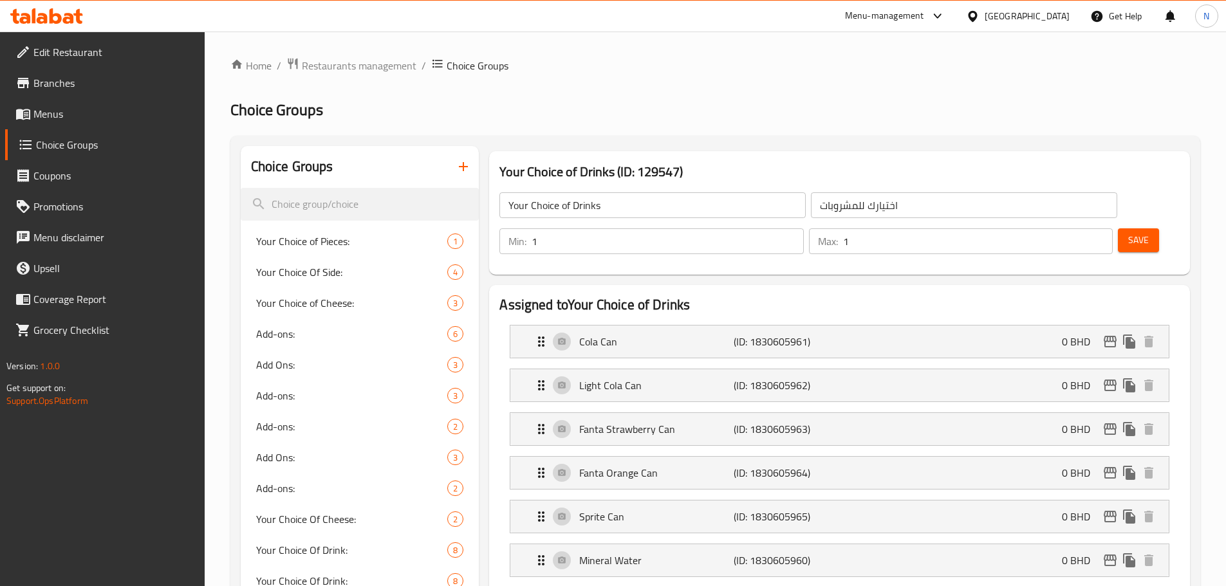
click at [1129, 232] on span "Save" at bounding box center [1139, 240] width 21 height 16
click at [1051, 14] on div "[GEOGRAPHIC_DATA]" at bounding box center [1027, 16] width 85 height 14
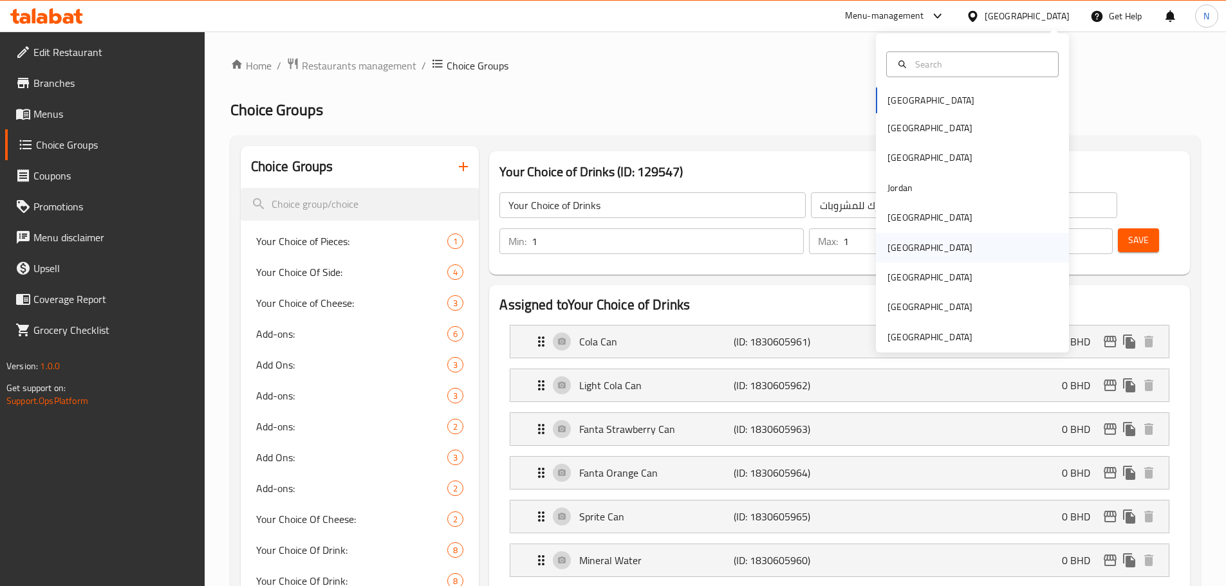
click at [902, 247] on div "[GEOGRAPHIC_DATA]" at bounding box center [930, 248] width 106 height 30
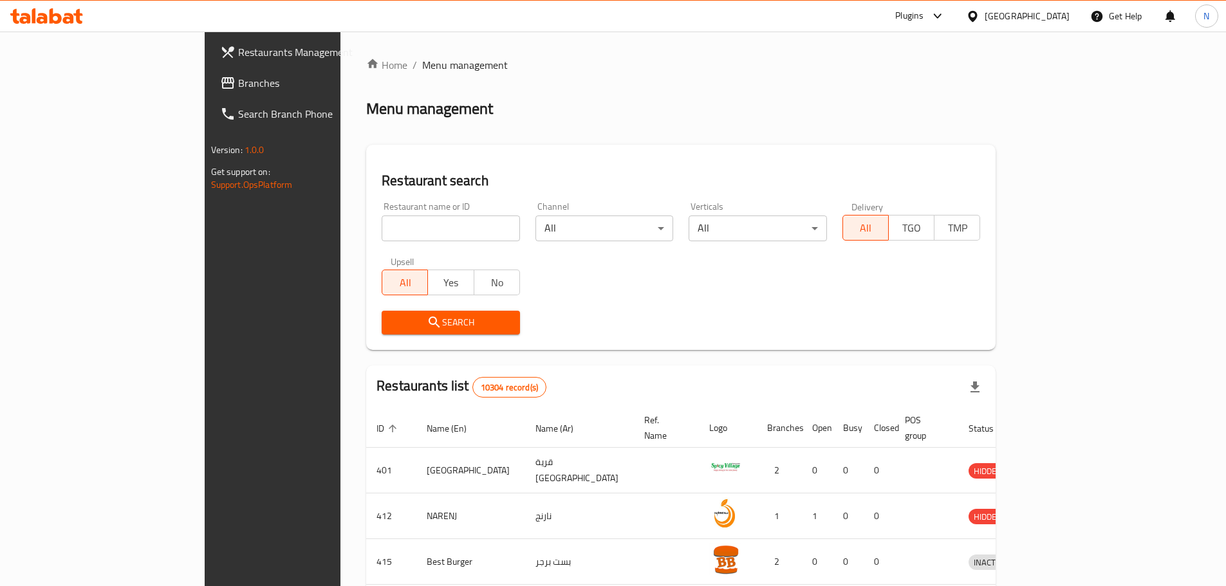
click at [238, 79] on span "Branches" at bounding box center [318, 82] width 161 height 15
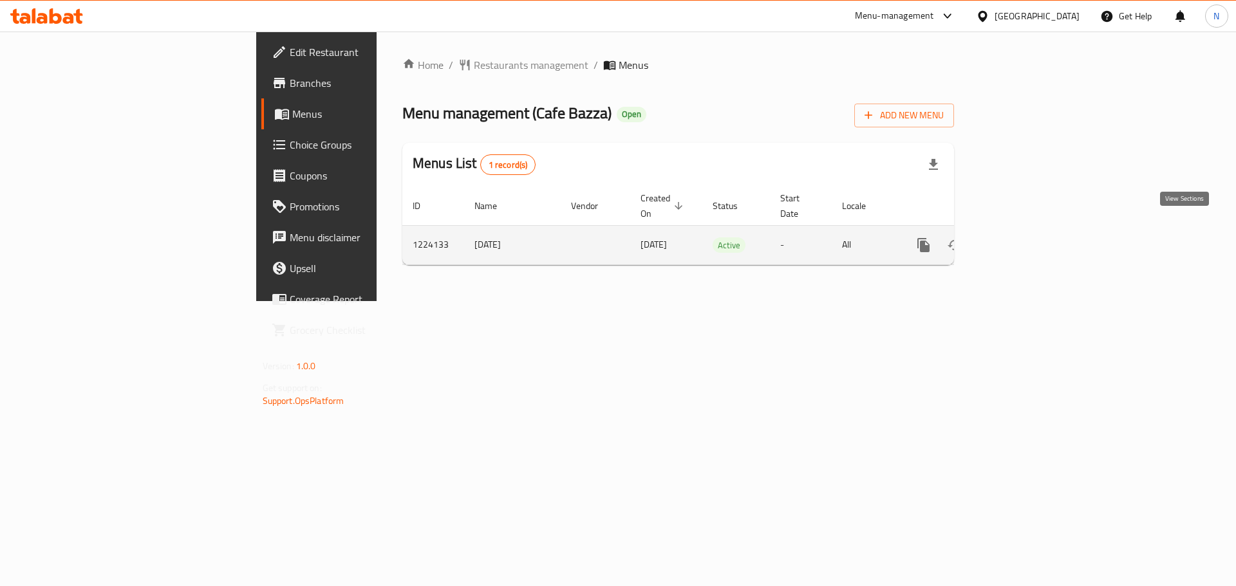
click at [1024, 238] on icon "enhanced table" at bounding box center [1016, 245] width 15 height 15
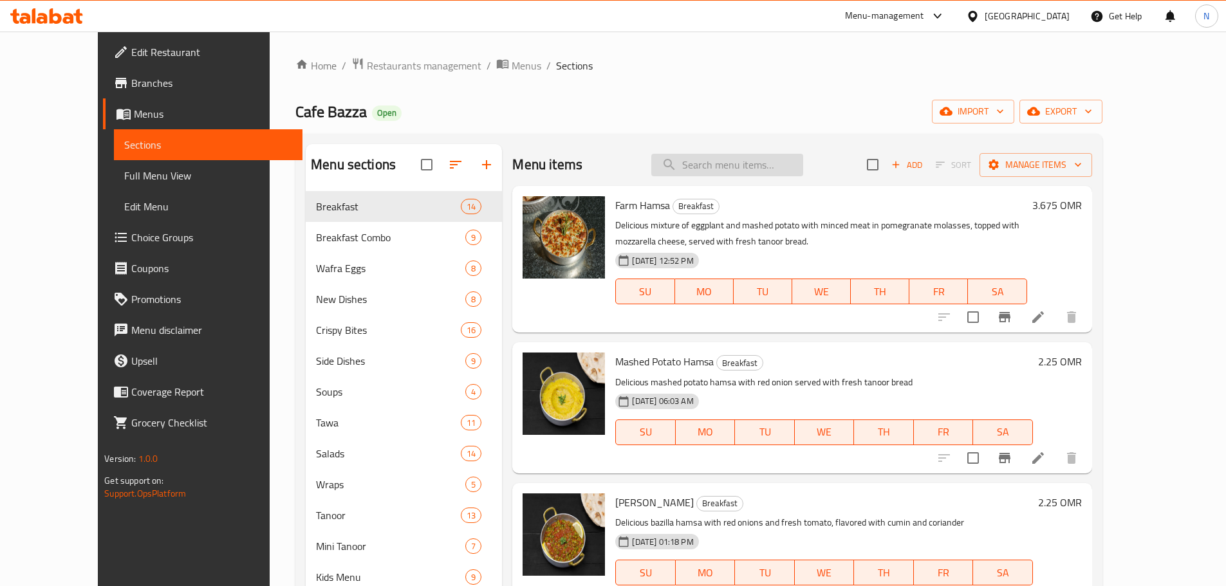
click at [754, 164] on input "search" at bounding box center [728, 165] width 152 height 23
paste input "Indian Breakfast"
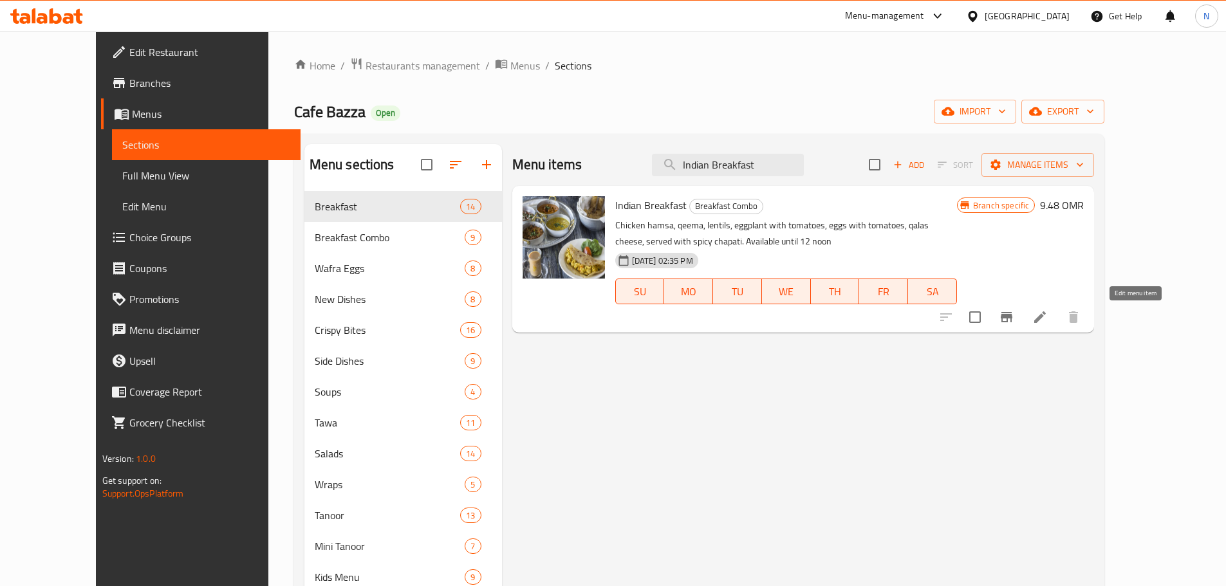
type input "Indian Breakfast"
click at [1048, 315] on icon at bounding box center [1040, 317] width 15 height 15
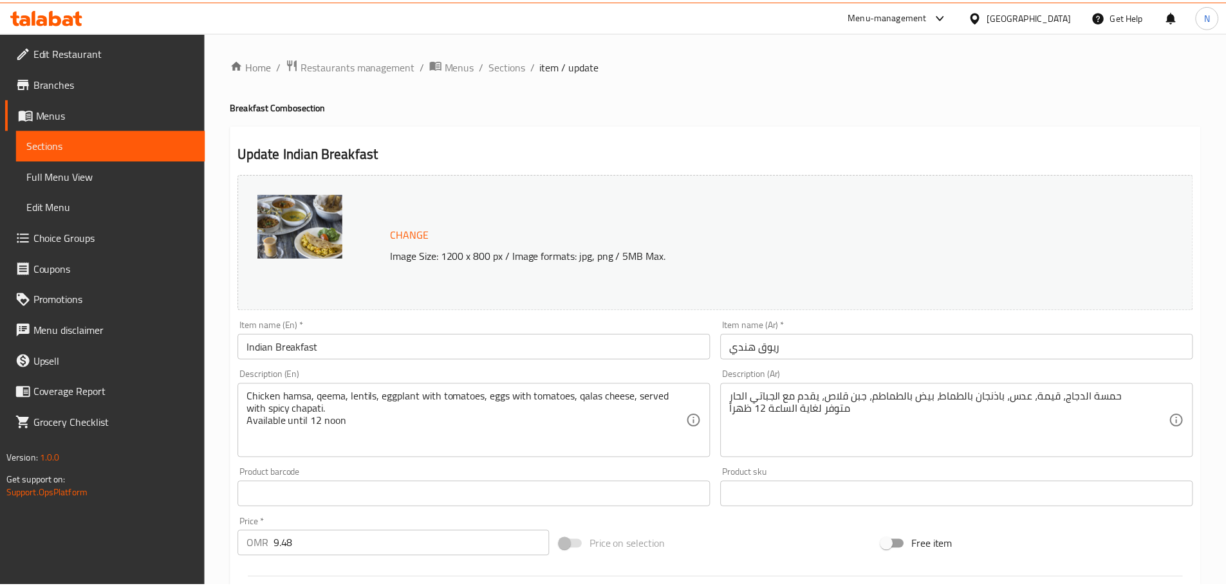
scroll to position [342, 0]
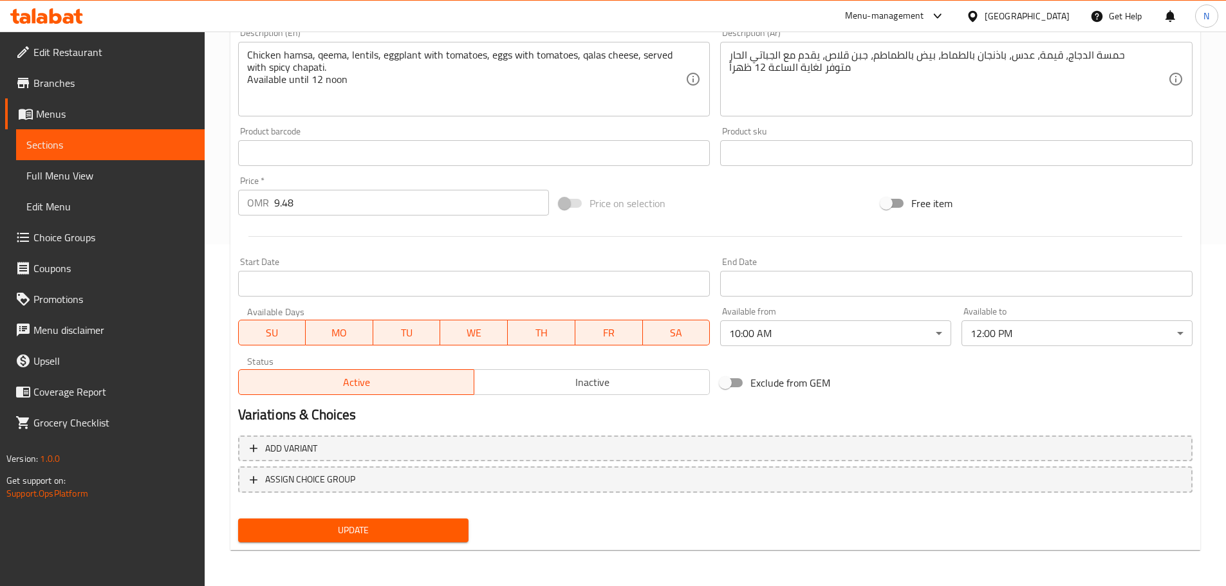
click at [1053, 12] on div "[GEOGRAPHIC_DATA]" at bounding box center [1027, 16] width 85 height 14
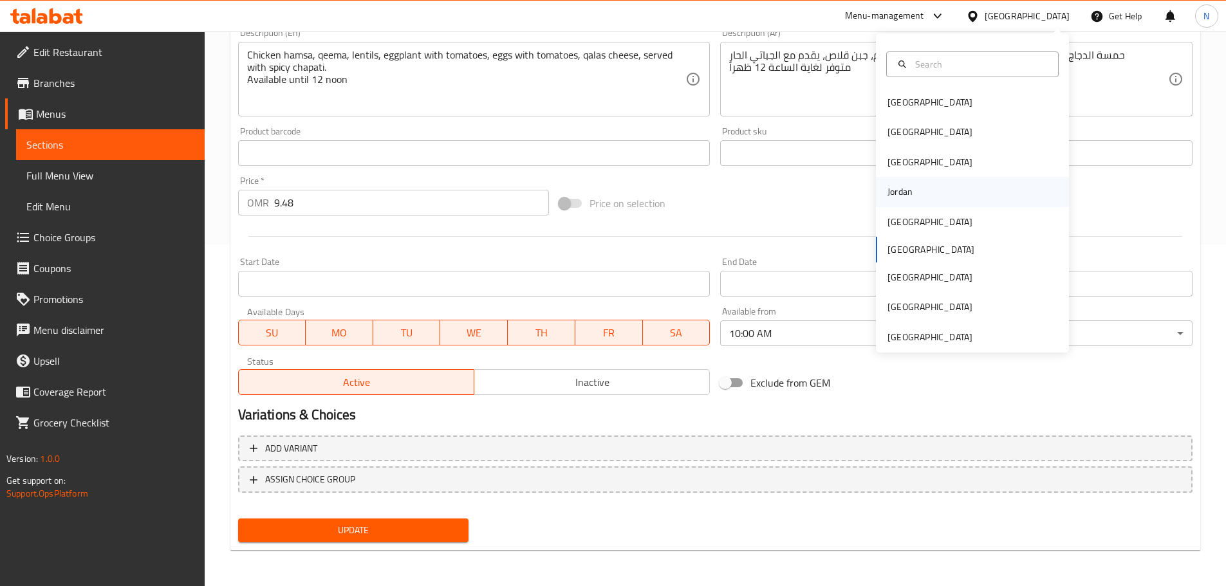
click at [917, 201] on div "Jordan" at bounding box center [972, 192] width 193 height 30
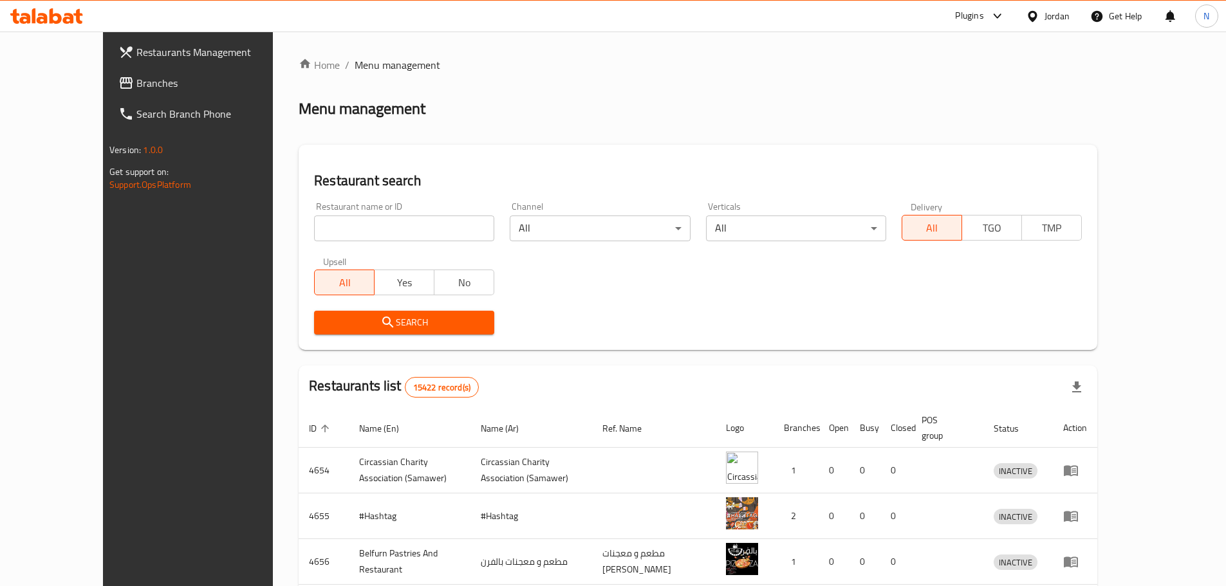
click at [136, 82] on span "Branches" at bounding box center [216, 82] width 161 height 15
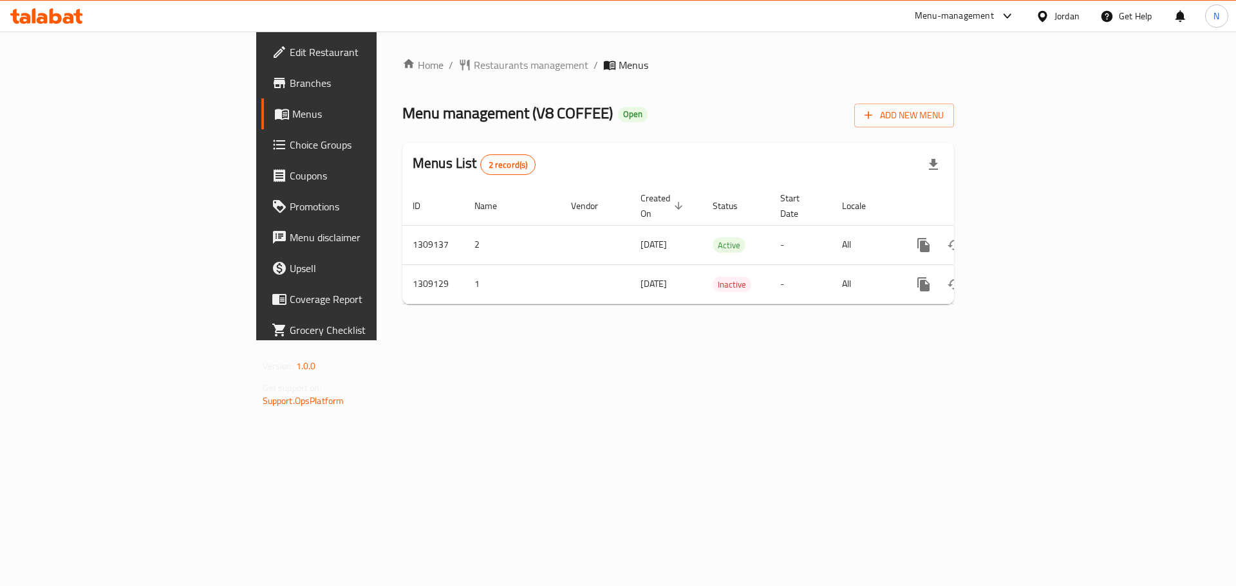
click at [1061, 11] on div "Jordan" at bounding box center [1067, 16] width 25 height 14
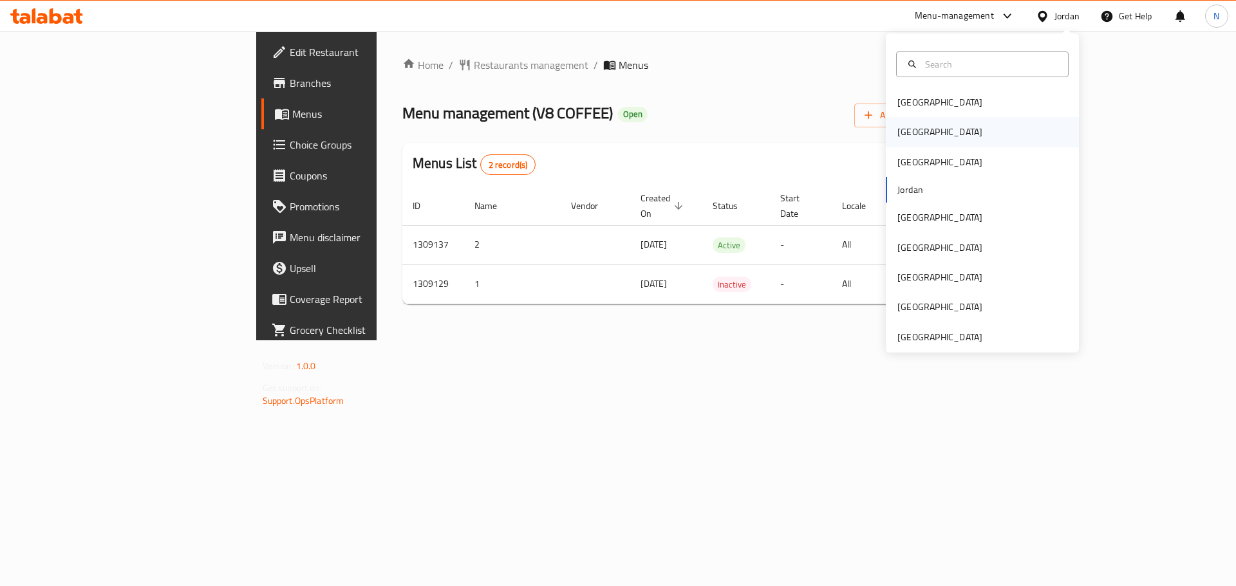
click at [936, 126] on div "[GEOGRAPHIC_DATA]" at bounding box center [982, 132] width 193 height 30
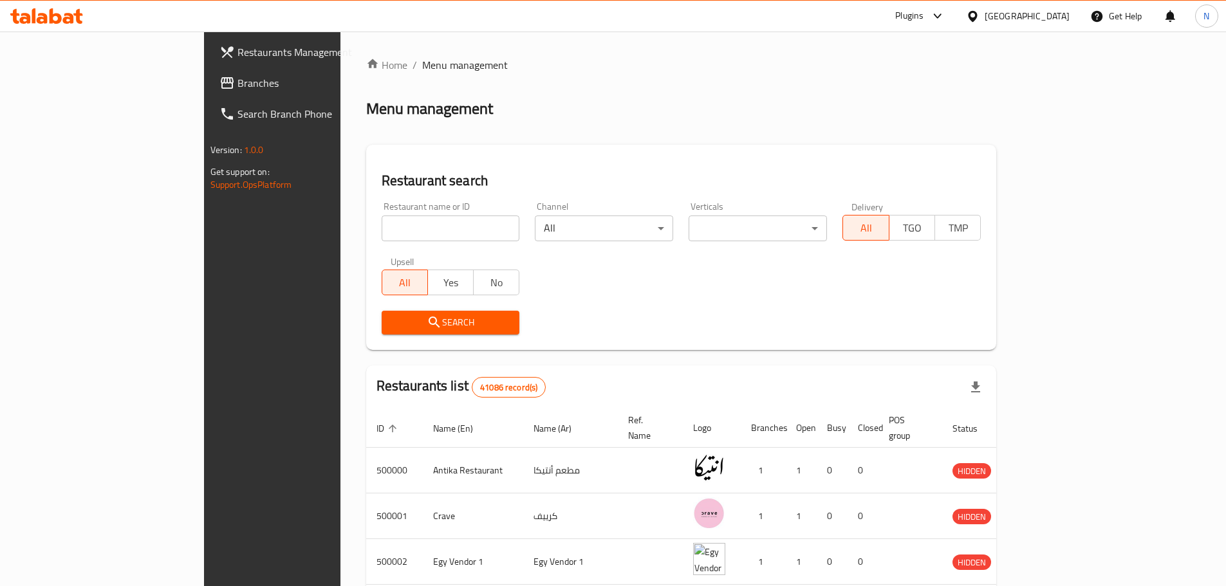
click at [238, 87] on span "Branches" at bounding box center [318, 82] width 161 height 15
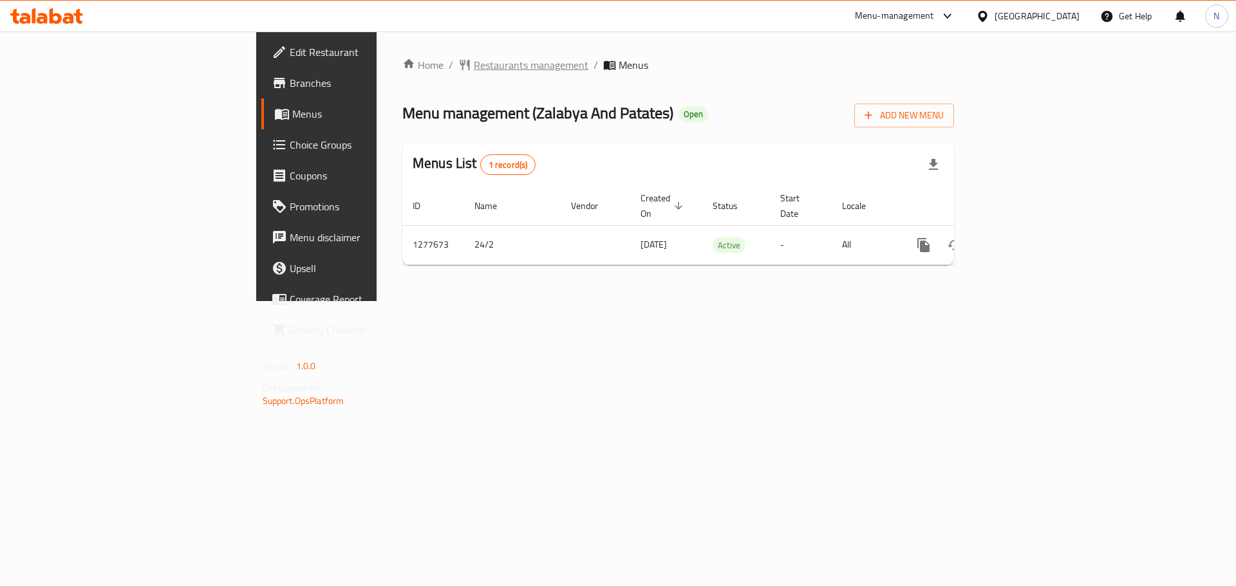
click at [474, 59] on span "Restaurants management" at bounding box center [531, 64] width 115 height 15
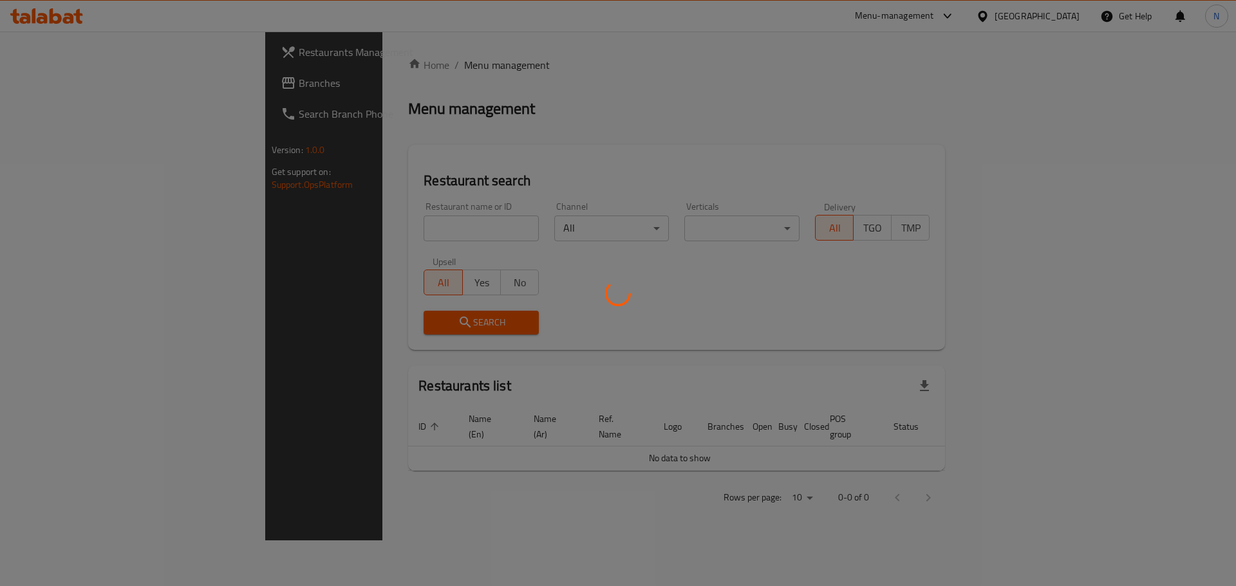
click at [39, 84] on div at bounding box center [618, 293] width 1236 height 586
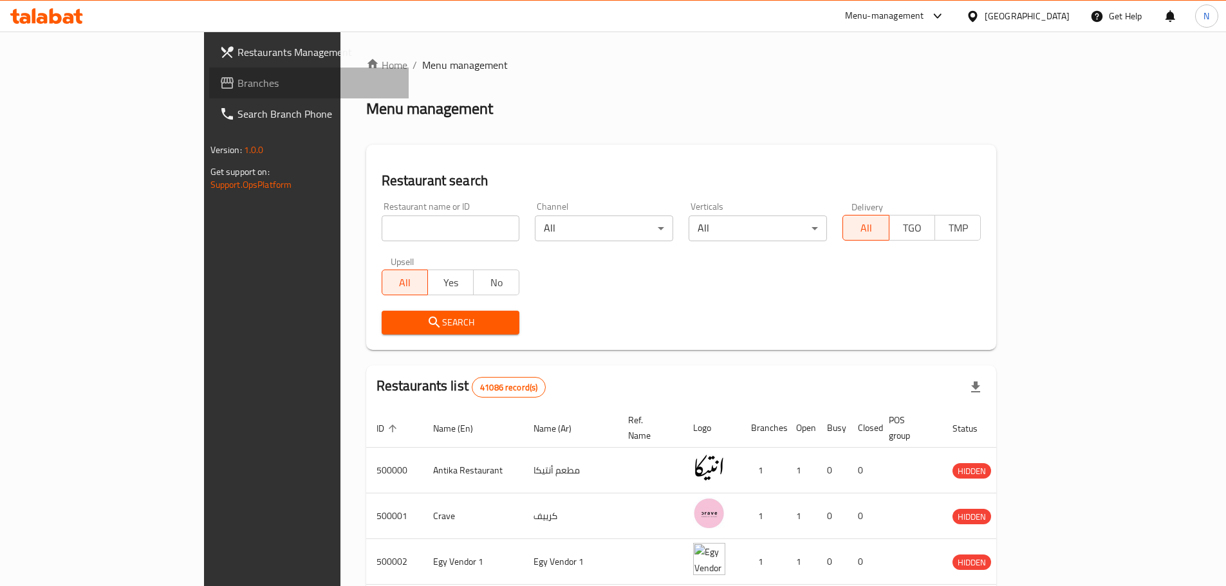
click at [238, 82] on span "Branches" at bounding box center [318, 82] width 161 height 15
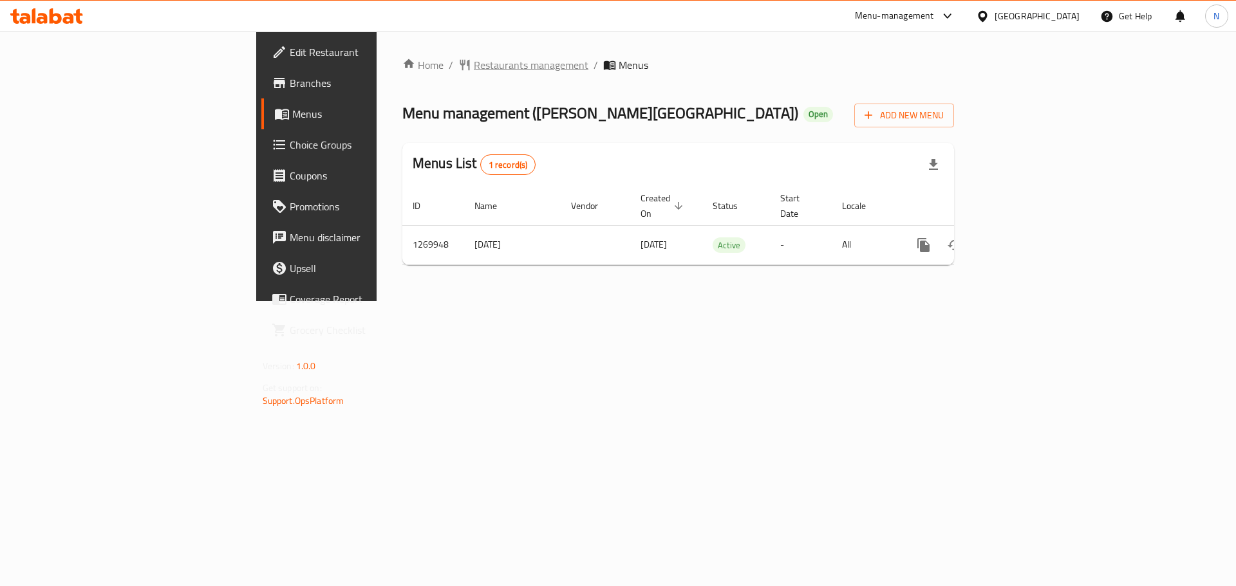
click at [474, 60] on span "Restaurants management" at bounding box center [531, 64] width 115 height 15
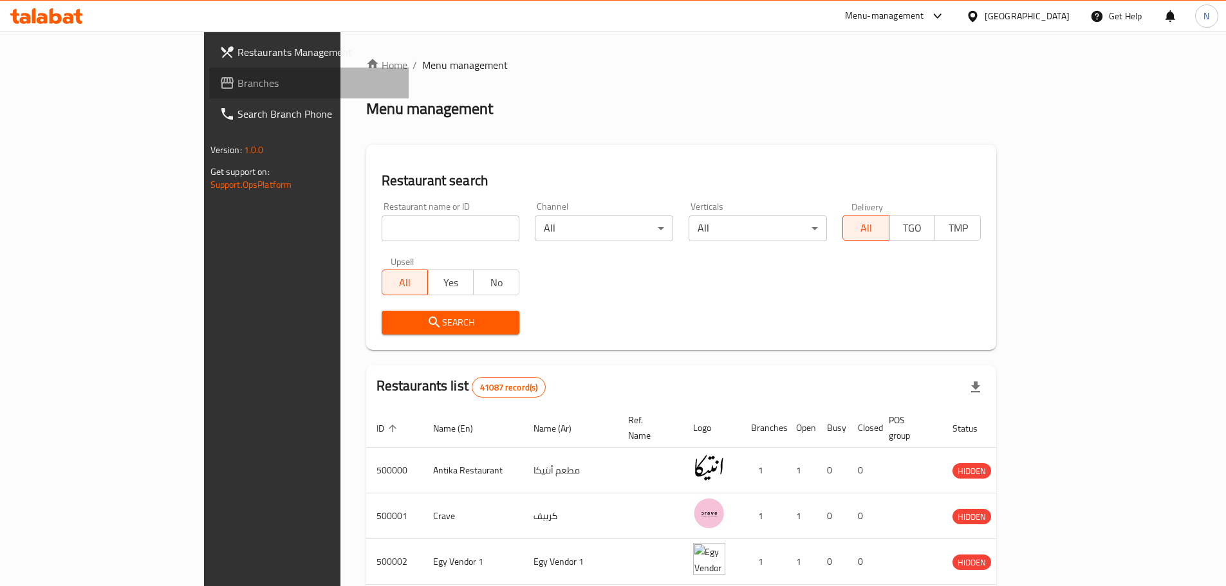
click at [238, 89] on span "Branches" at bounding box center [318, 82] width 161 height 15
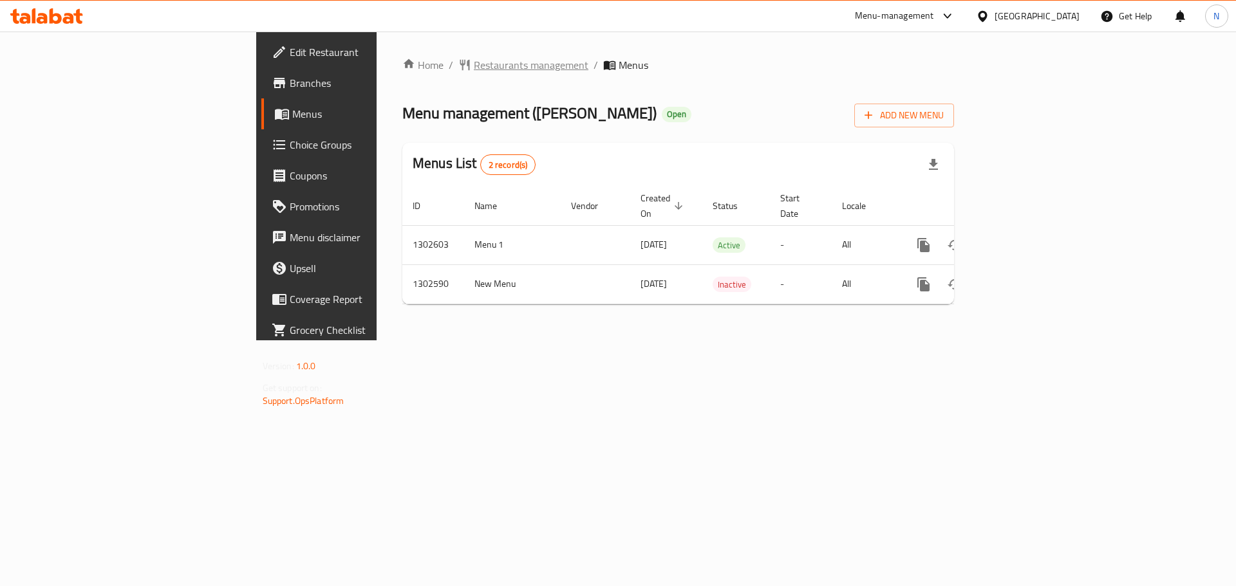
click at [474, 60] on span "Restaurants management" at bounding box center [531, 64] width 115 height 15
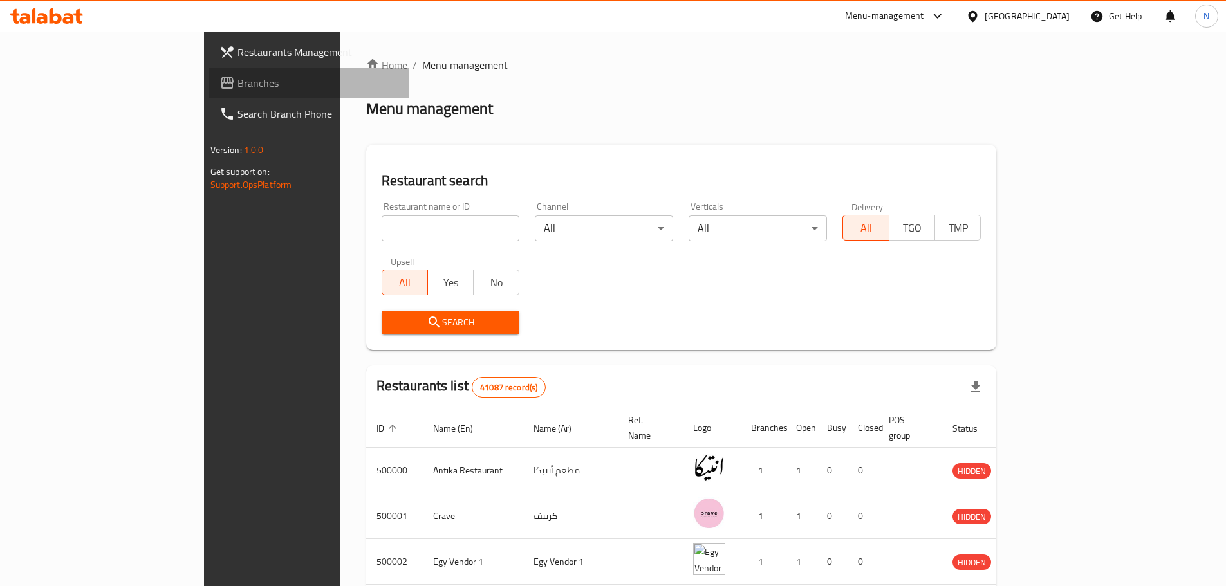
click at [238, 82] on span "Branches" at bounding box center [318, 82] width 161 height 15
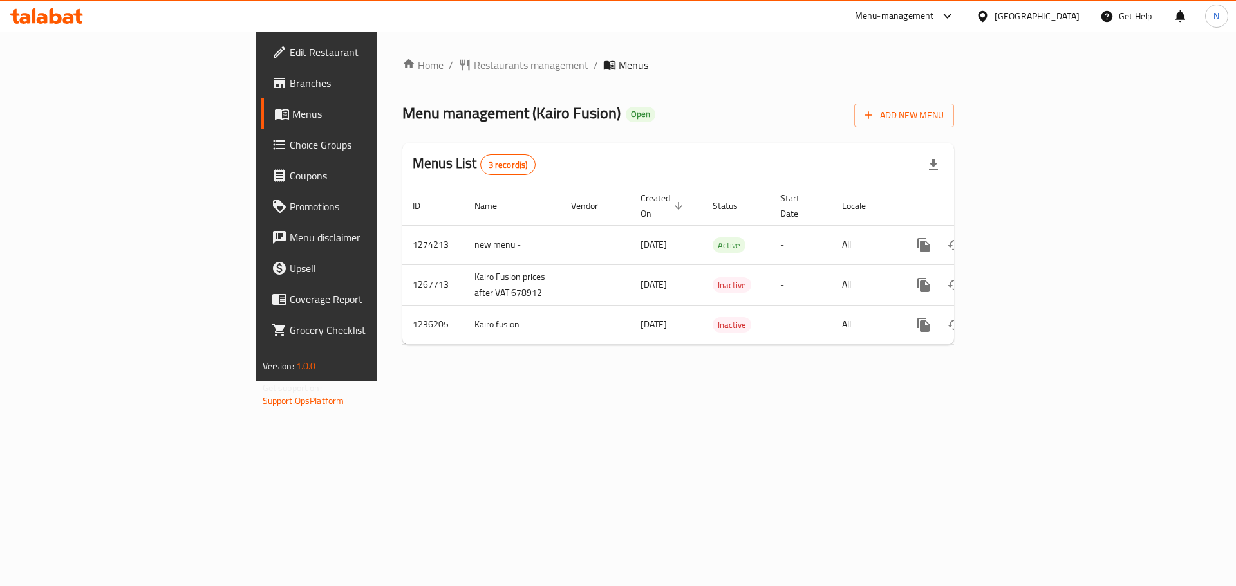
click at [1058, 17] on div "[GEOGRAPHIC_DATA]" at bounding box center [1037, 16] width 85 height 14
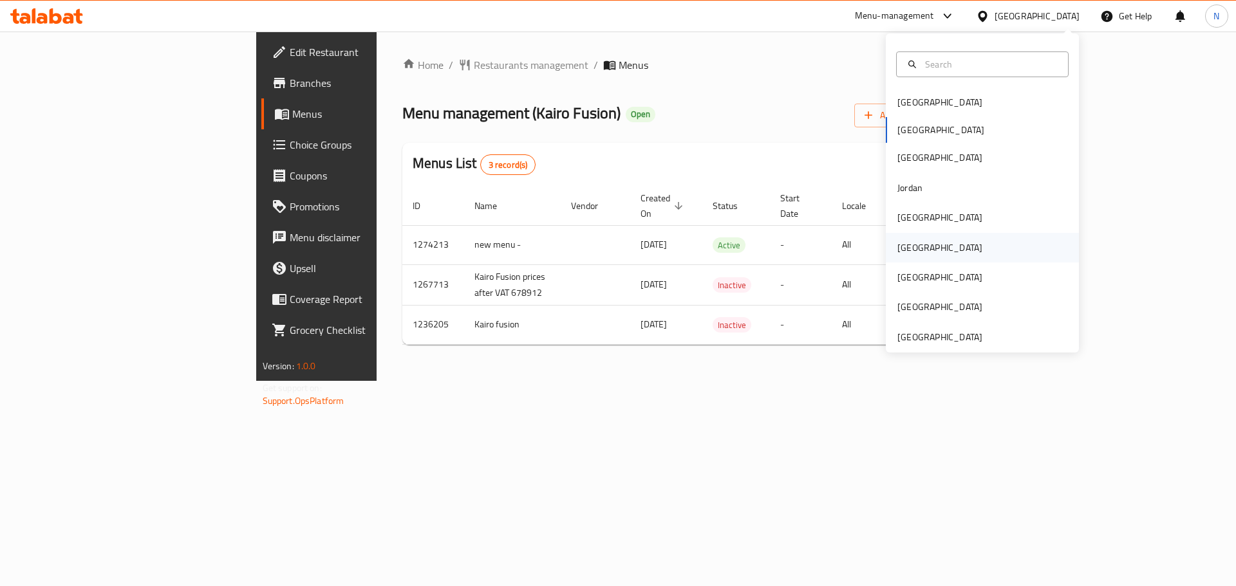
click at [926, 243] on div "[GEOGRAPHIC_DATA]" at bounding box center [982, 248] width 193 height 30
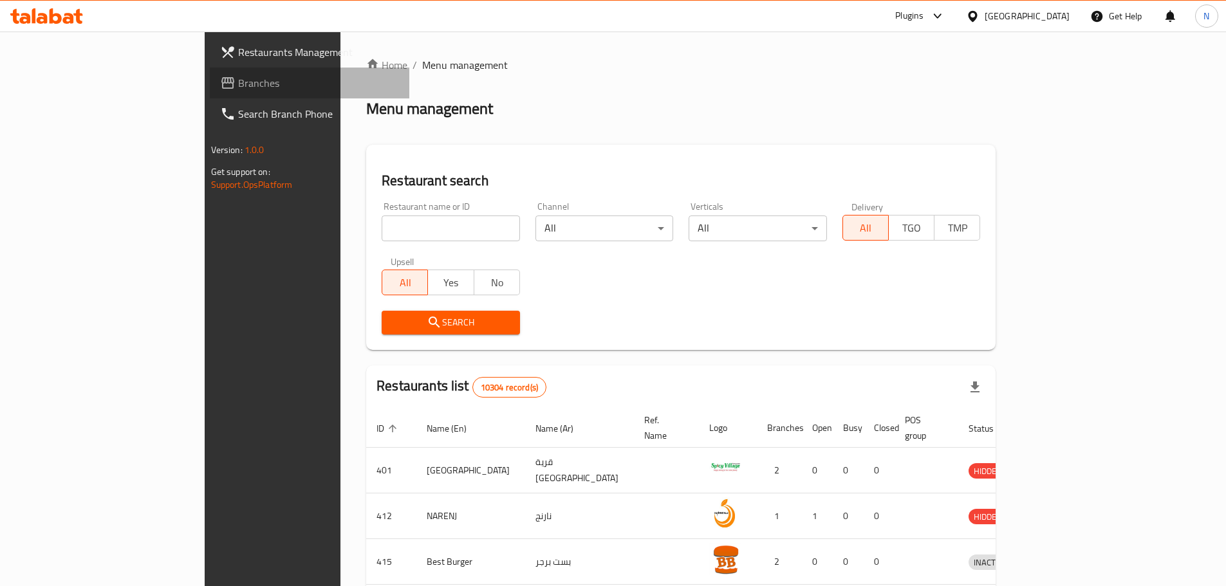
click at [238, 85] on span "Branches" at bounding box center [318, 82] width 161 height 15
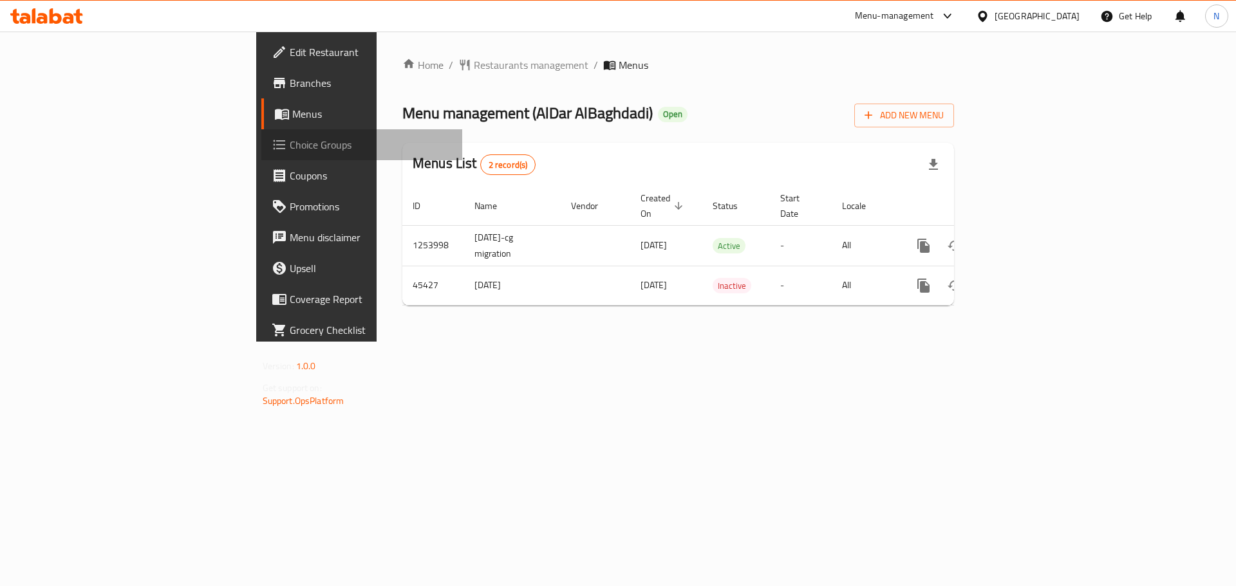
click at [290, 144] on span "Choice Groups" at bounding box center [371, 144] width 163 height 15
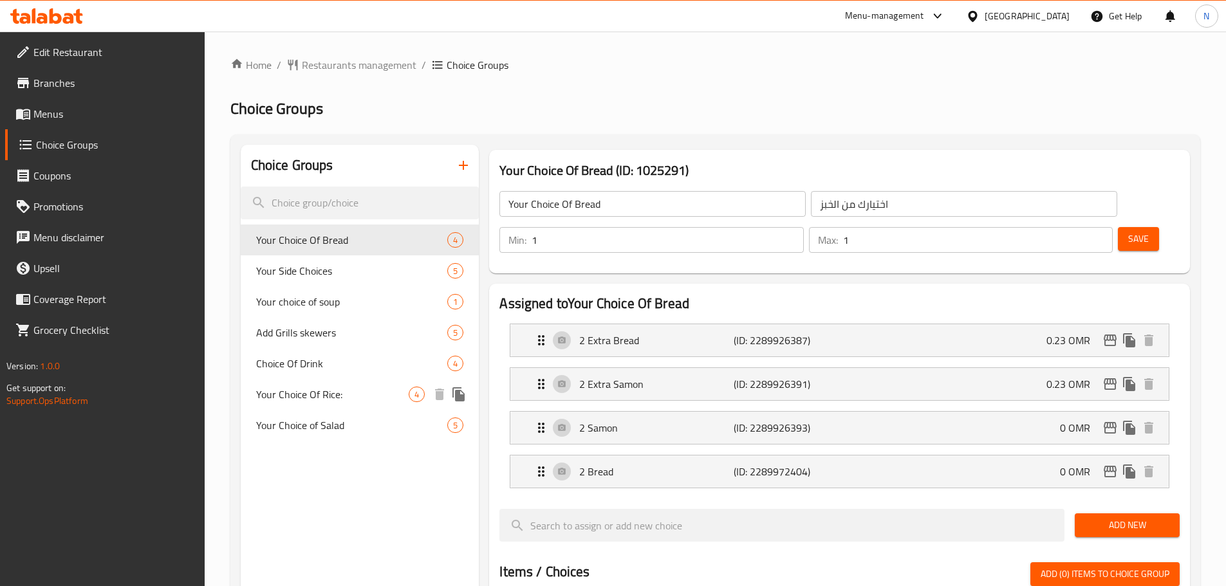
click at [377, 395] on span "Your Choice Of Rice:" at bounding box center [332, 394] width 153 height 15
type input "Your Choice Of Rice:"
type input "اختيارك من نوع الارز"
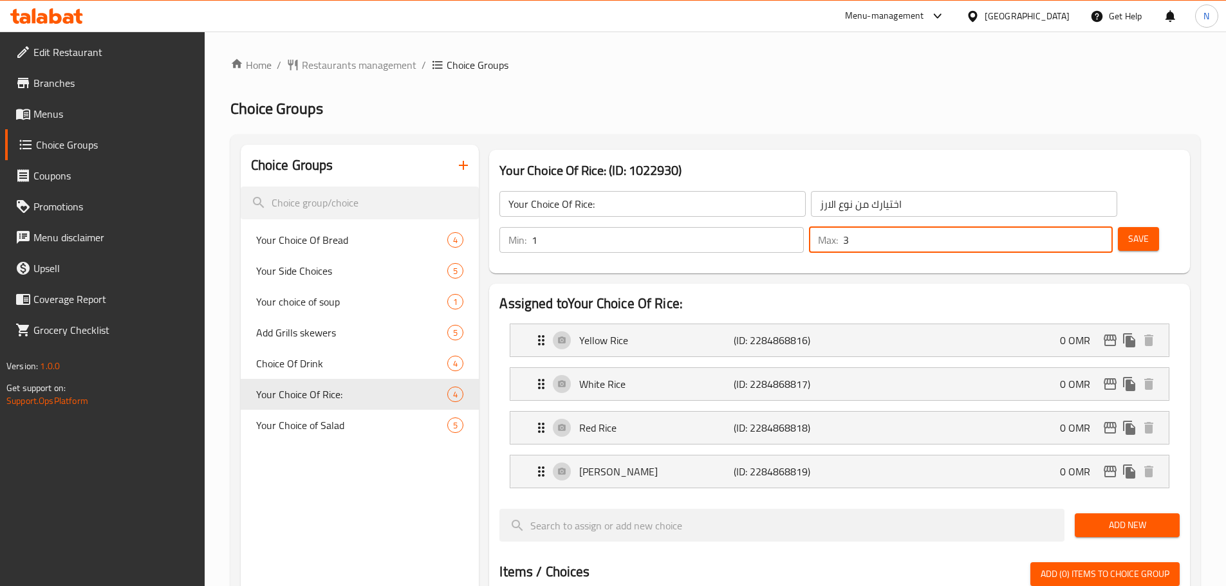
click at [1078, 227] on input "3" at bounding box center [978, 240] width 270 height 26
click at [1078, 227] on input "2" at bounding box center [978, 240] width 270 height 26
type input "1"
click at [1078, 227] on input "1" at bounding box center [978, 240] width 270 height 26
click at [1128, 227] on button "Save" at bounding box center [1138, 239] width 41 height 24
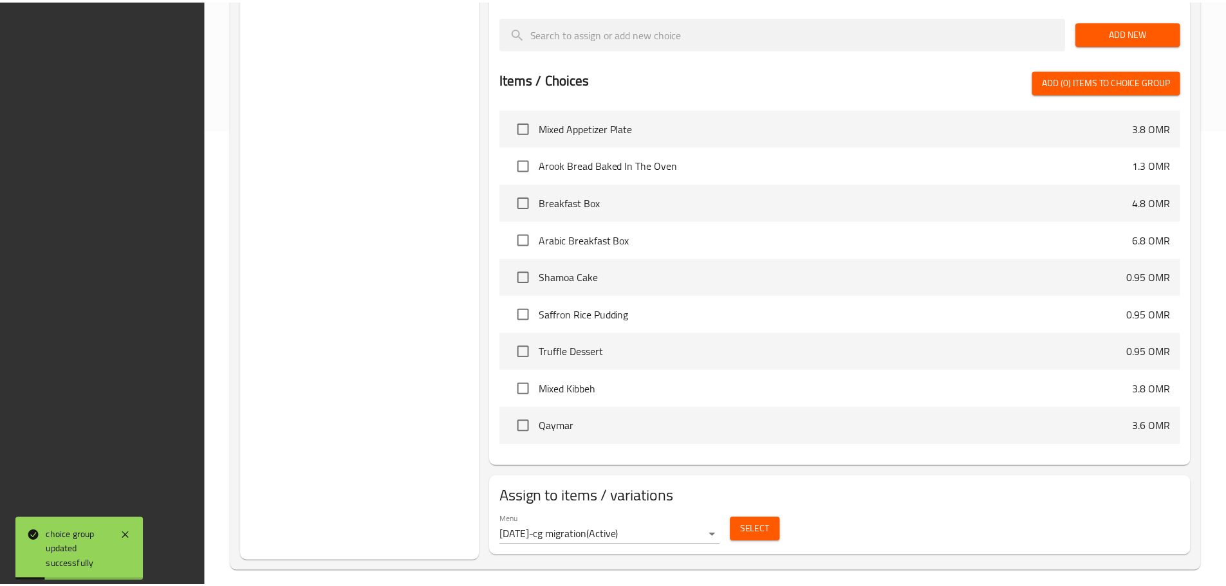
scroll to position [468, 0]
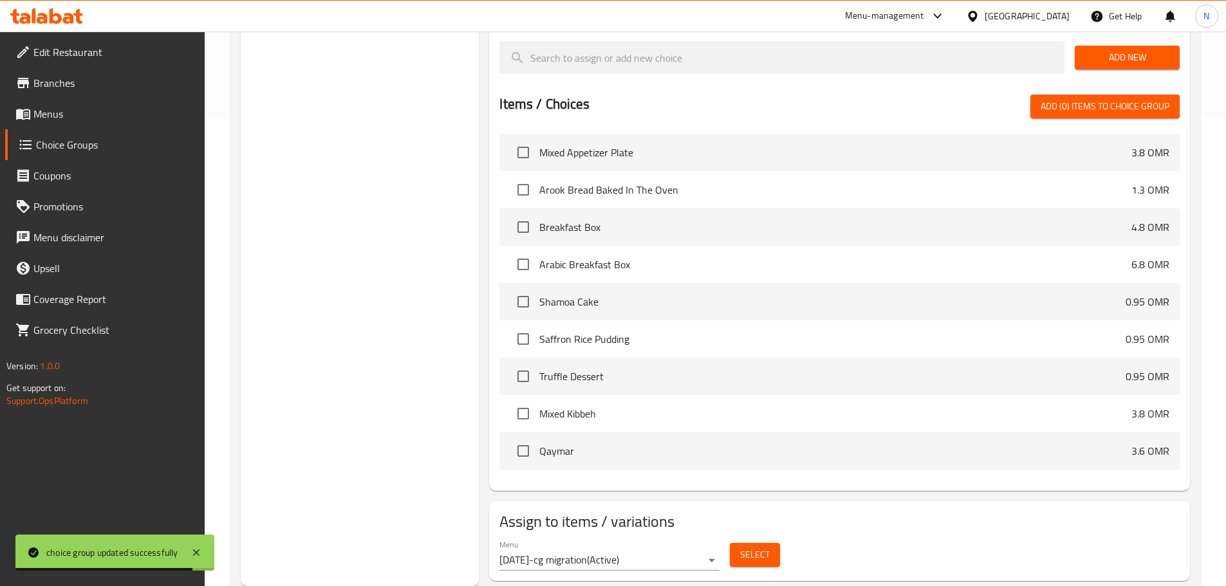
click at [81, 110] on span "Menus" at bounding box center [113, 113] width 161 height 15
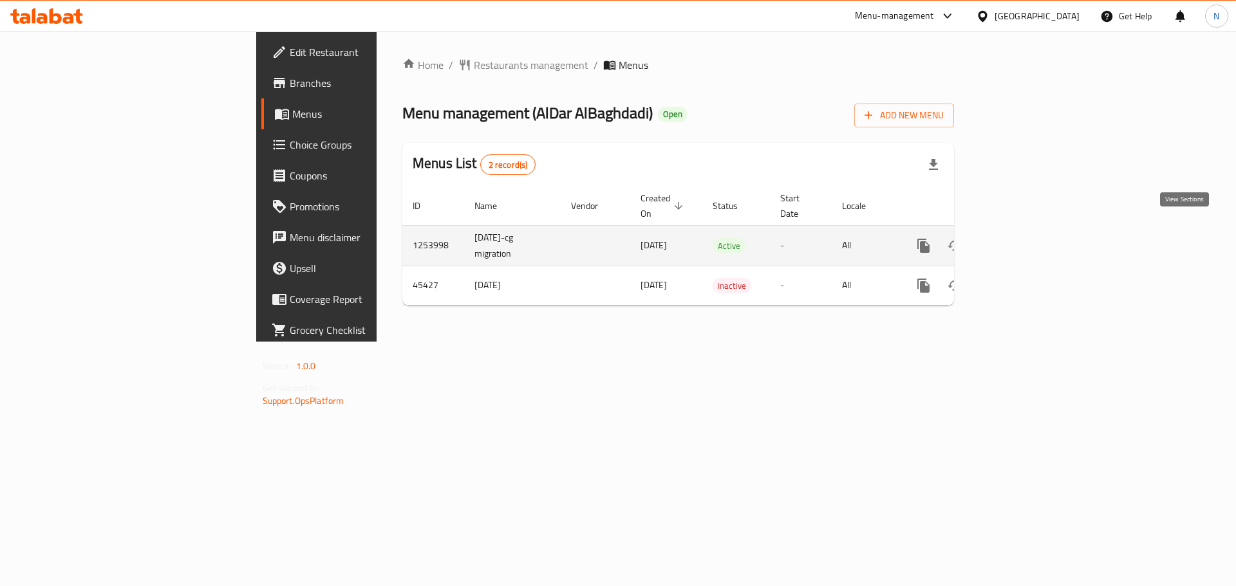
click at [1022, 240] on icon "enhanced table" at bounding box center [1017, 246] width 12 height 12
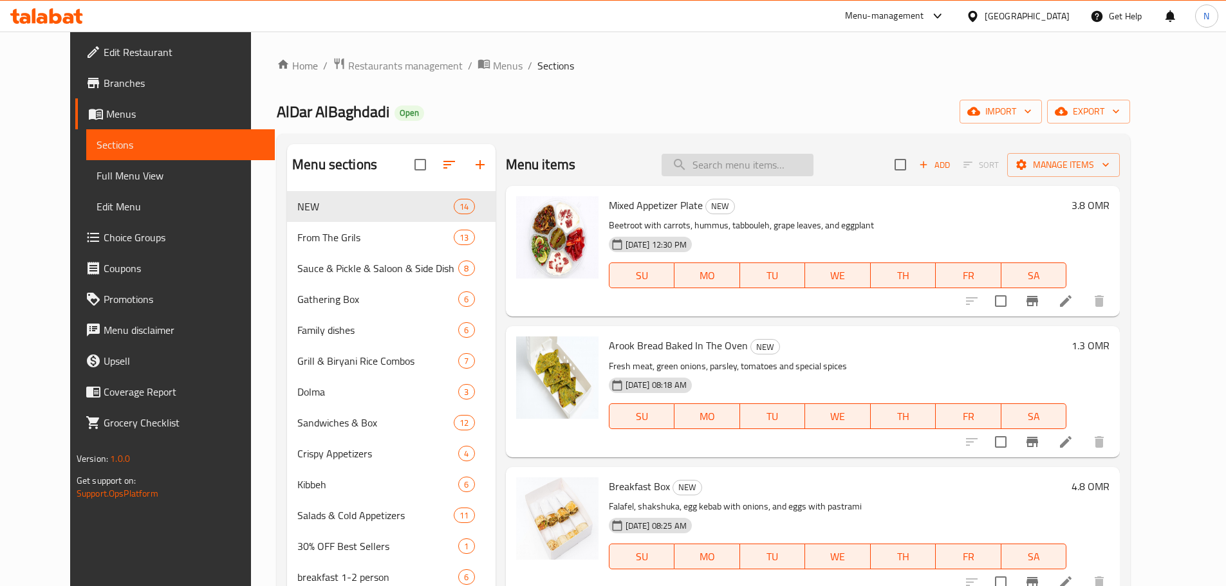
click at [794, 170] on input "search" at bounding box center [738, 165] width 152 height 23
paste input "Half Chicken With Biryani Rice"
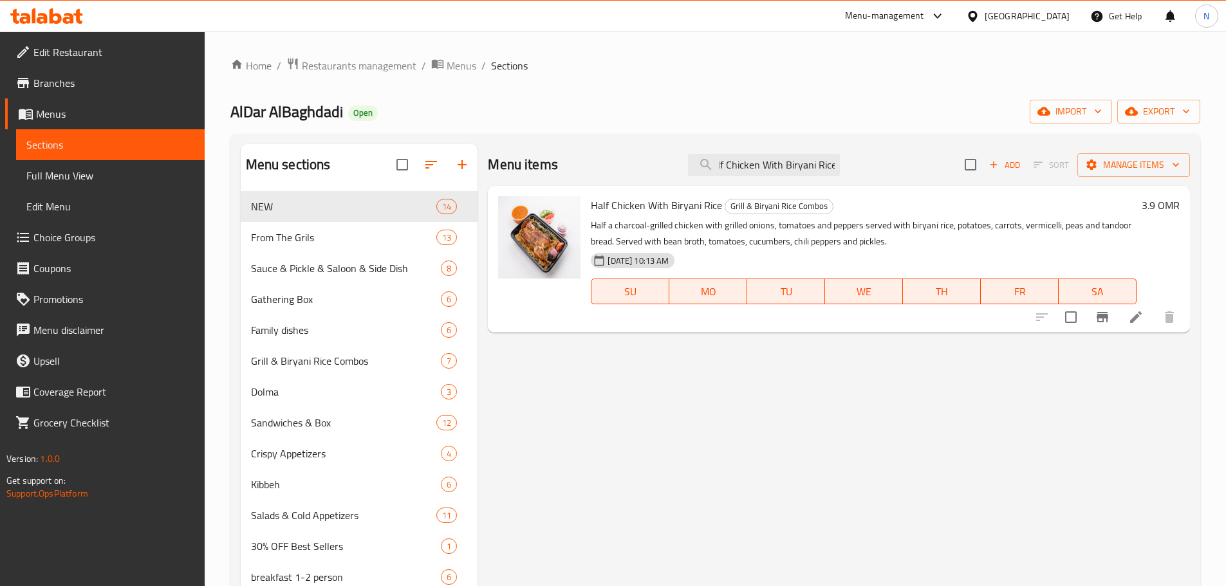
type input "Half Chicken With Biryani Rice"
click at [1141, 317] on icon at bounding box center [1136, 317] width 15 height 15
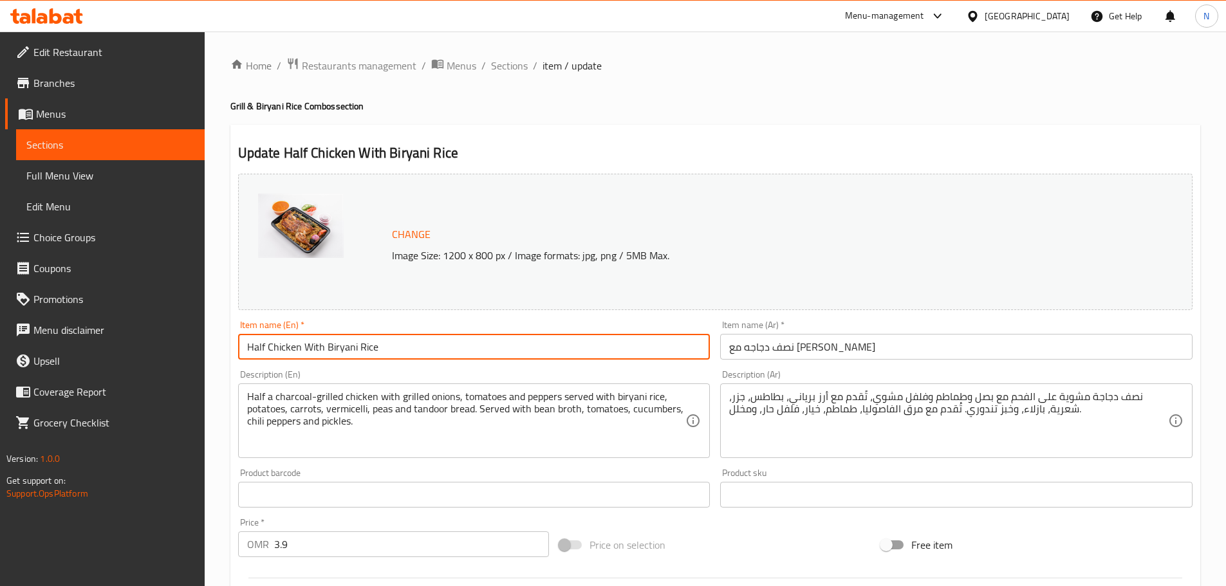
click at [333, 348] on input "Half Chicken With Biryani Rice" at bounding box center [474, 347] width 473 height 26
type input "Half Chicken With Rice"
click at [746, 352] on input "نصف دجاجه مع رز برياني" at bounding box center [956, 347] width 473 height 26
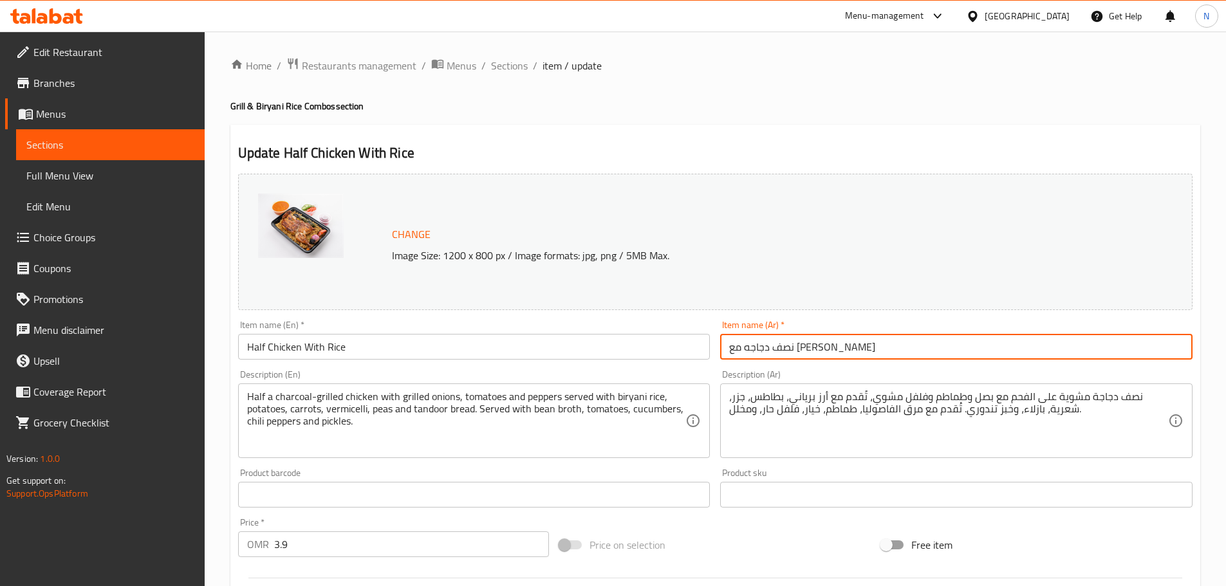
click at [746, 352] on input "نصف دجاجه مع رز برياني" at bounding box center [956, 347] width 473 height 26
type input "نصف دجاجه مع رز"
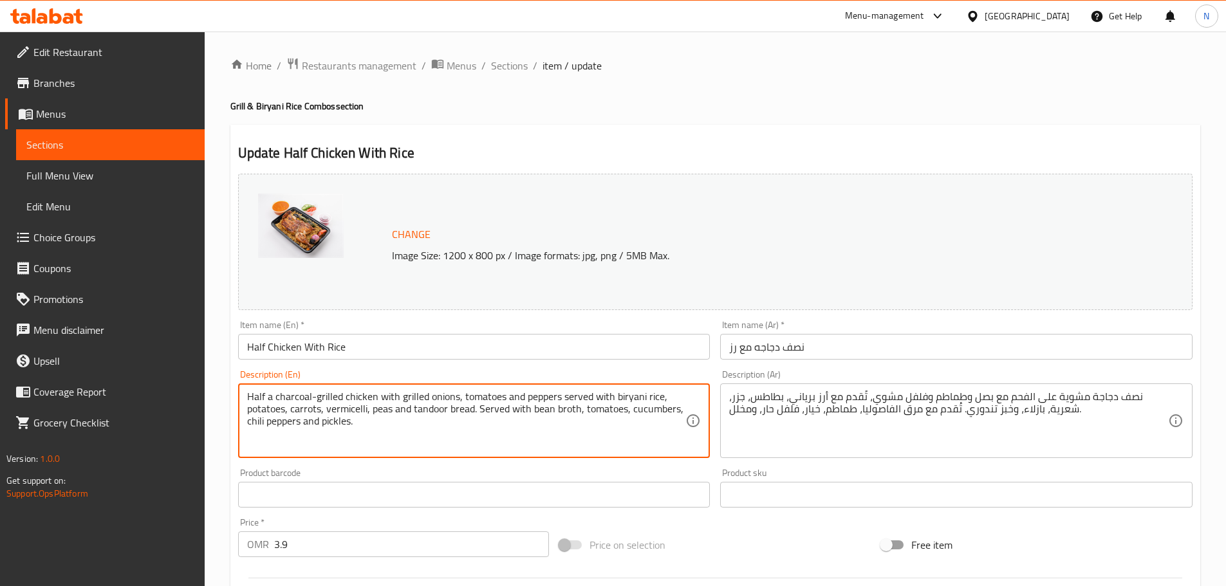
click at [620, 391] on textarea "Half a charcoal-grilled chicken with grilled onions, tomatoes and peppers serve…" at bounding box center [466, 421] width 439 height 61
type textarea "Half a charcoal-grilled chicken with grilled onions, tomatoes and peppers serve…"
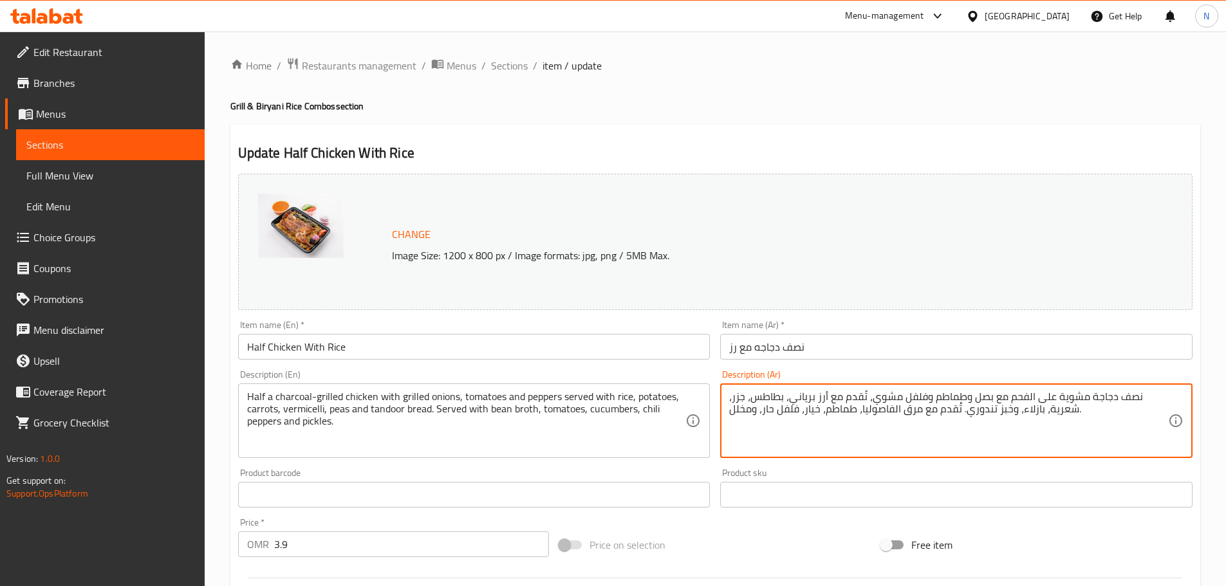
click at [811, 397] on textarea "نصف دجاجة مشوية على الفحم مع بصل وطماطم وفلفل مشوي، تُقدم مع أرز برياني، بطاطس،…" at bounding box center [948, 421] width 439 height 61
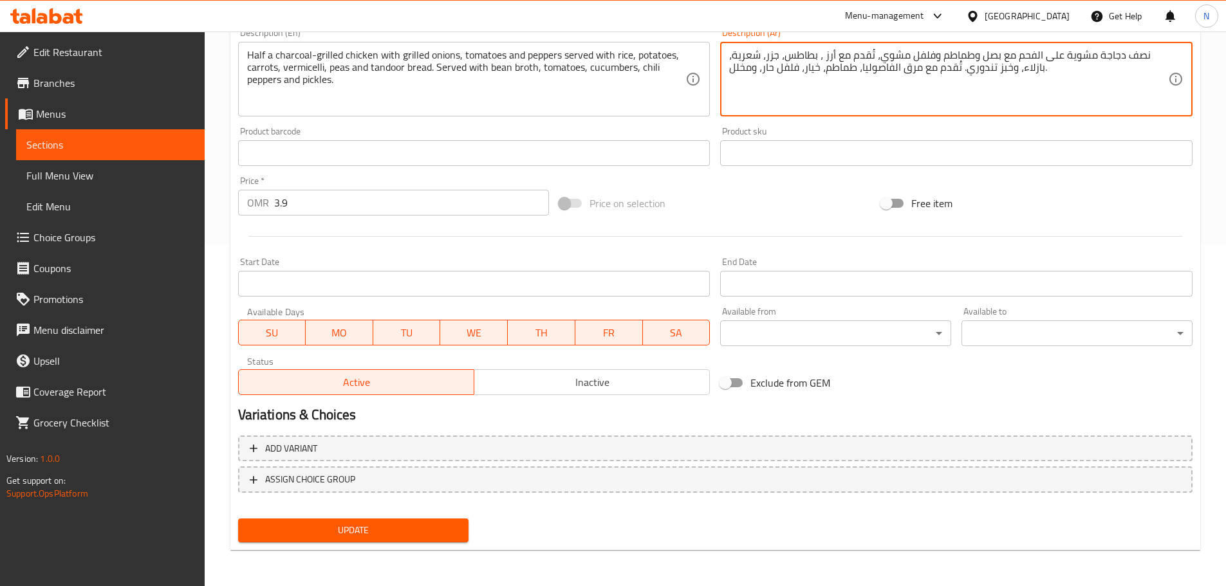
type textarea "نصف دجاجة مشوية على الفحم مع بصل وطماطم وفلفل مشوي، تُقدم مع أرز ، بطاطس، جزر، …"
click at [398, 518] on div "Update" at bounding box center [353, 531] width 241 height 34
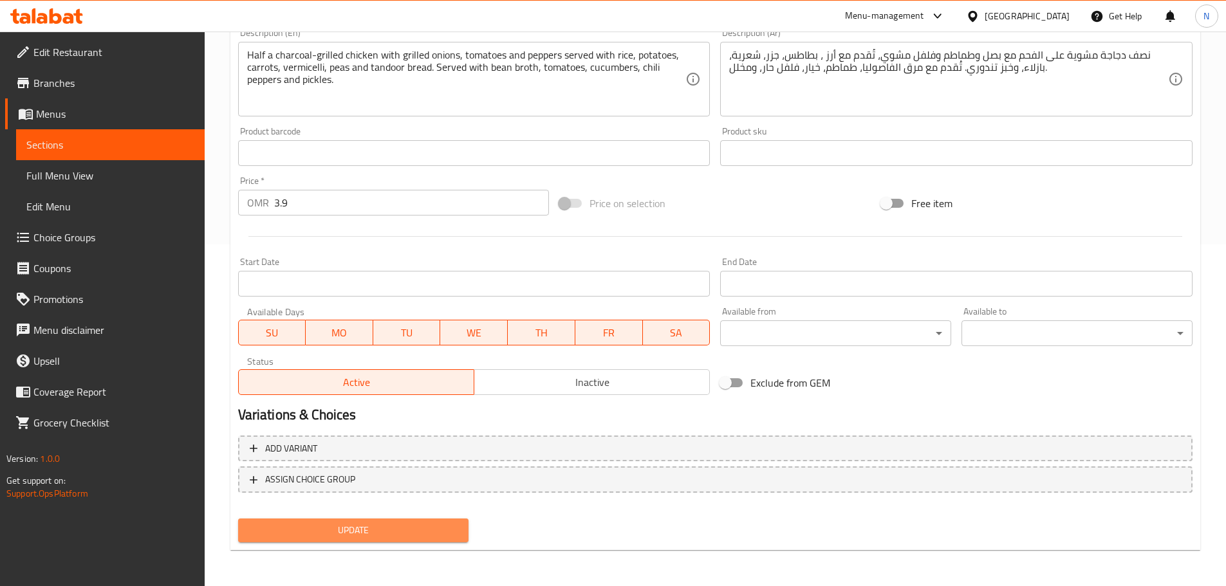
click at [398, 523] on span "Update" at bounding box center [353, 531] width 211 height 16
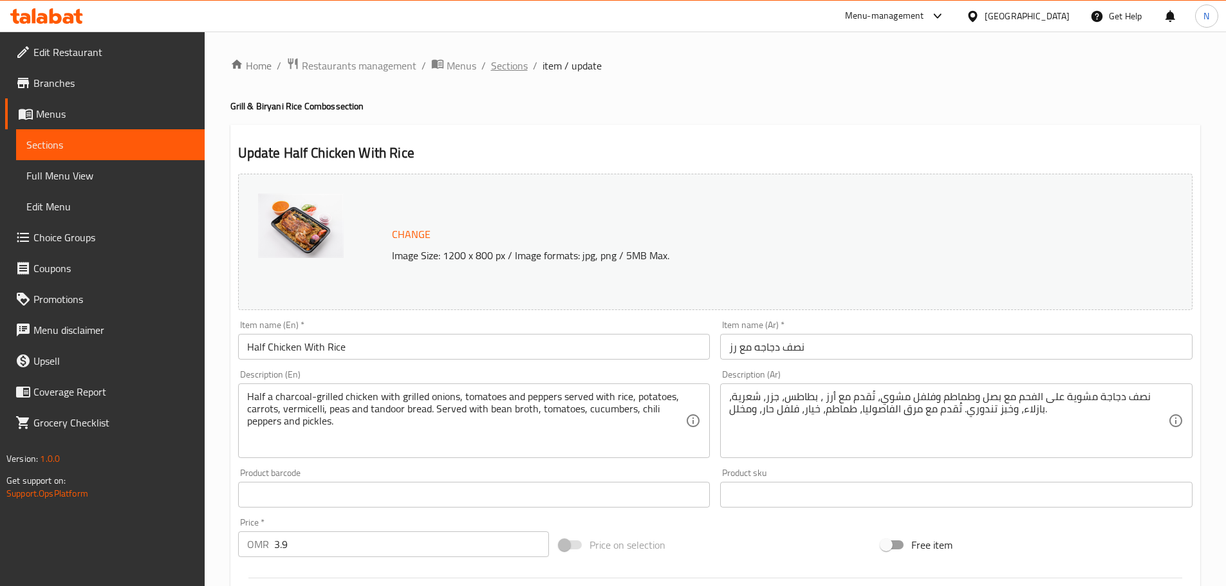
click at [511, 69] on span "Sections" at bounding box center [509, 65] width 37 height 15
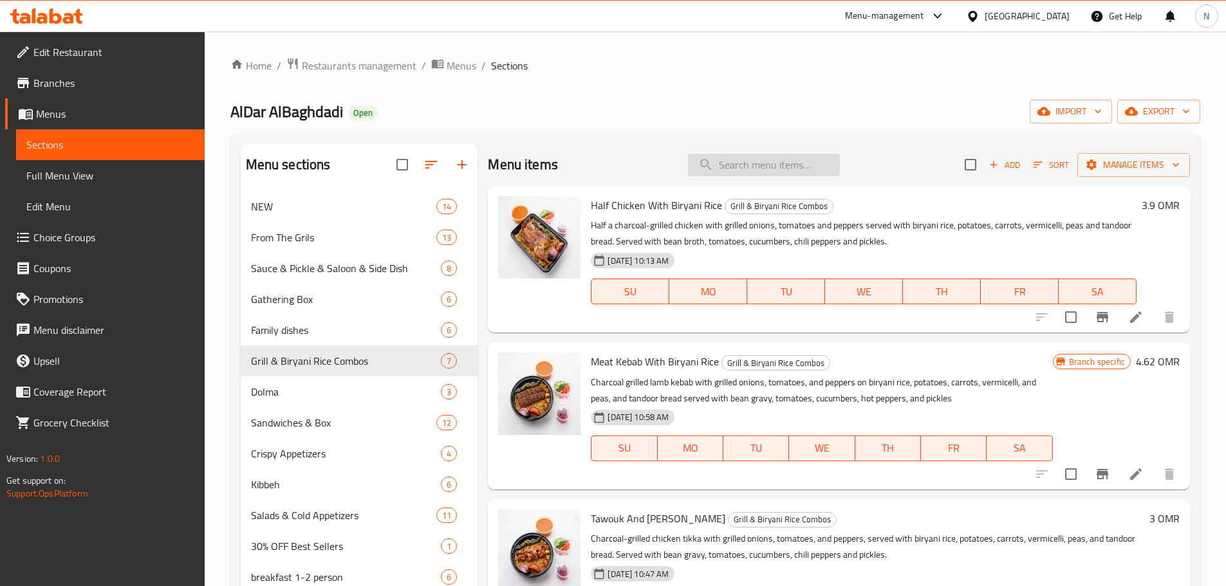
click at [769, 171] on input "search" at bounding box center [764, 165] width 152 height 23
paste input "Tawouk And Biryani Rice"
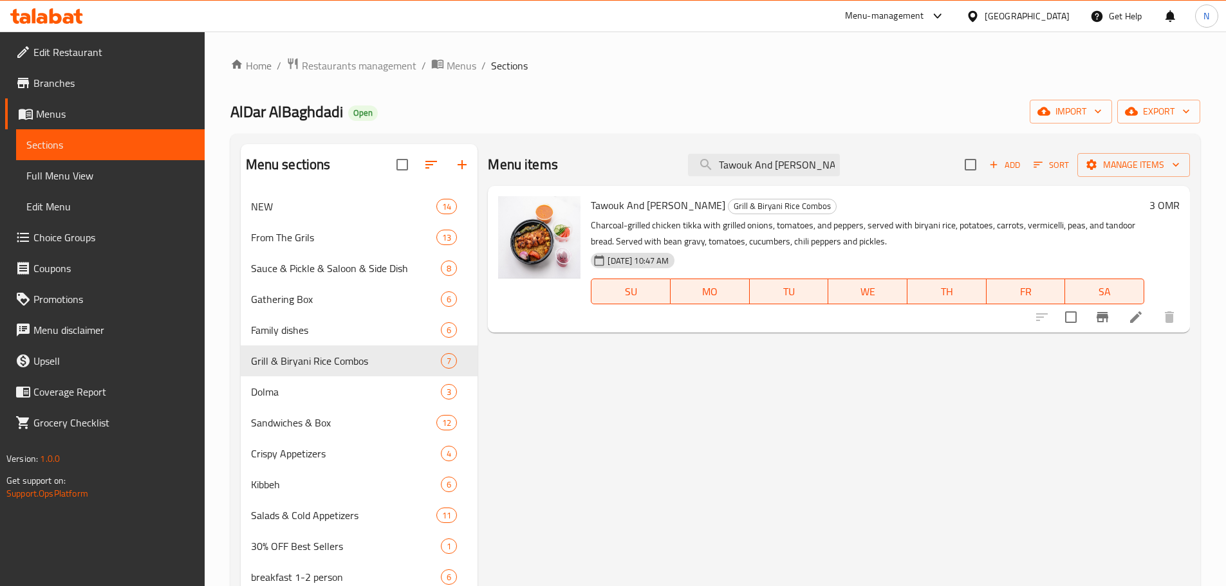
type input "Tawouk And Biryani Rice"
click at [1127, 319] on li at bounding box center [1136, 317] width 36 height 23
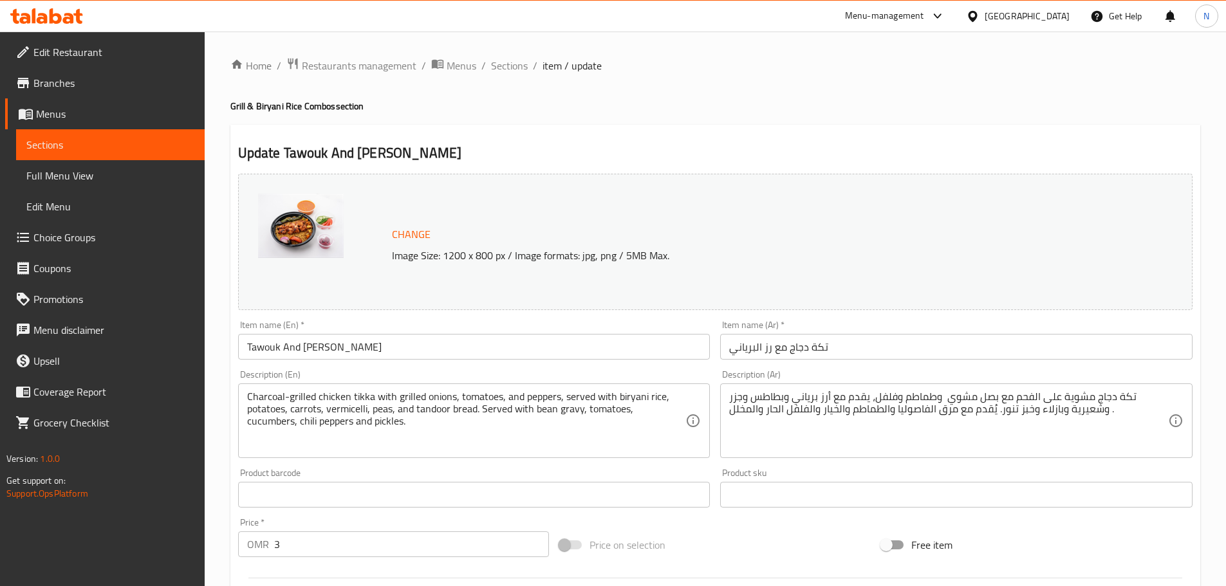
click at [312, 349] on input "Tawouk And Biryani Rice" at bounding box center [474, 347] width 473 height 26
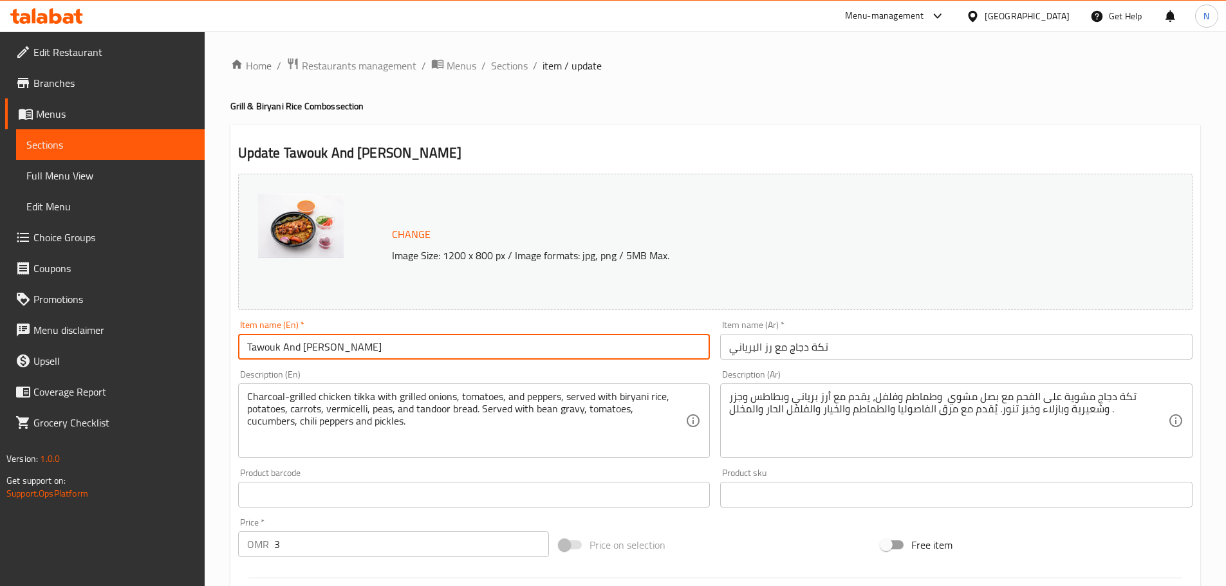
click at [312, 349] on input "Tawouk And Biryani Rice" at bounding box center [474, 347] width 473 height 26
type input "Tawouk And Rice"
click at [753, 350] on input "تكة دجاج مع رز البرياني" at bounding box center [956, 347] width 473 height 26
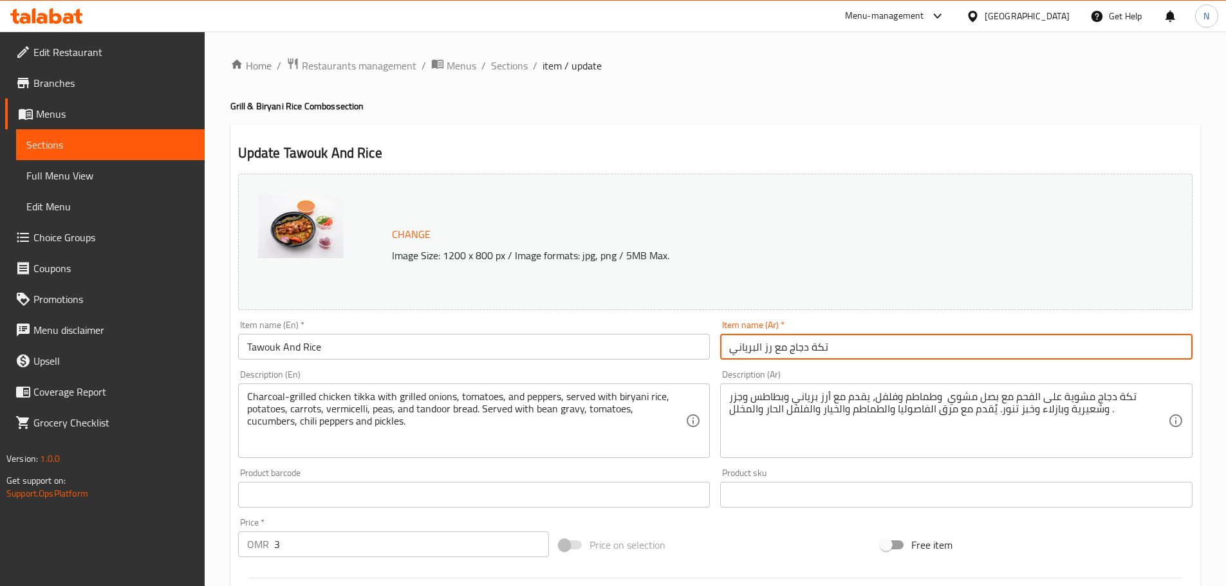
click at [753, 350] on input "تكة دجاج مع رز البرياني" at bounding box center [956, 347] width 473 height 26
type input "تكة دجاج مع رز"
click at [628, 397] on textarea "Charcoal-grilled chicken tikka with grilled onions, tomatoes, and peppers, serv…" at bounding box center [466, 421] width 439 height 61
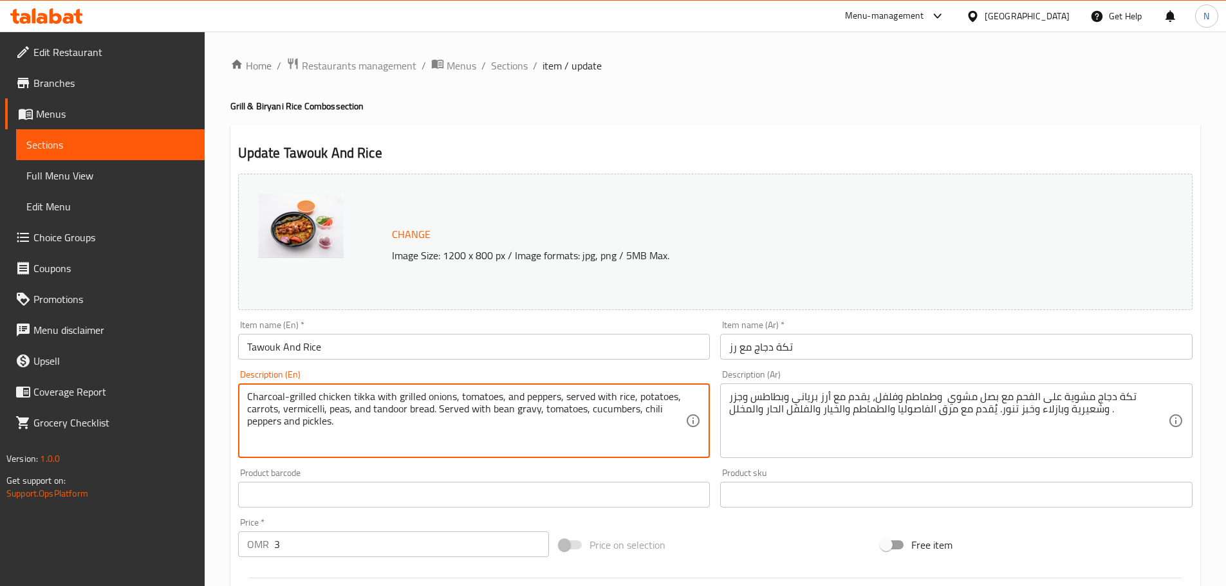
type textarea "Charcoal-grilled chicken tikka with grilled onions, tomatoes, and peppers, serv…"
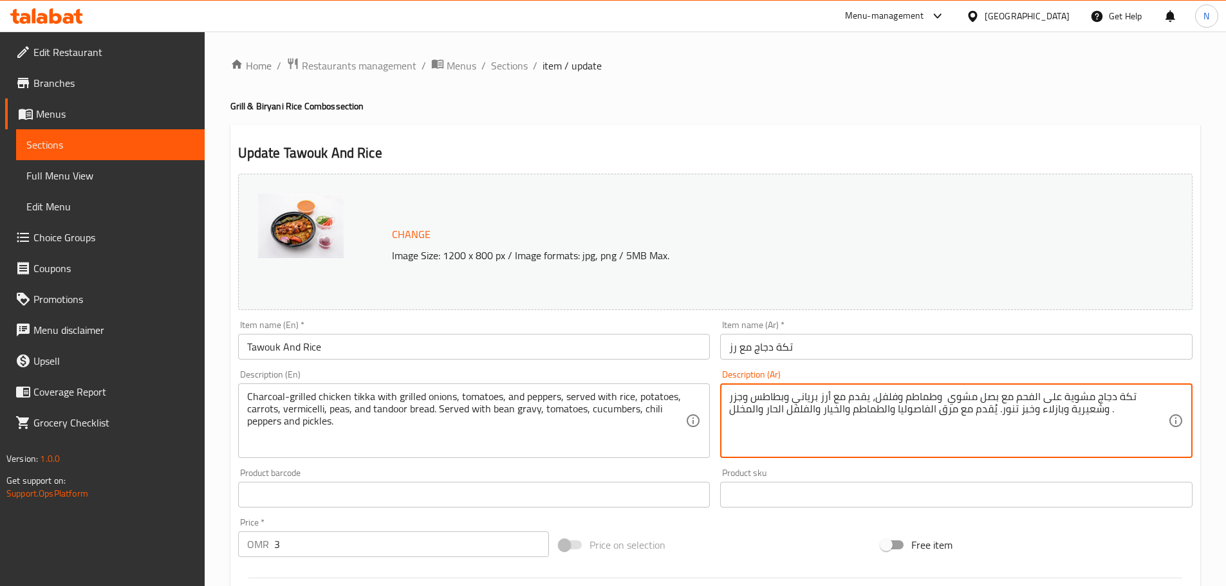
click at [807, 397] on textarea "تكة دجاج مشوية على الفحم مع بصل مشوي وطماطم وفلفل، يقدم مع أرز برياني وبطاطس وج…" at bounding box center [948, 421] width 439 height 61
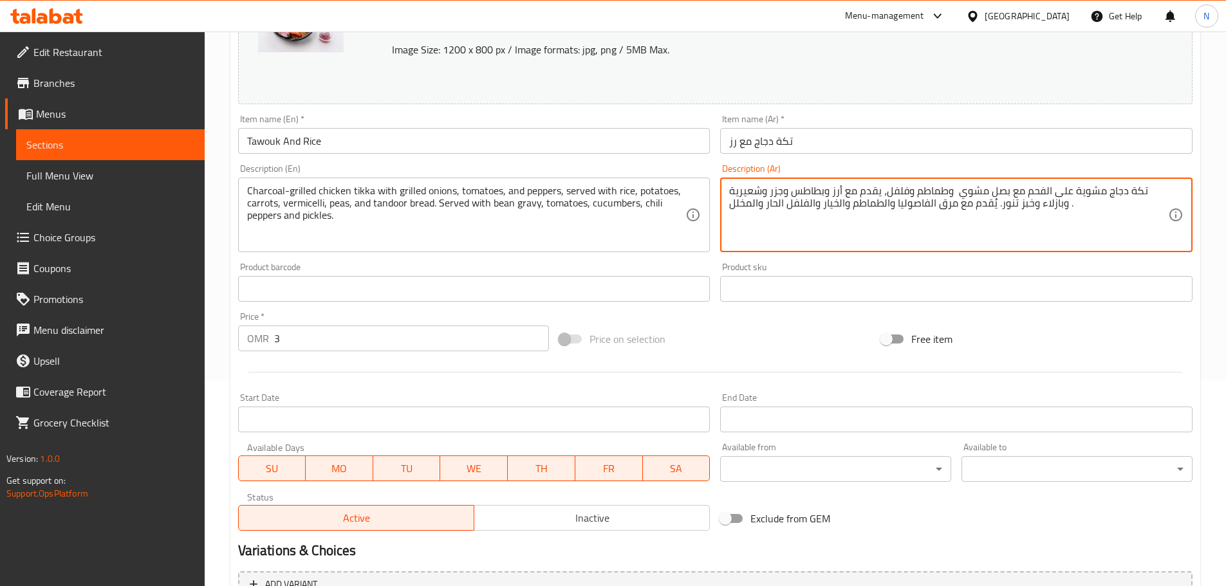
scroll to position [342, 0]
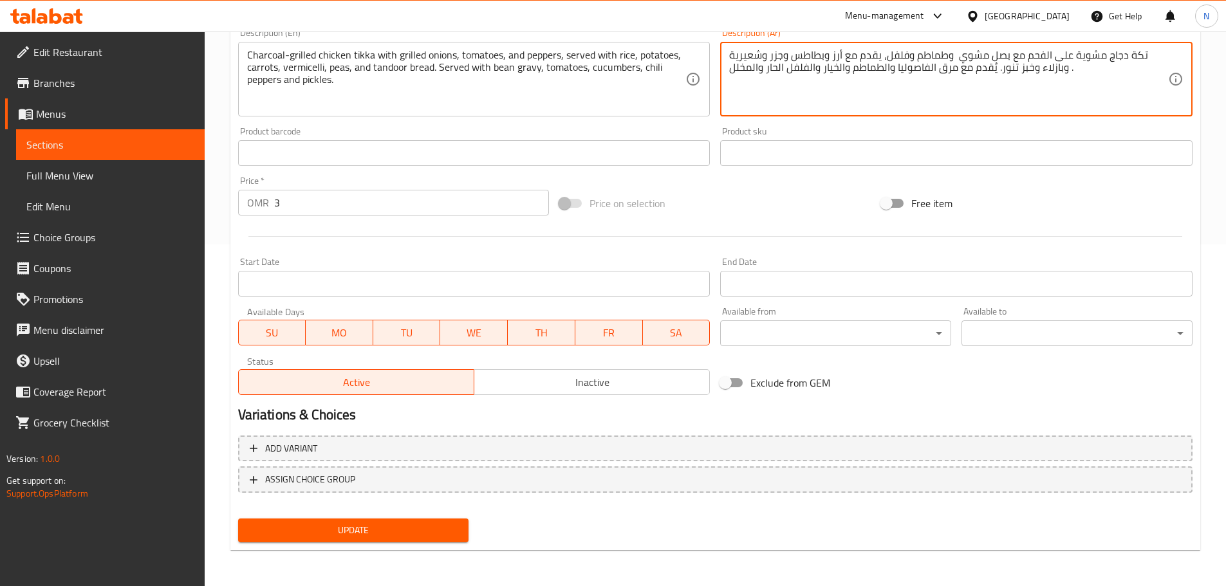
type textarea "تكة دجاج مشوية على الفحم مع بصل مشوي وطماطم وفلفل، يقدم مع أرز وبطاطس وجزر وشعي…"
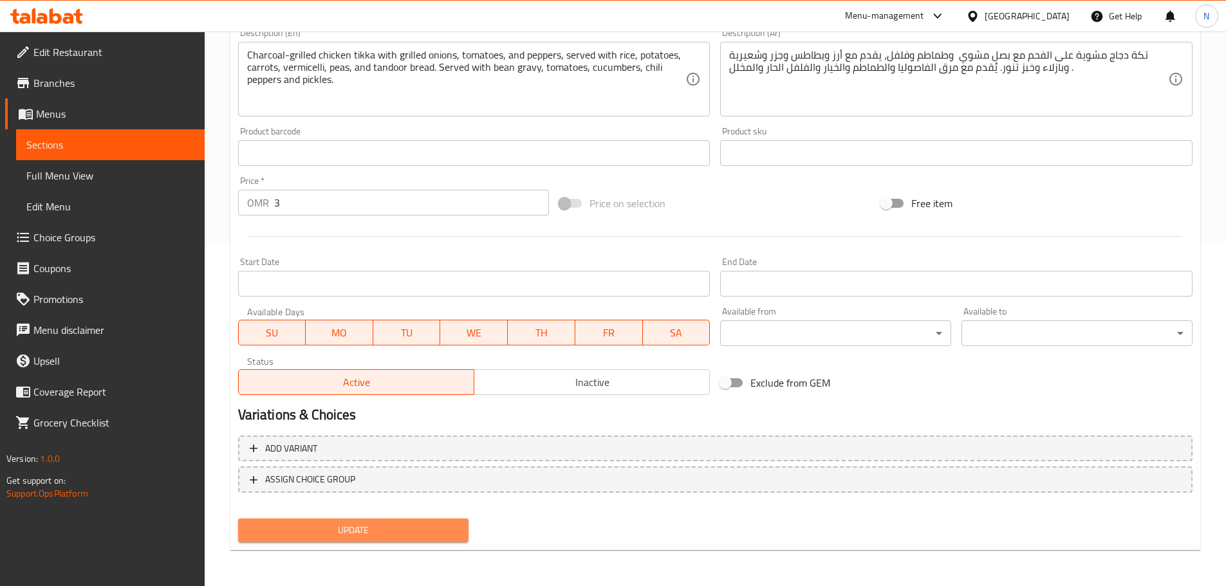
click at [380, 536] on span "Update" at bounding box center [353, 531] width 211 height 16
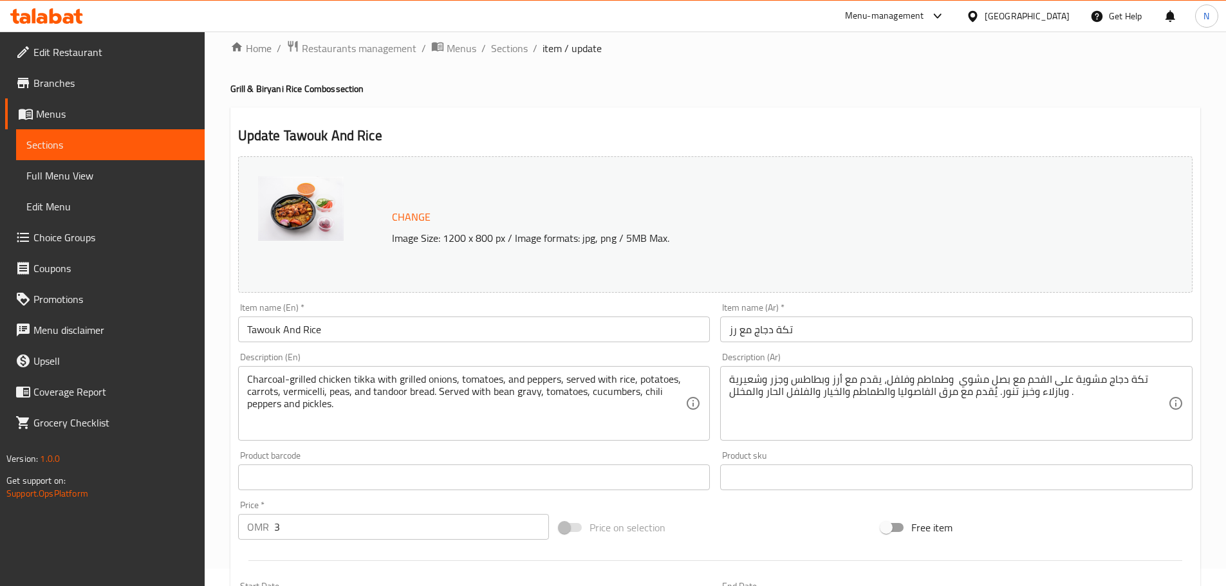
scroll to position [0, 0]
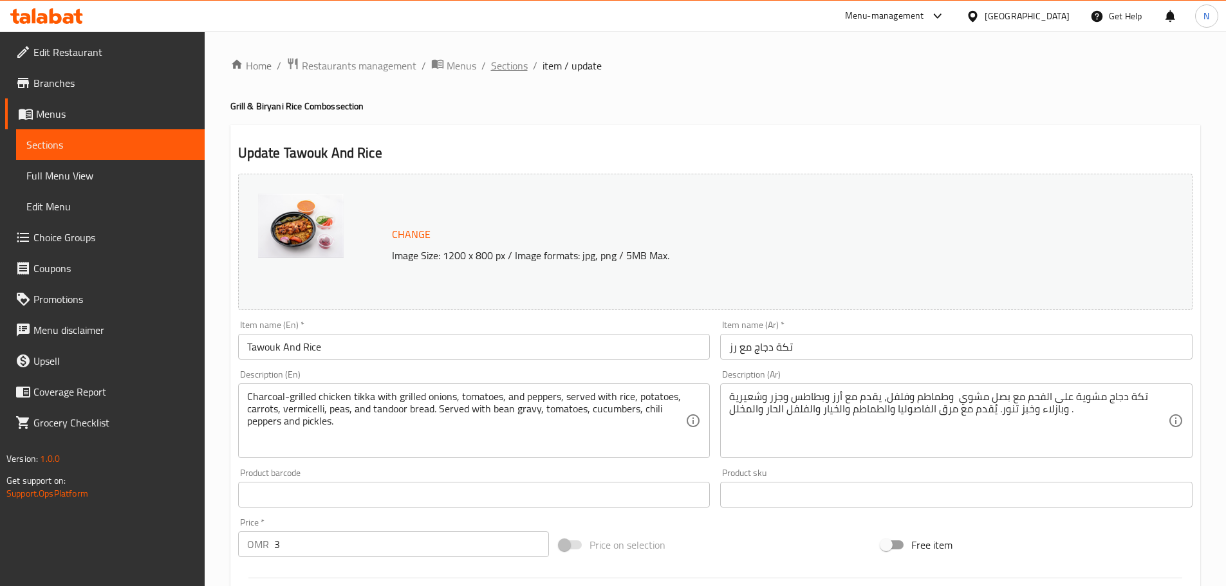
click at [515, 62] on span "Sections" at bounding box center [509, 65] width 37 height 15
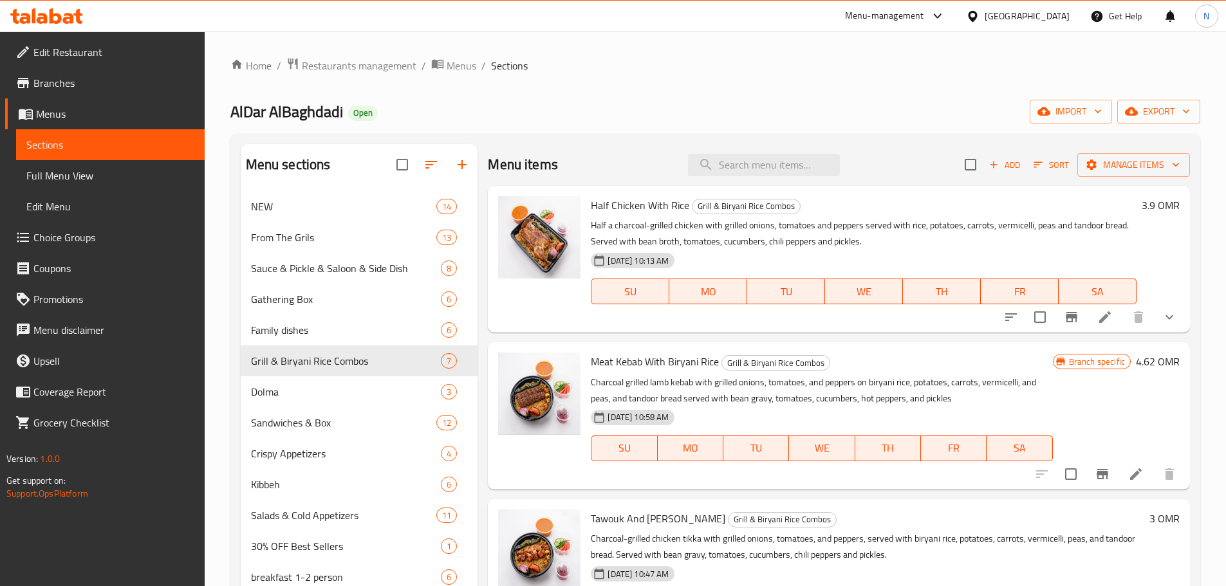
click at [753, 178] on div "Menu items Add Sort Manage items" at bounding box center [839, 165] width 702 height 42
click at [759, 167] on input "search" at bounding box center [764, 165] width 152 height 23
paste input "Meat Kebab With Biryani Rice"
type input "Meat Kebab With Biryani Rice"
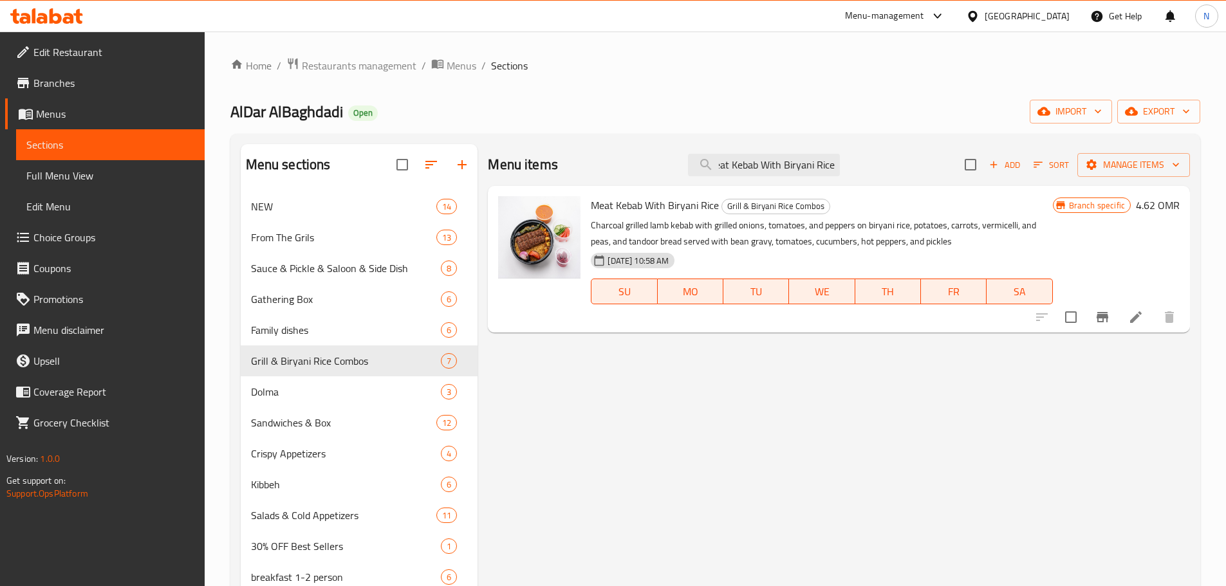
click at [1130, 317] on icon at bounding box center [1136, 317] width 15 height 15
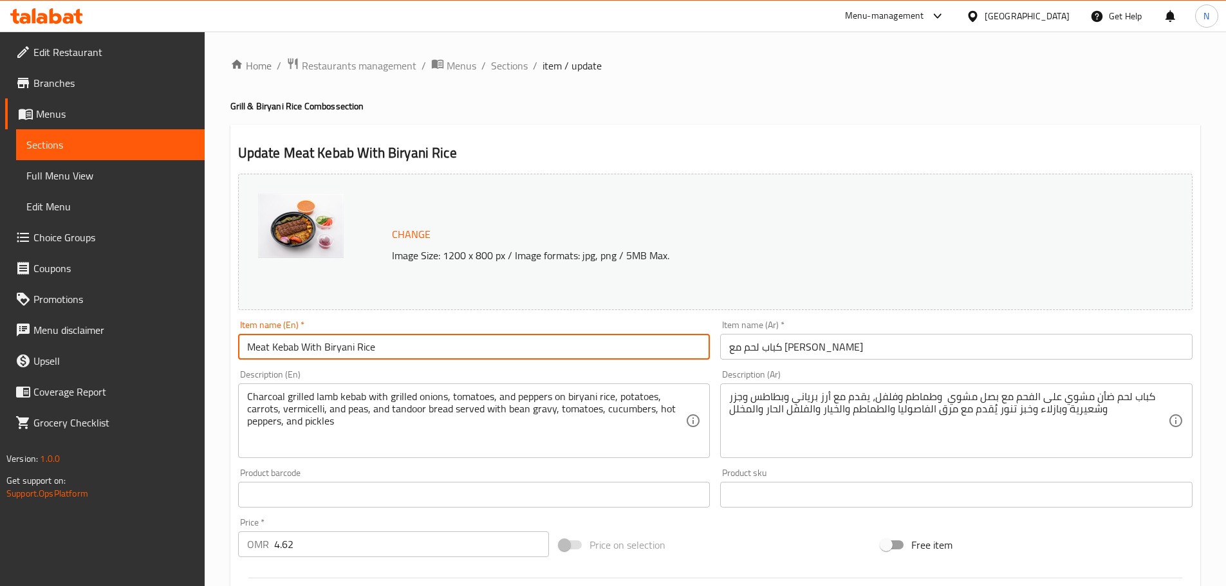
click at [336, 347] on input "Meat Kebab With Biryani Rice" at bounding box center [474, 347] width 473 height 26
type input "Meat Kebab With Rice"
click at [747, 346] on input "كباب لحم مع أرز البرياني" at bounding box center [956, 347] width 473 height 26
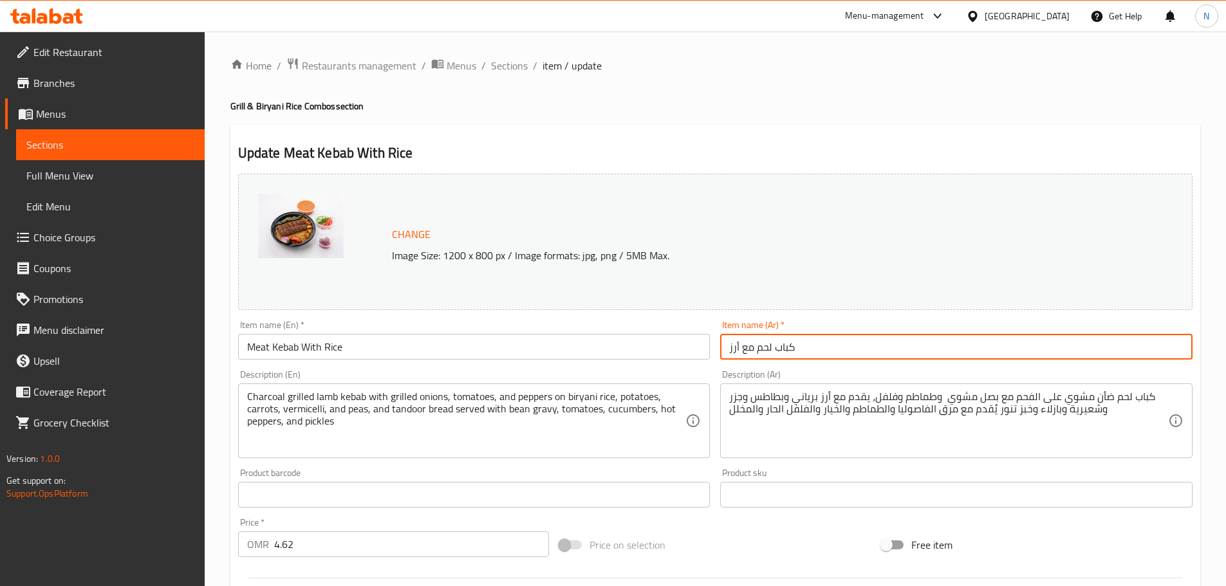
type input "كباب لحم مع أرز"
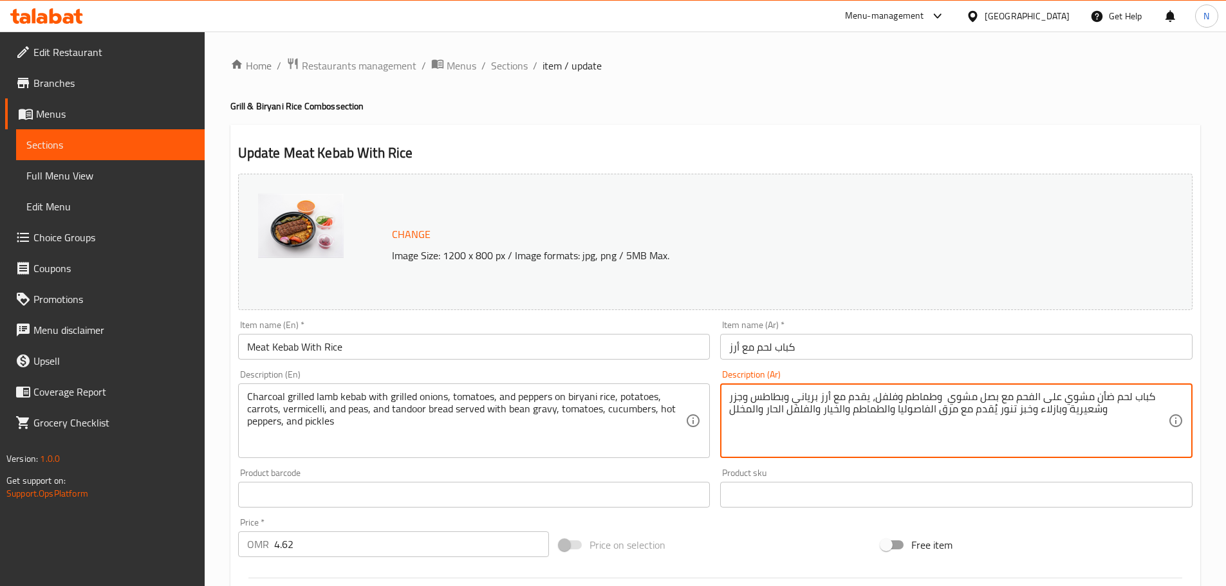
click at [803, 393] on textarea "كباب لحم ضأن مشوي على الفحم مع بصل مشوي وطماطم وفلفل، يقدم مع أرز برياني وبطاطس…" at bounding box center [948, 421] width 439 height 61
type textarea "كباب لحم ضأن مشوي على الفحم مع بصل مشوي وطماطم وفلفل، يقدم مع أرز وبطاطس وجزر و…"
click at [575, 398] on textarea "Charcoal grilled lamb kebab with grilled onions, tomatoes, and peppers on birya…" at bounding box center [466, 421] width 439 height 61
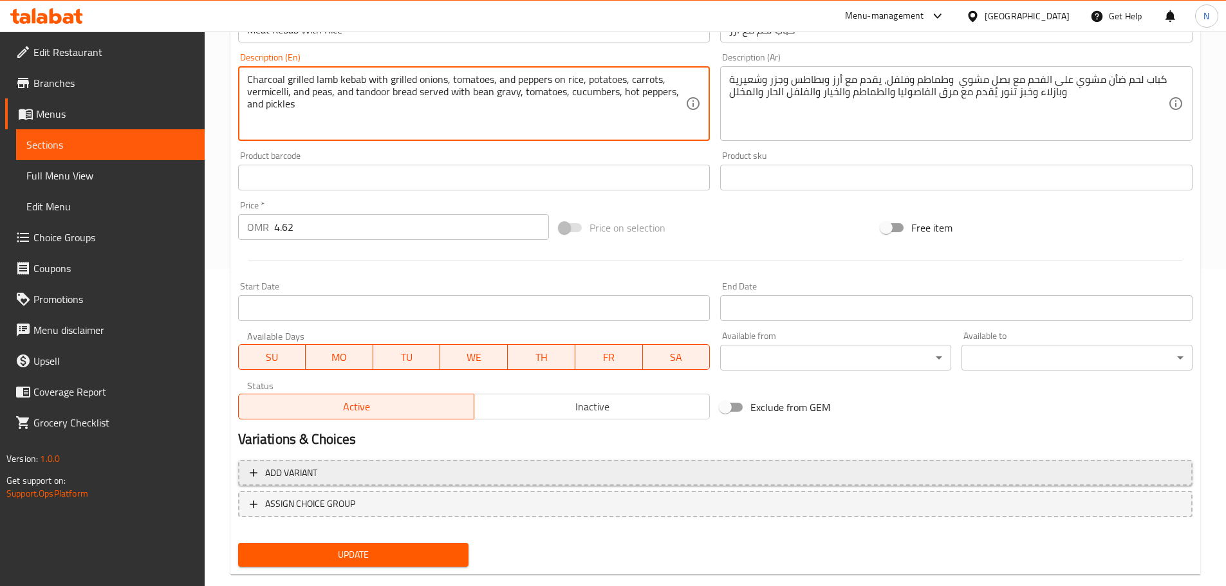
scroll to position [342, 0]
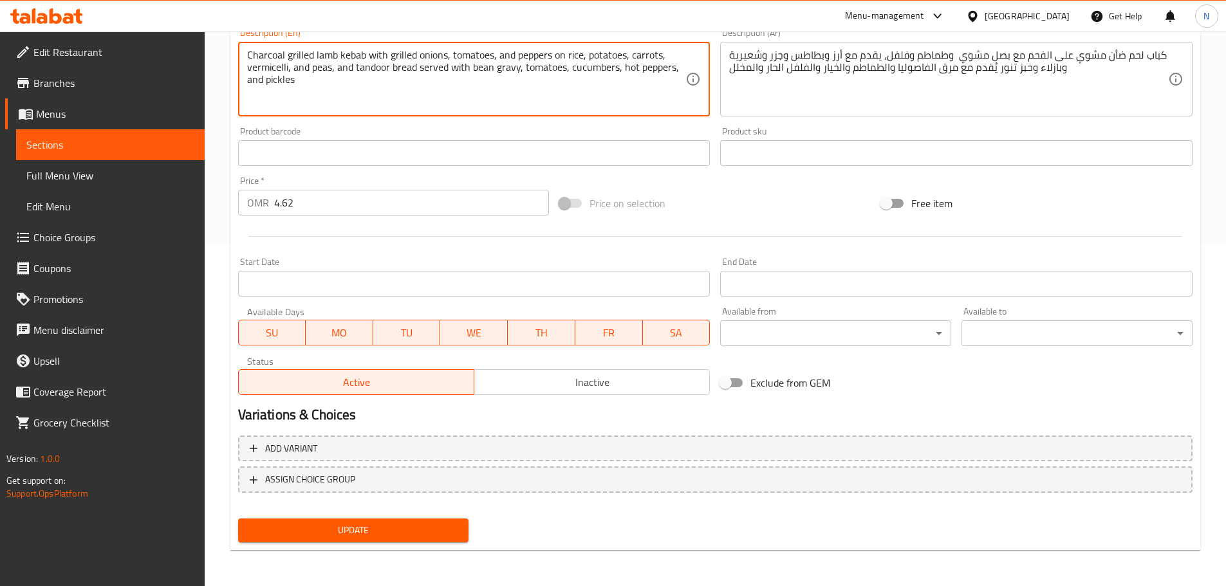
type textarea "Charcoal grilled lamb kebab with grilled onions, tomatoes, and peppers on rice,…"
click at [408, 534] on span "Update" at bounding box center [353, 531] width 211 height 16
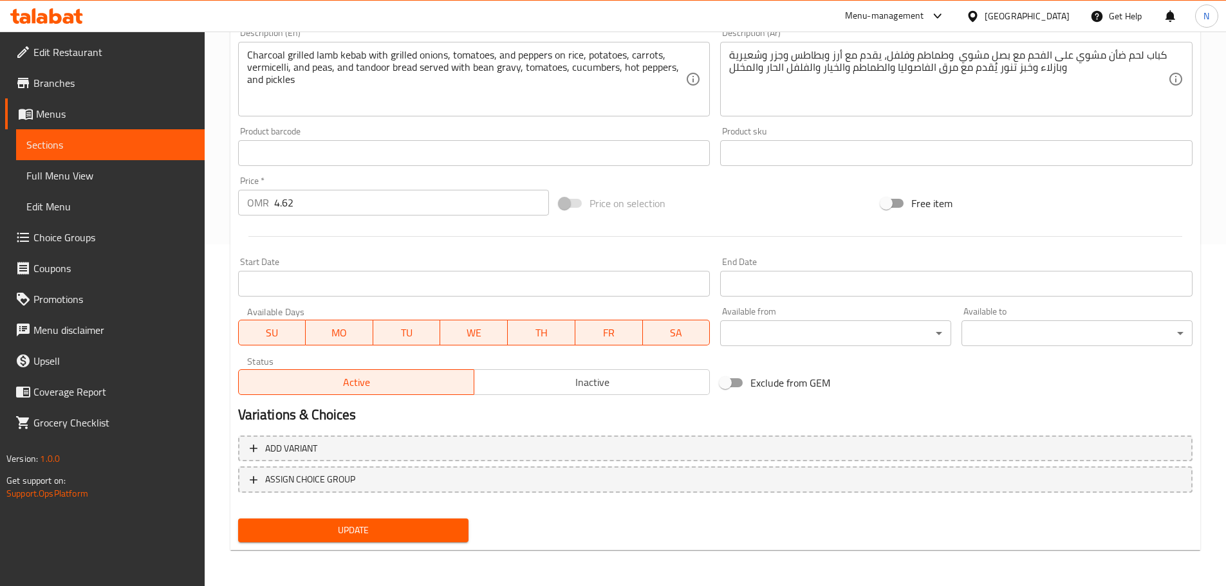
click at [1065, 17] on div "[GEOGRAPHIC_DATA]" at bounding box center [1027, 16] width 85 height 14
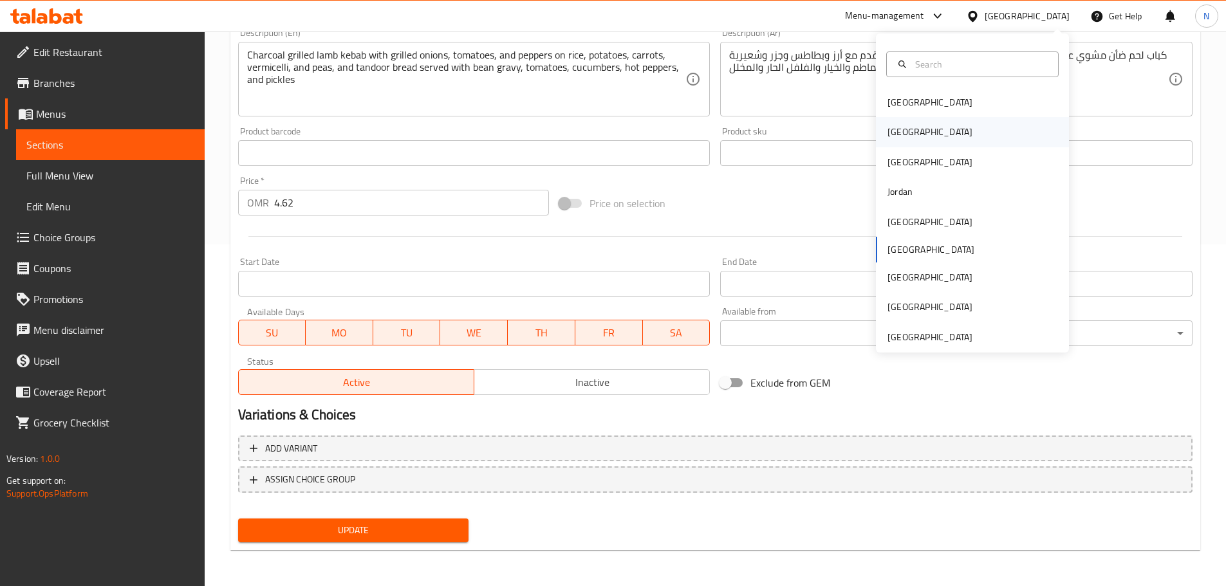
click at [904, 126] on div "[GEOGRAPHIC_DATA]" at bounding box center [930, 132] width 106 height 30
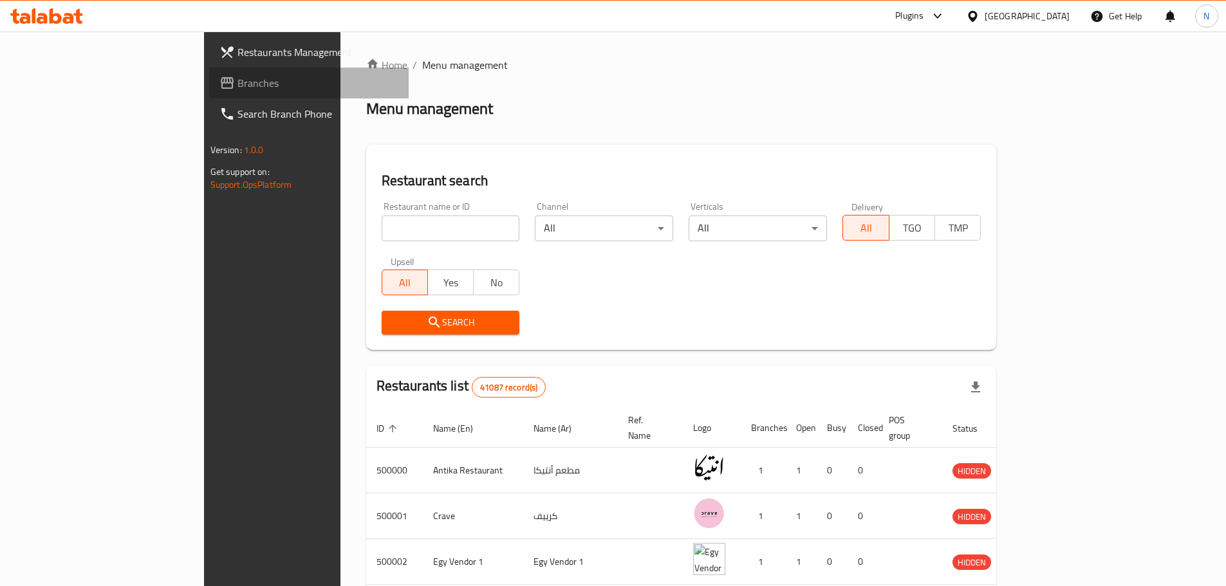
click at [238, 85] on span "Branches" at bounding box center [318, 82] width 161 height 15
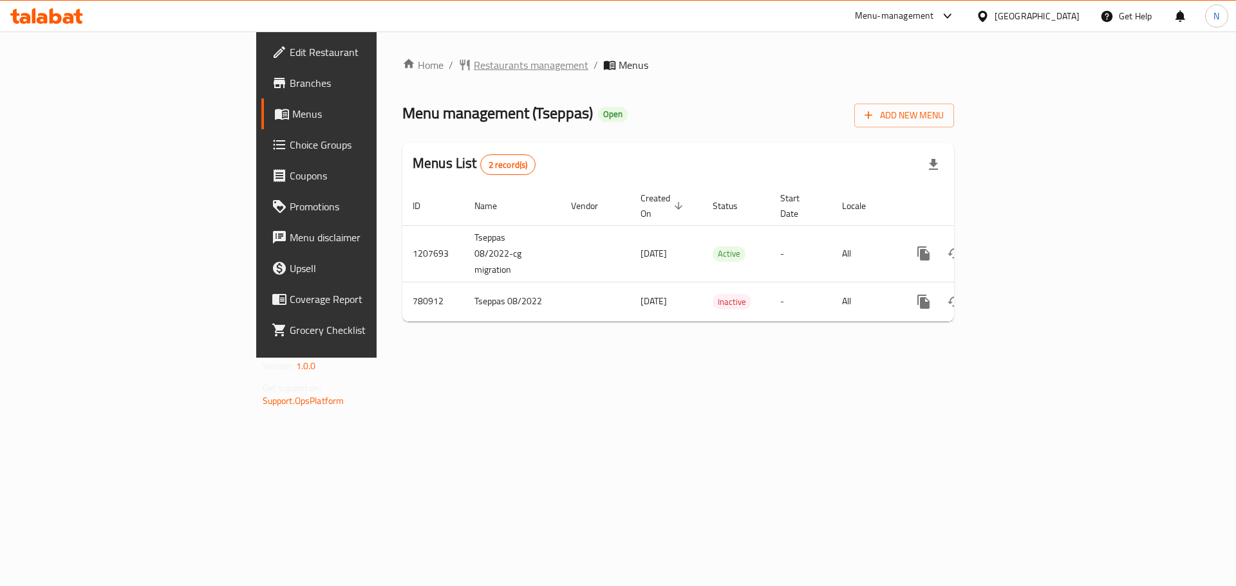
click at [474, 71] on span "Restaurants management" at bounding box center [531, 64] width 115 height 15
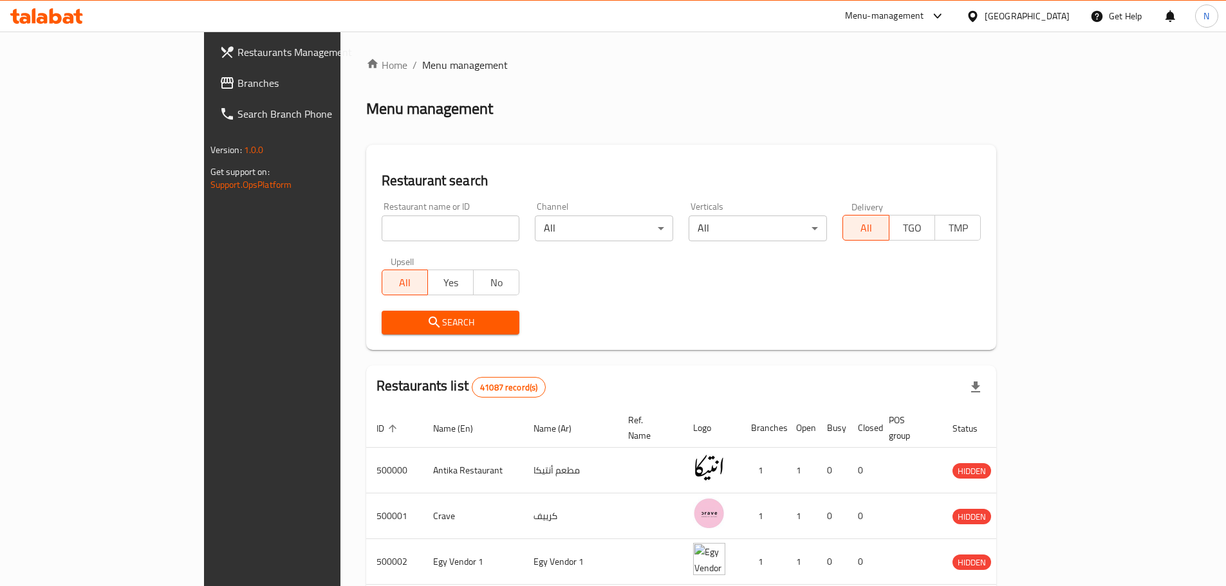
click at [238, 89] on span "Branches" at bounding box center [318, 82] width 161 height 15
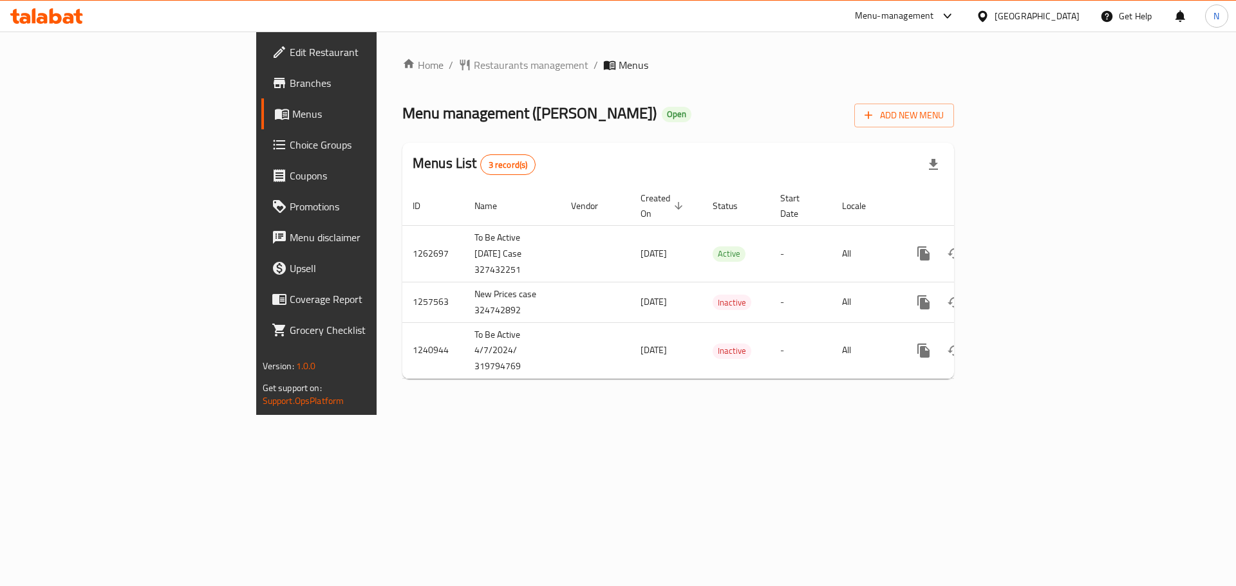
click at [1071, 11] on div "[GEOGRAPHIC_DATA]" at bounding box center [1037, 16] width 85 height 14
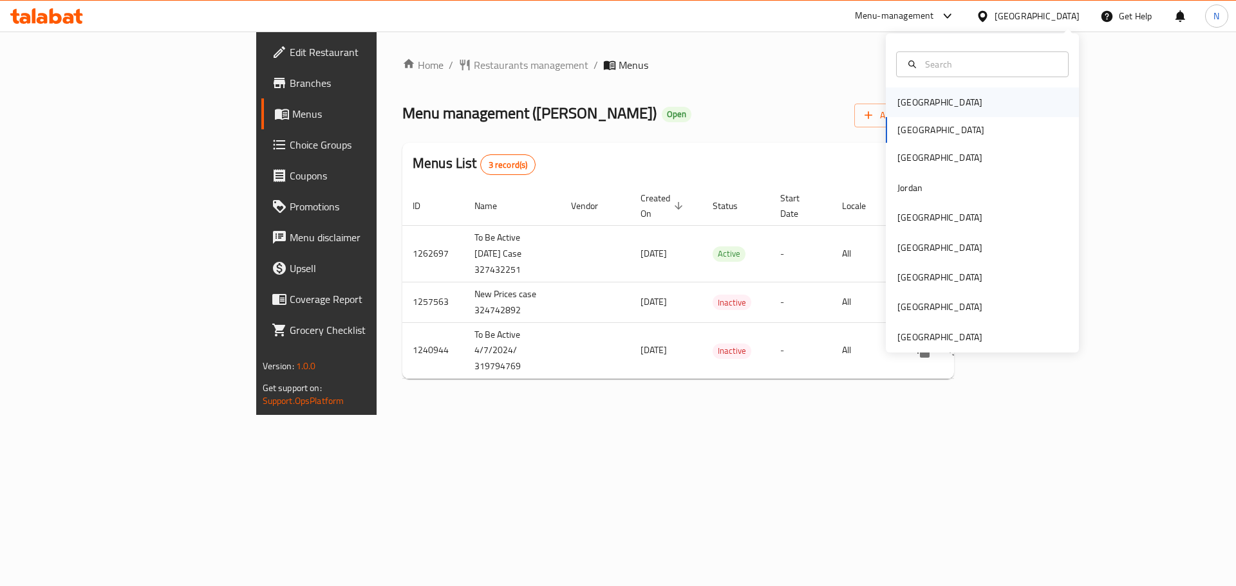
click at [908, 102] on div "[GEOGRAPHIC_DATA]" at bounding box center [939, 102] width 85 height 14
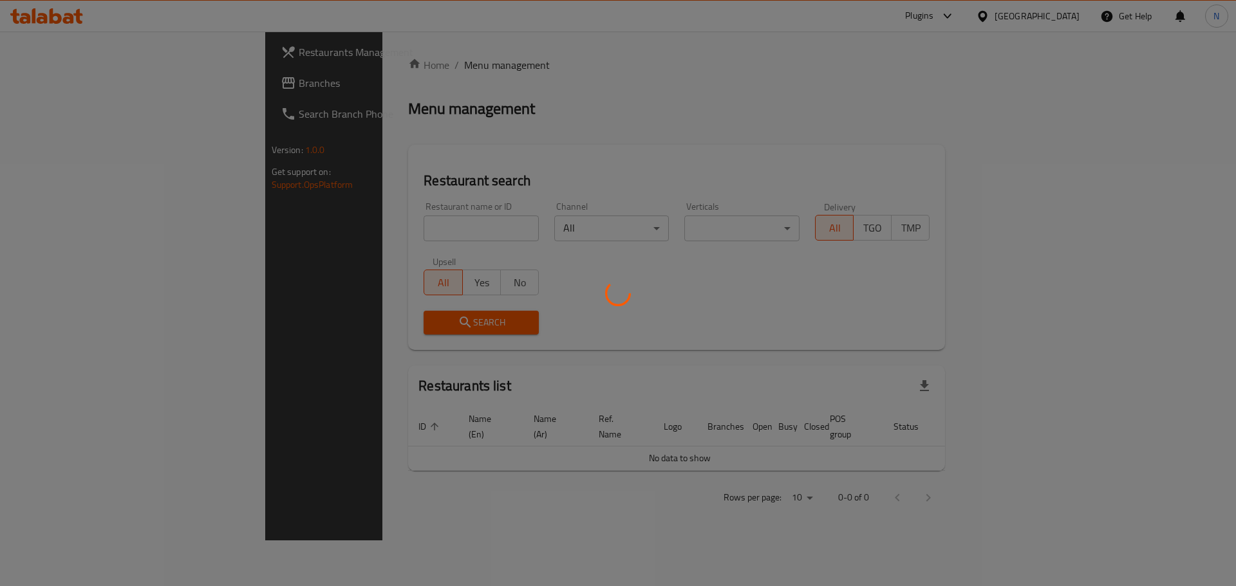
click at [37, 87] on div at bounding box center [618, 293] width 1236 height 586
click at [45, 84] on div at bounding box center [618, 293] width 1236 height 586
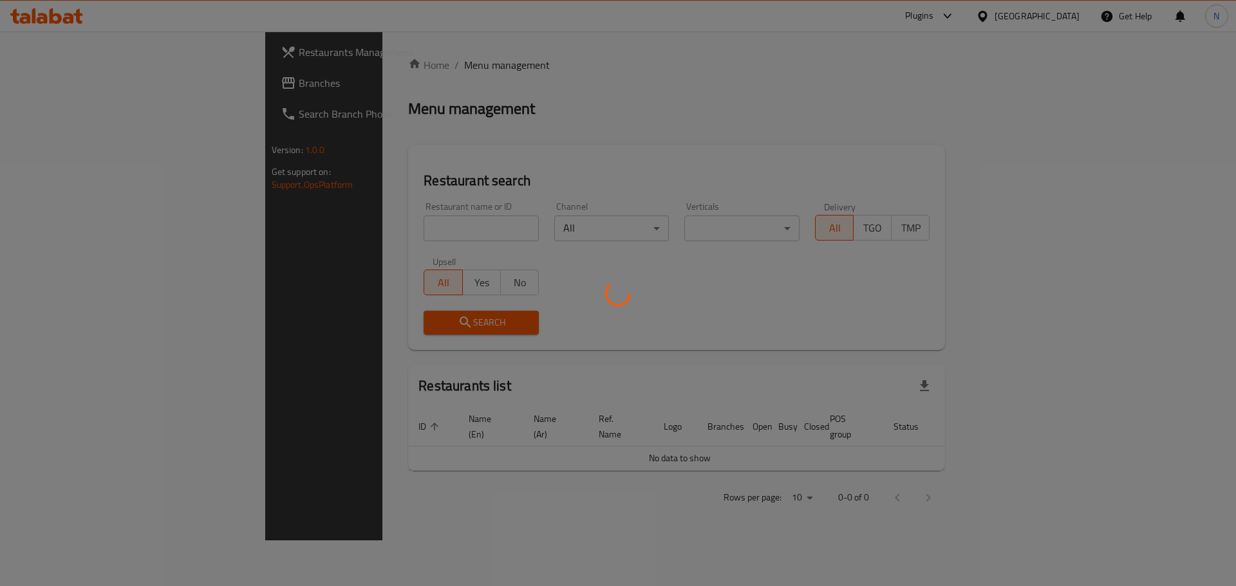
click at [45, 84] on div at bounding box center [618, 293] width 1236 height 586
click at [45, 83] on div at bounding box center [618, 293] width 1236 height 586
click at [44, 82] on div at bounding box center [618, 293] width 1236 height 586
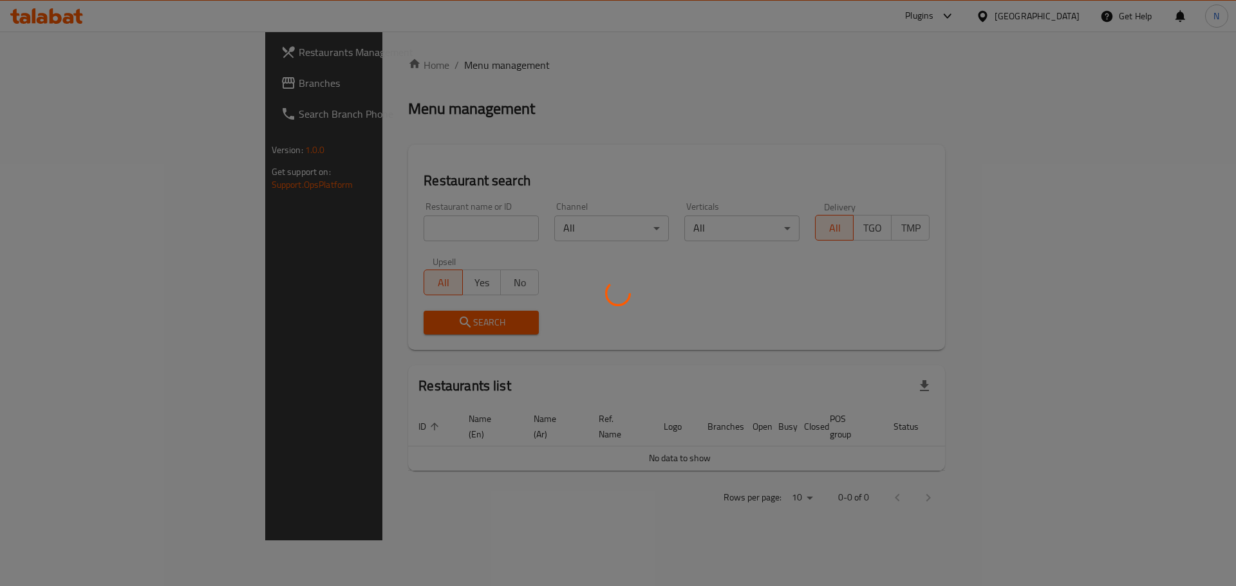
click at [44, 82] on div at bounding box center [618, 293] width 1236 height 586
click at [46, 82] on div at bounding box center [618, 293] width 1236 height 586
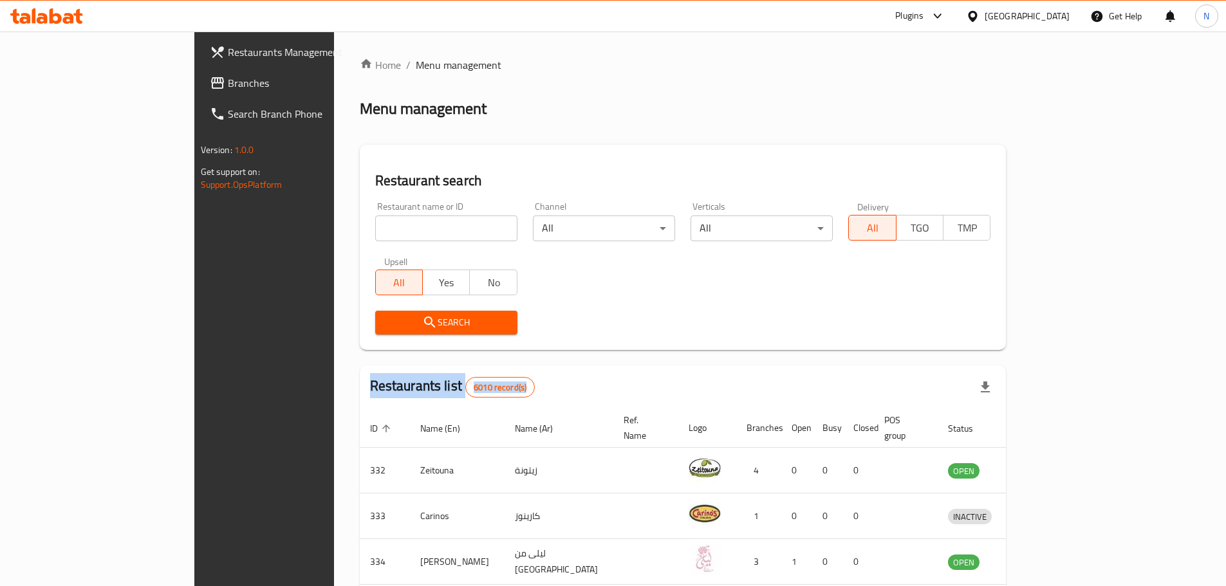
click at [228, 88] on span "Branches" at bounding box center [308, 82] width 161 height 15
